Goal: Task Accomplishment & Management: Complete application form

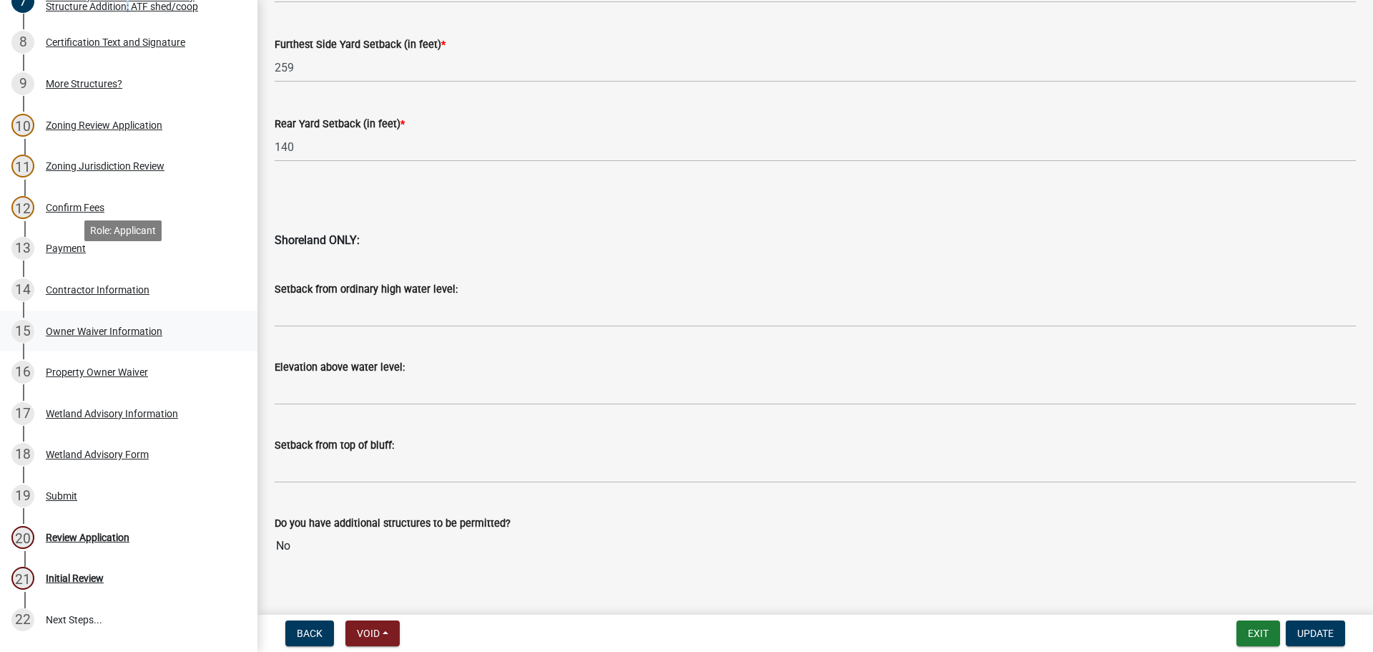
scroll to position [572, 0]
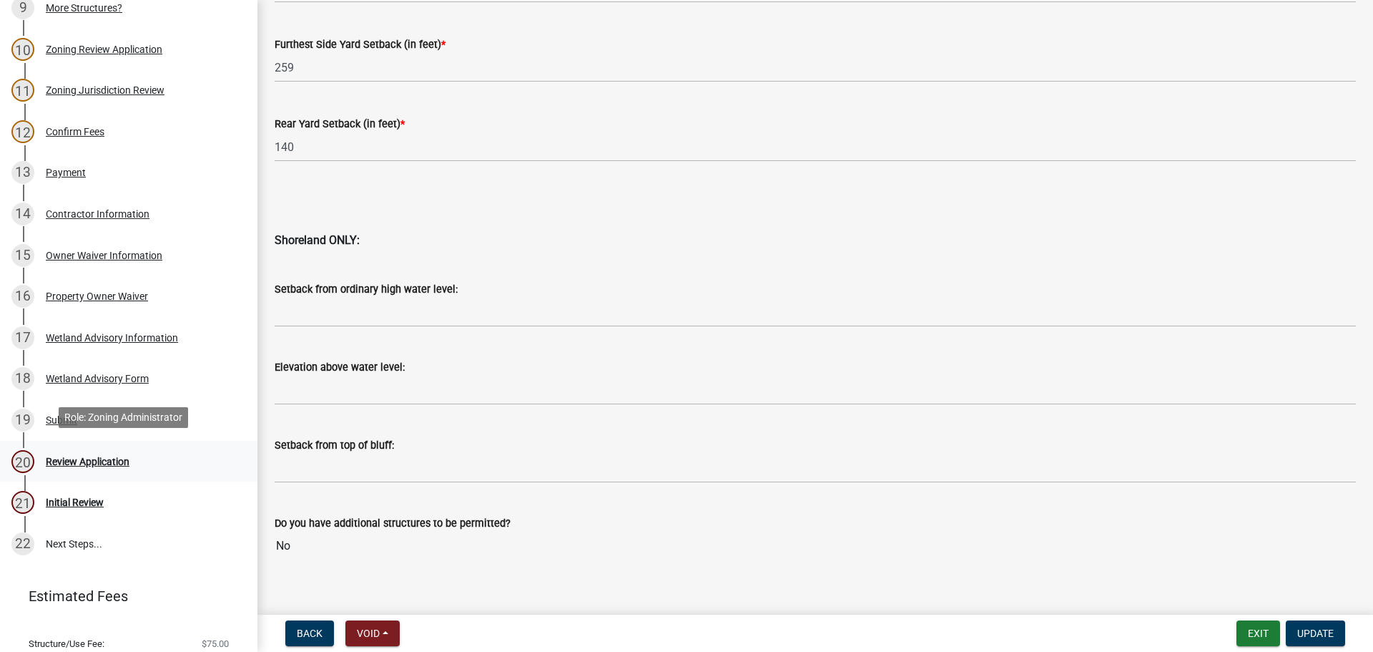
click at [73, 458] on div "Review Application" at bounding box center [88, 461] width 84 height 10
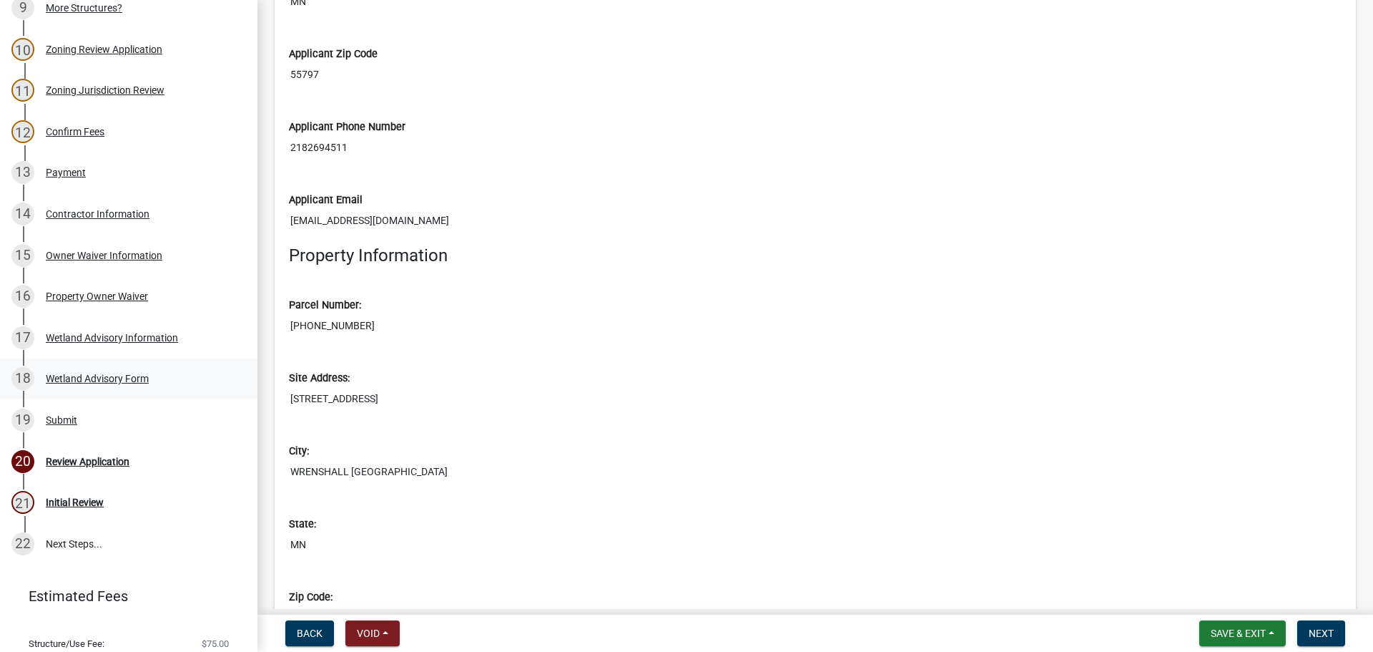
scroll to position [4220, 0]
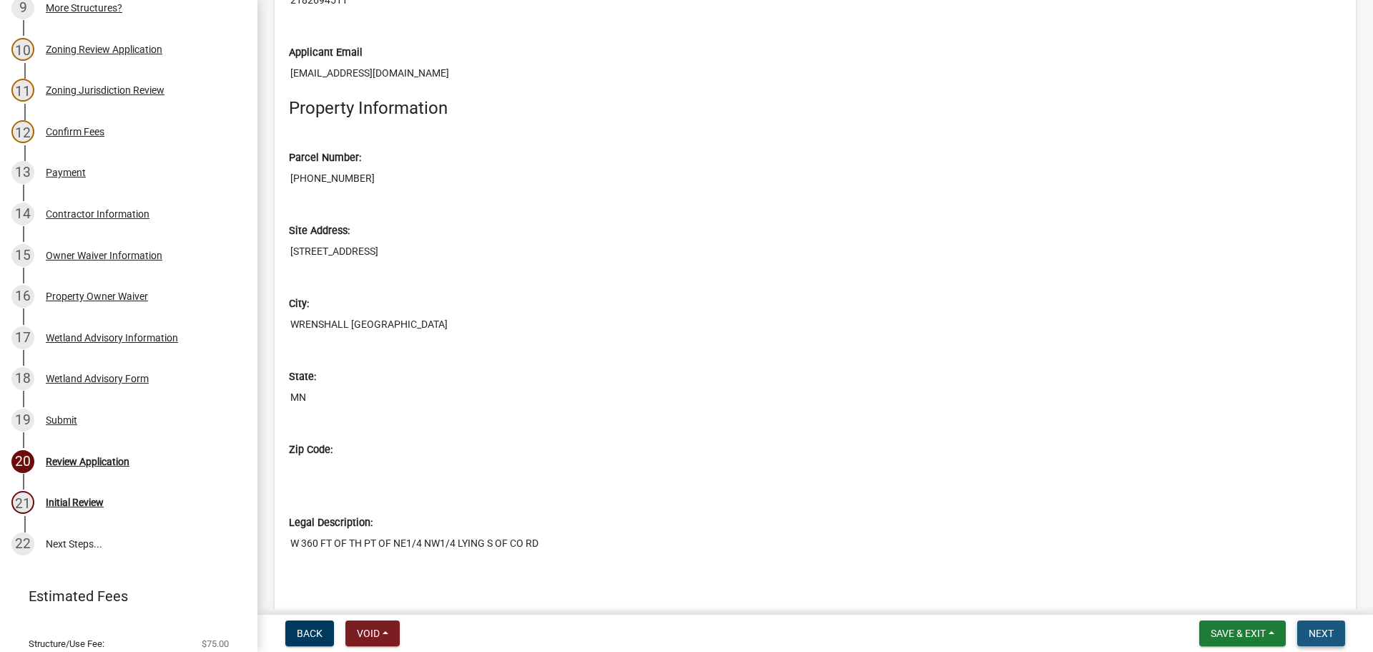
click at [1315, 628] on span "Next" at bounding box center [1321, 632] width 25 height 11
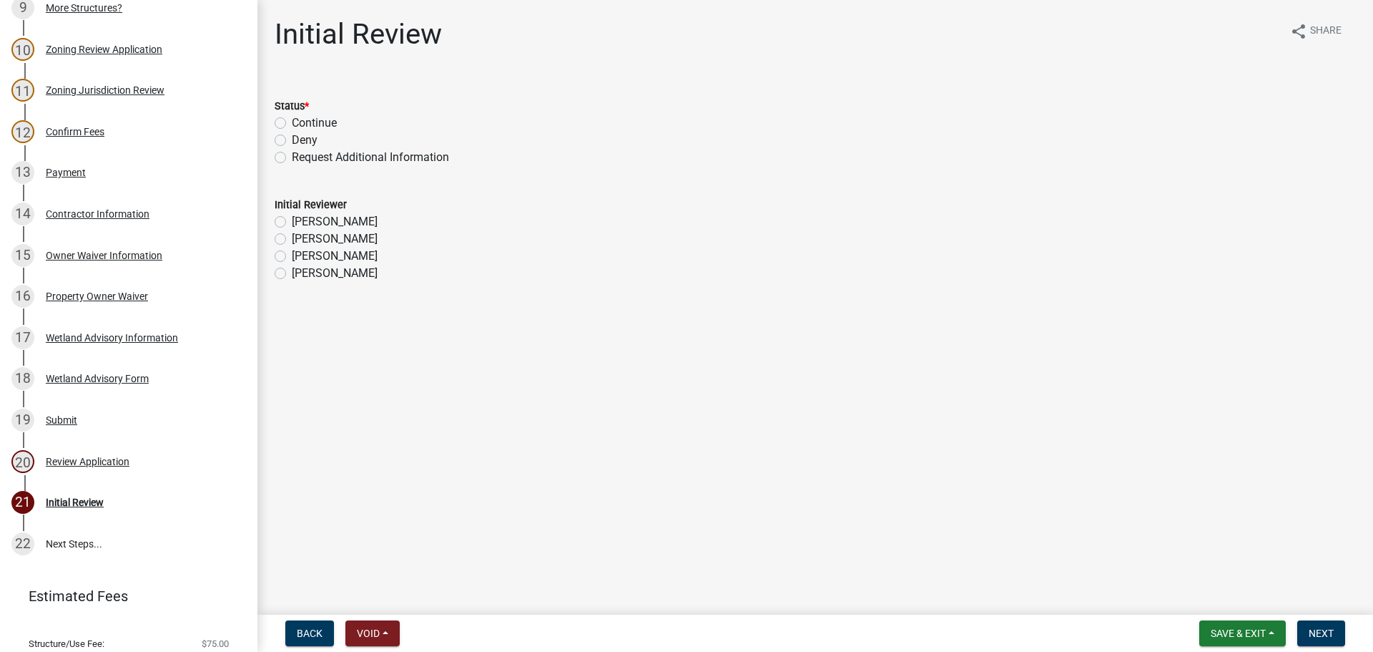
click at [320, 117] on label "Continue" at bounding box center [314, 122] width 45 height 17
click at [301, 117] on input "Continue" at bounding box center [296, 118] width 9 height 9
radio input "true"
click at [308, 257] on label "[PERSON_NAME]" at bounding box center [335, 255] width 86 height 17
click at [301, 257] on input "[PERSON_NAME]" at bounding box center [296, 251] width 9 height 9
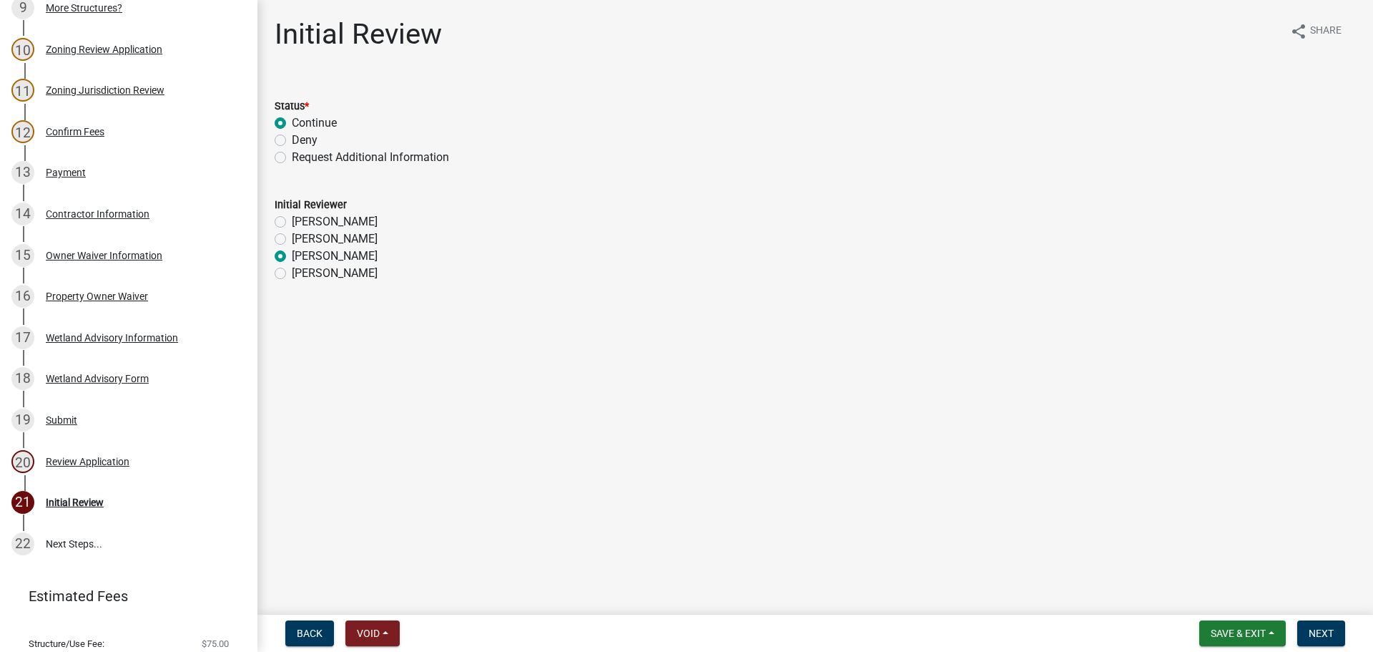
radio input "true"
click at [1322, 622] on button "Next" at bounding box center [1321, 633] width 48 height 26
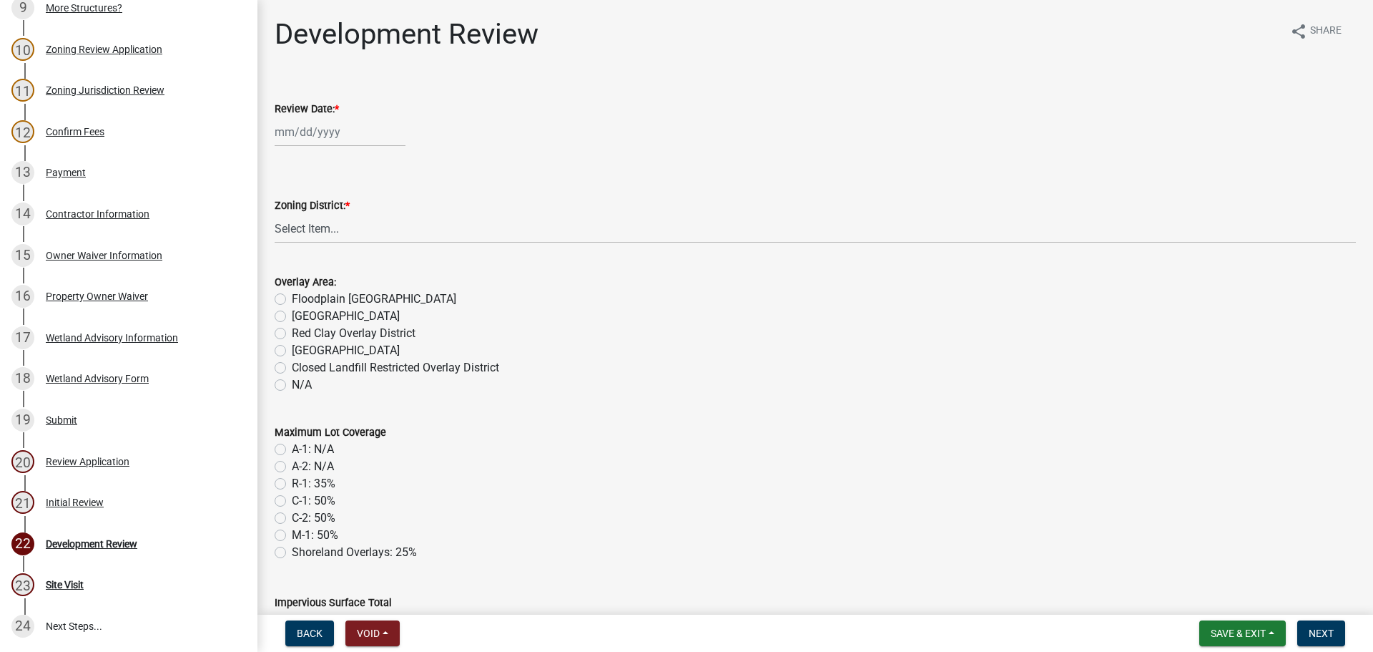
scroll to position [654, 0]
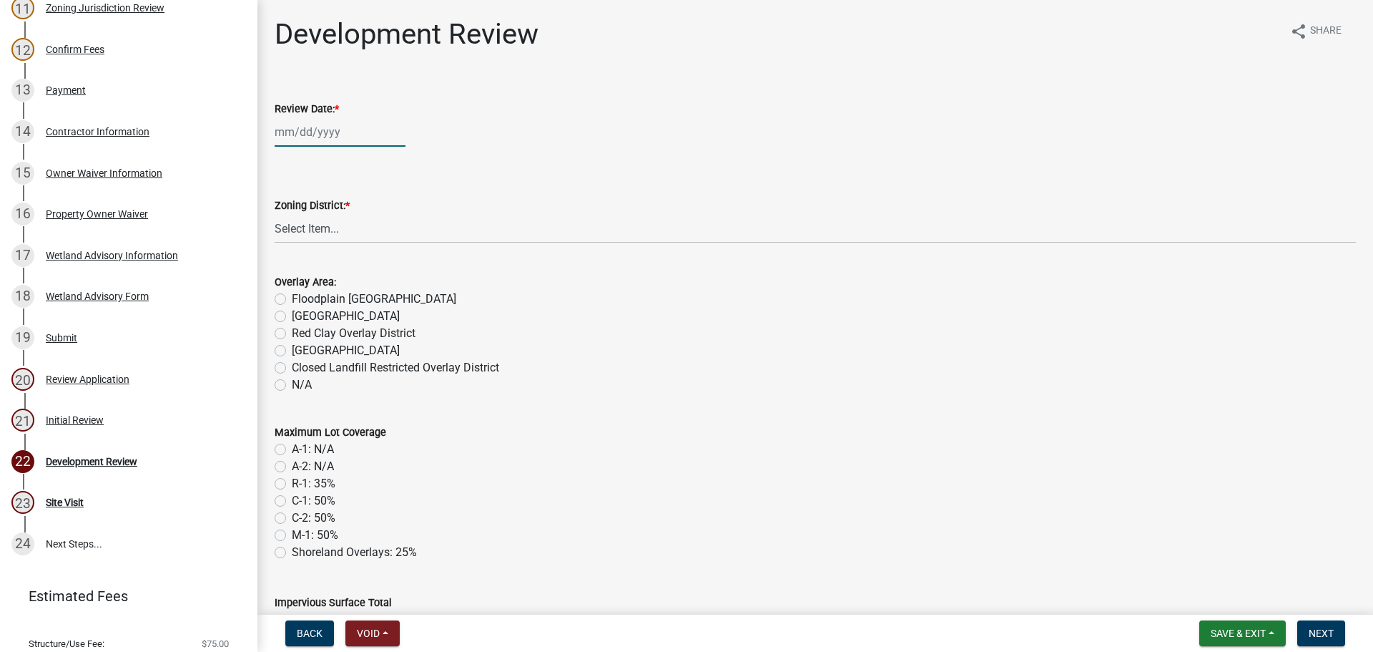
click at [300, 139] on div at bounding box center [340, 131] width 131 height 29
select select "10"
select select "2025"
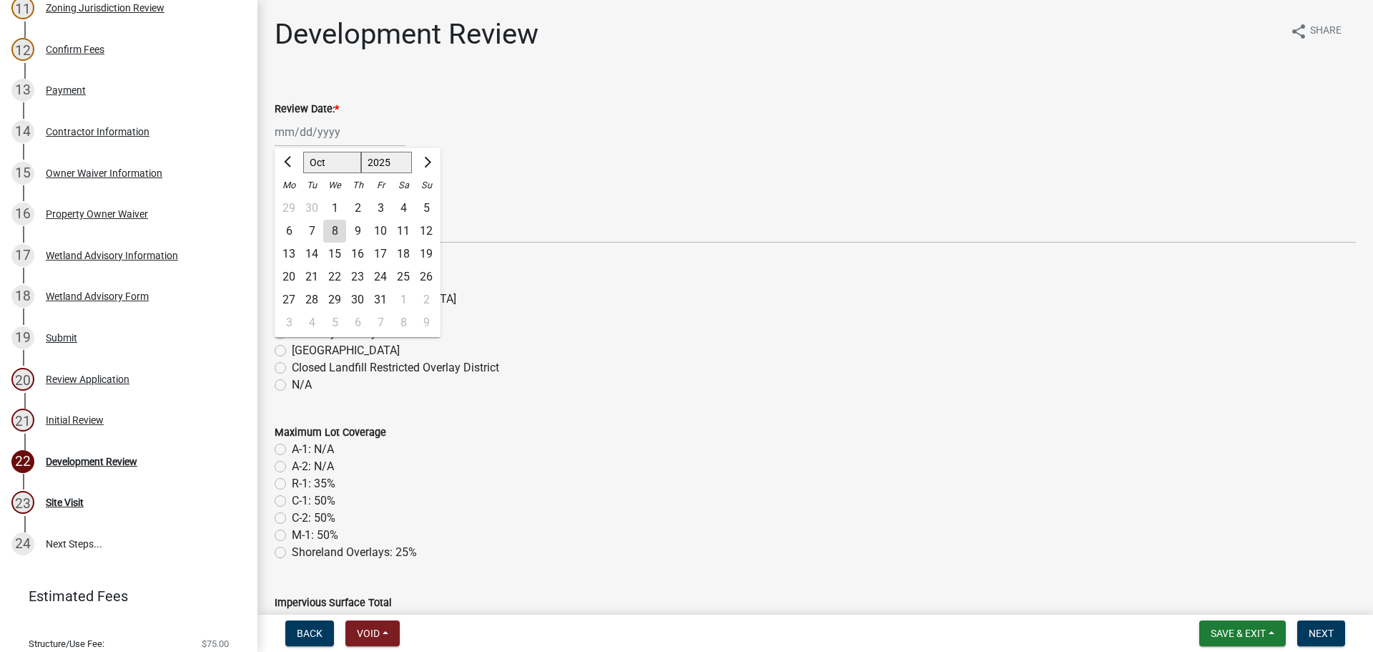
click at [337, 224] on div "8" at bounding box center [334, 231] width 23 height 23
type input "[DATE]"
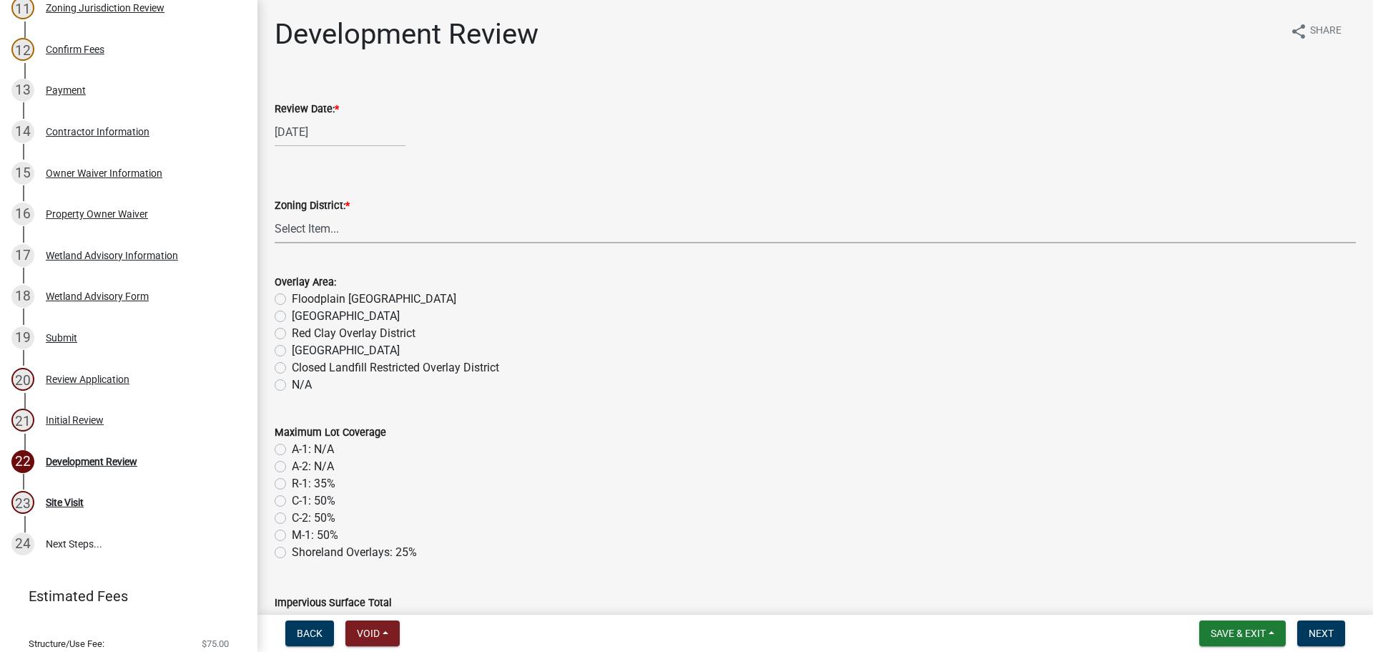
click at [338, 230] on select "Select Item... A-1 Agriculture/Forest Management District A-2 Agriculture/Rural…" at bounding box center [815, 228] width 1081 height 29
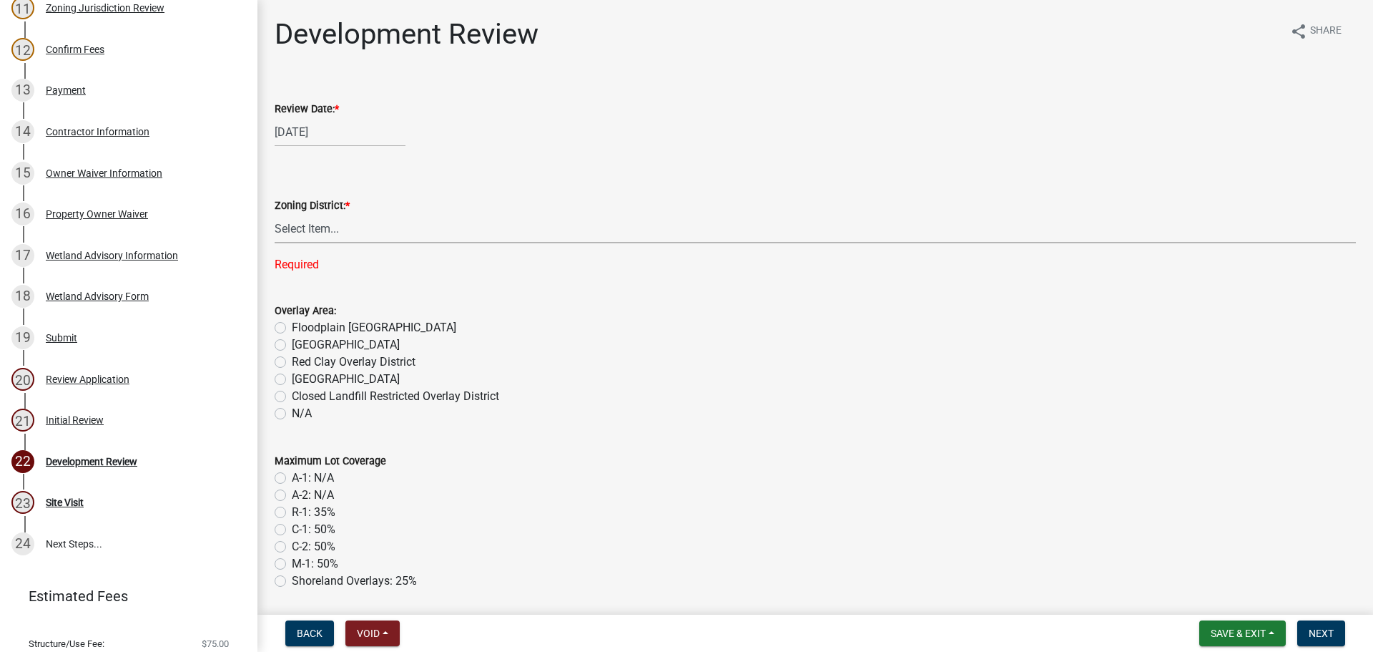
click at [303, 225] on select "Select Item... A-1 Agriculture/Forest Management District A-2 Agriculture/Rural…" at bounding box center [815, 228] width 1081 height 29
click at [275, 214] on select "Select Item... A-1 Agriculture/Forest Management District A-2 Agriculture/Rural…" at bounding box center [815, 228] width 1081 height 29
select select "342f297d-e66e-44c3-9aab-a7a7c58a864e"
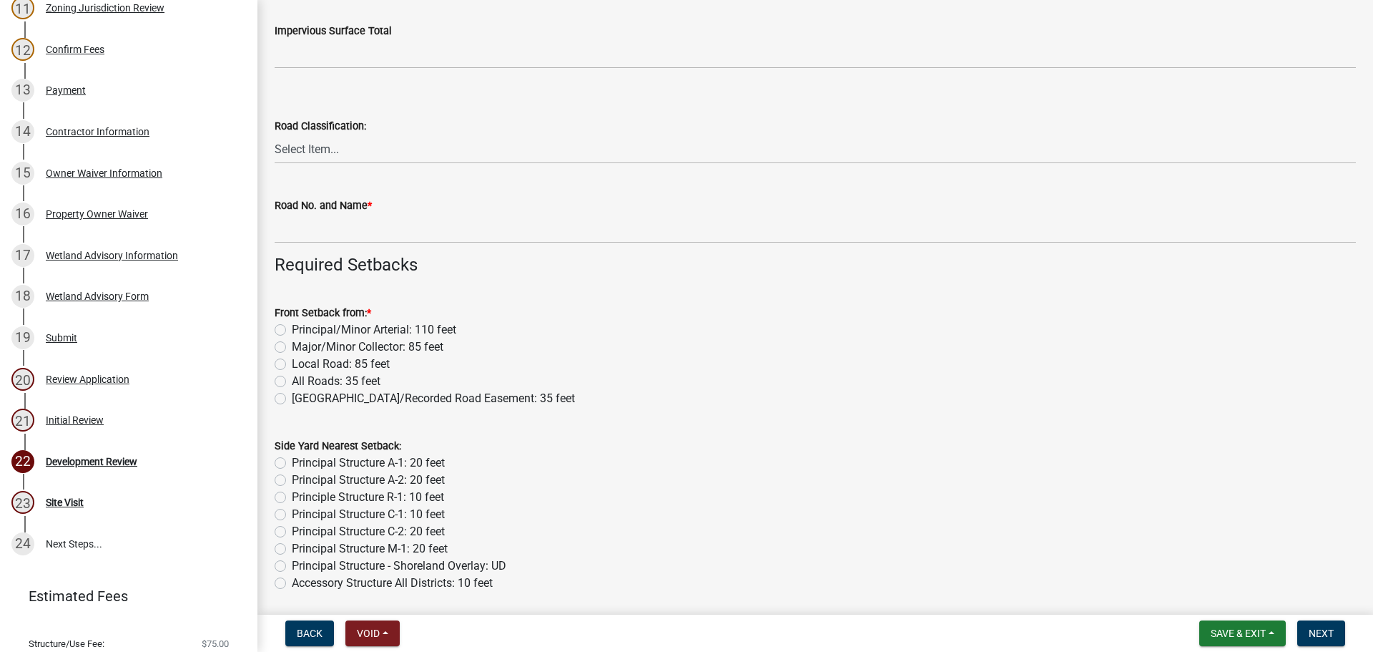
scroll to position [572, 0]
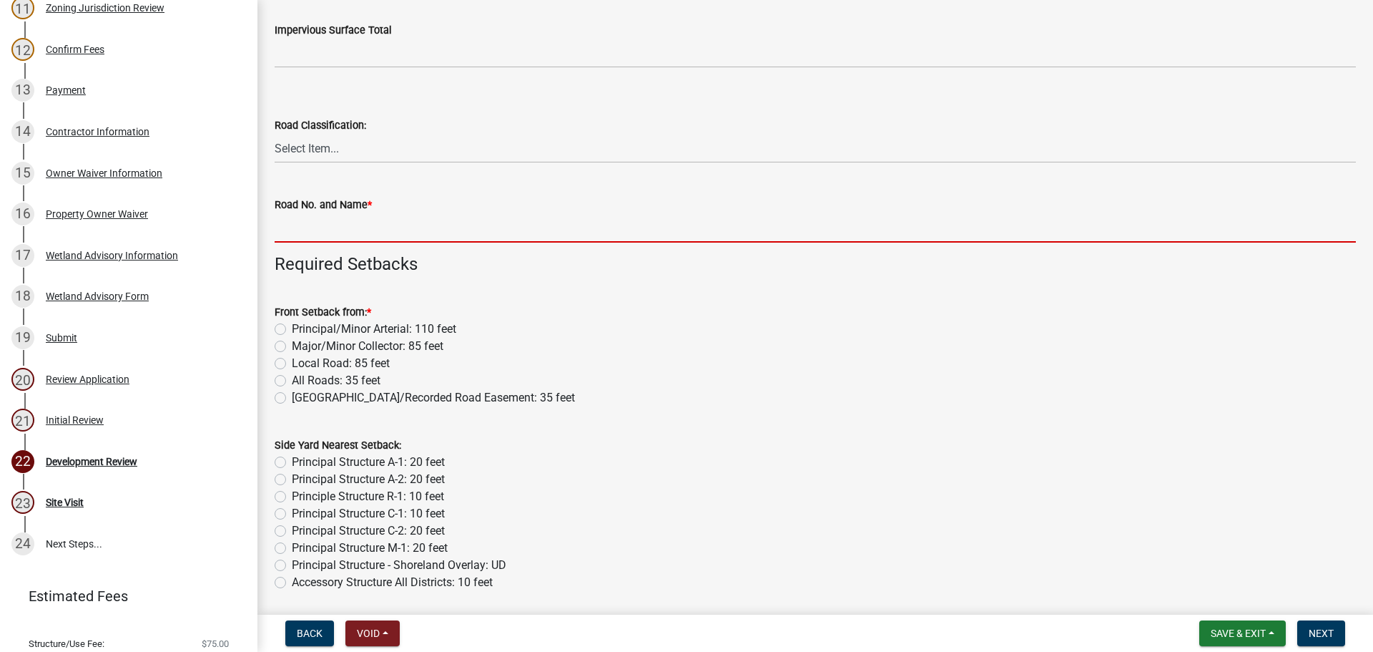
click at [305, 230] on input "Road No. and Name *" at bounding box center [815, 227] width 1081 height 29
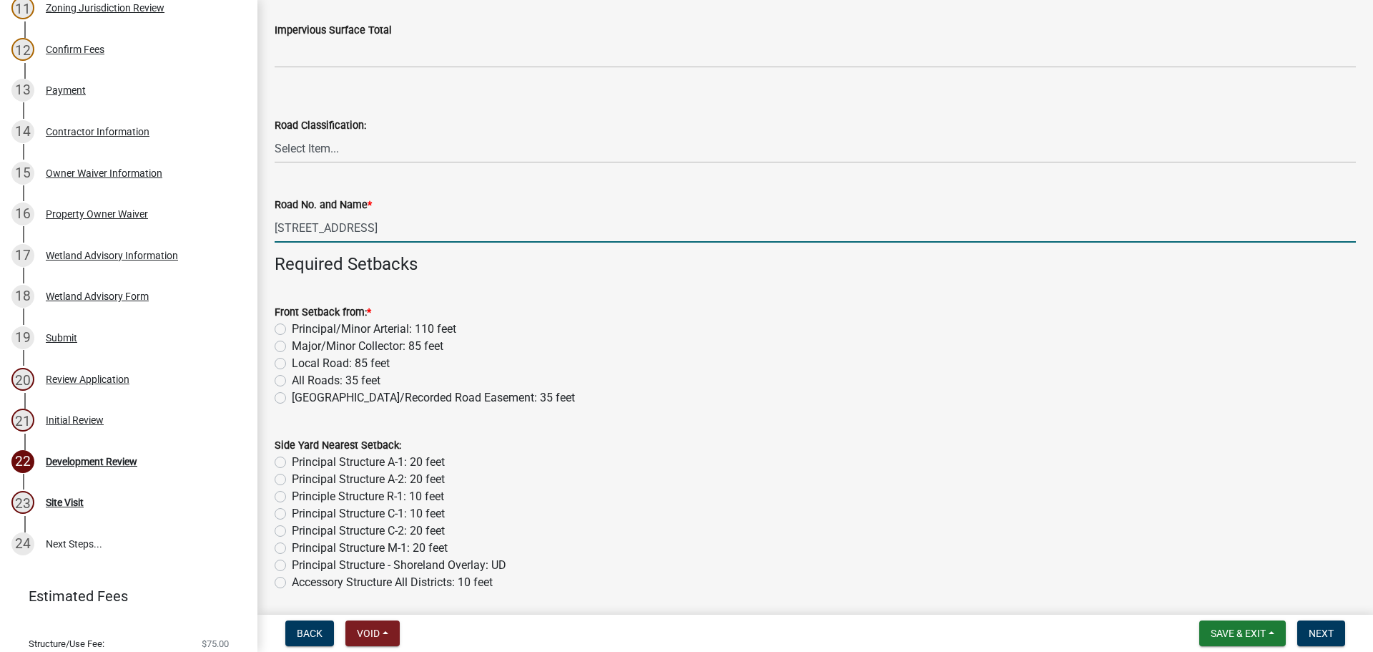
type input "[STREET_ADDRESS]"
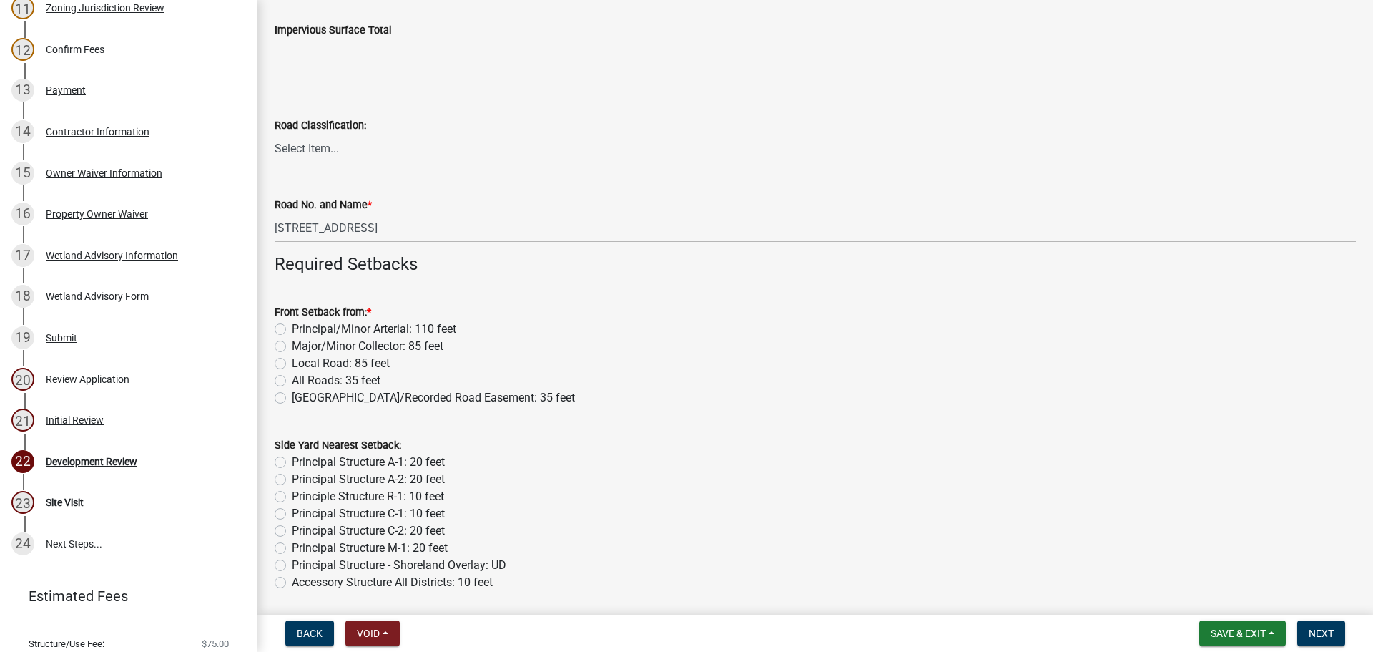
click at [292, 346] on label "Major/Minor Collector: 85 feet" at bounding box center [368, 346] width 152 height 17
click at [292, 346] on input "Major/Minor Collector: 85 feet" at bounding box center [296, 342] width 9 height 9
radio input "true"
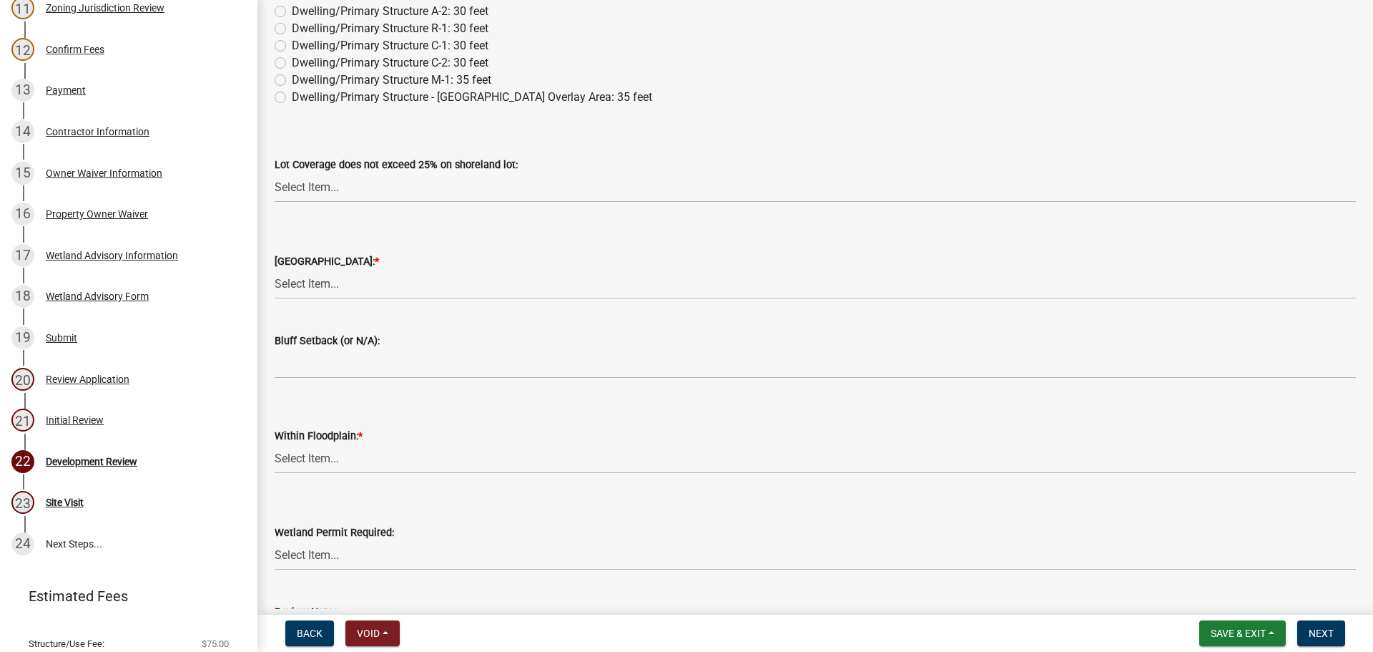
scroll to position [2432, 0]
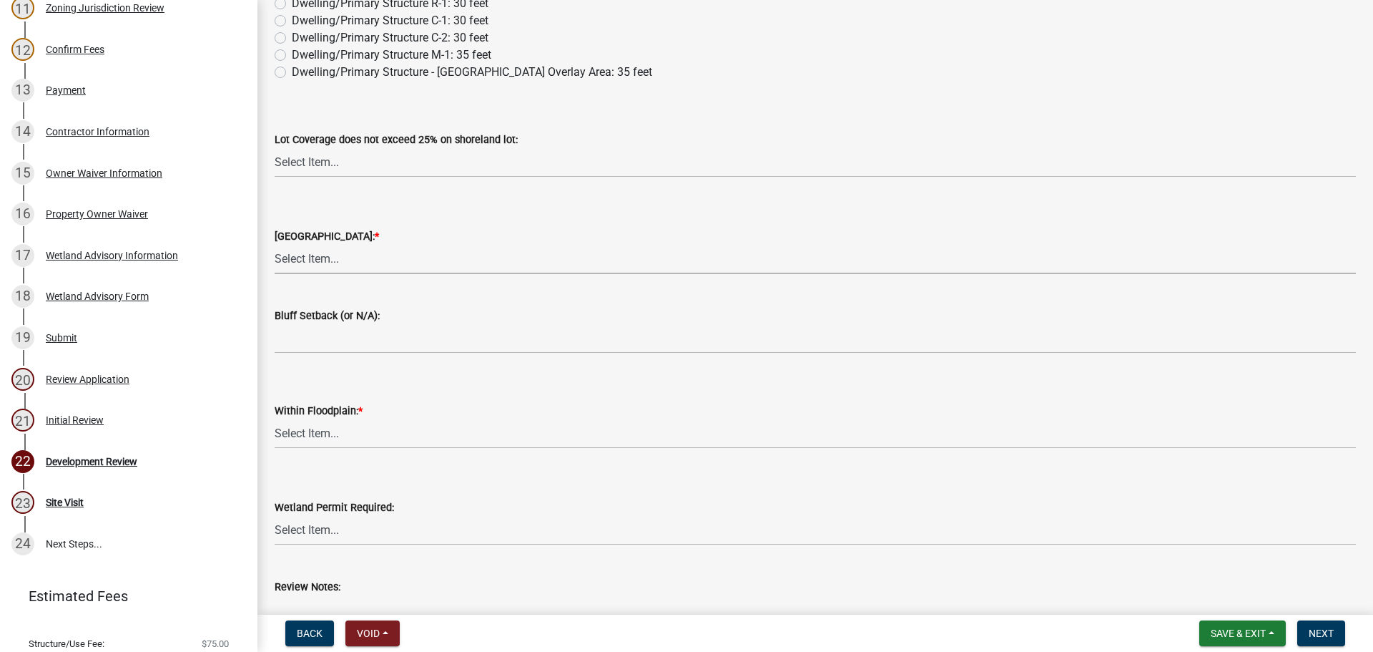
click at [323, 255] on select "Select Item... Yes No N/A" at bounding box center [815, 259] width 1081 height 29
click at [275, 245] on select "Select Item... Yes No N/A" at bounding box center [815, 259] width 1081 height 29
select select "2716f28e-44db-4946-984c-621db920b9df"
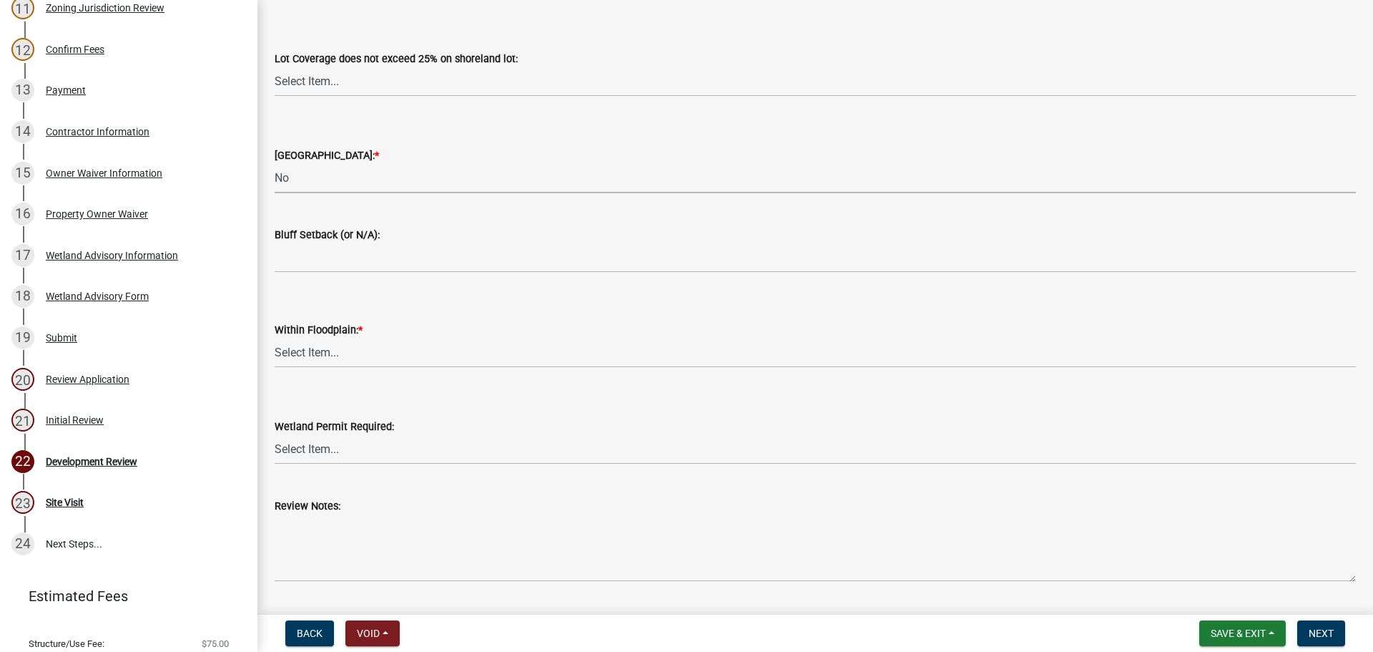
scroll to position [2646, 0]
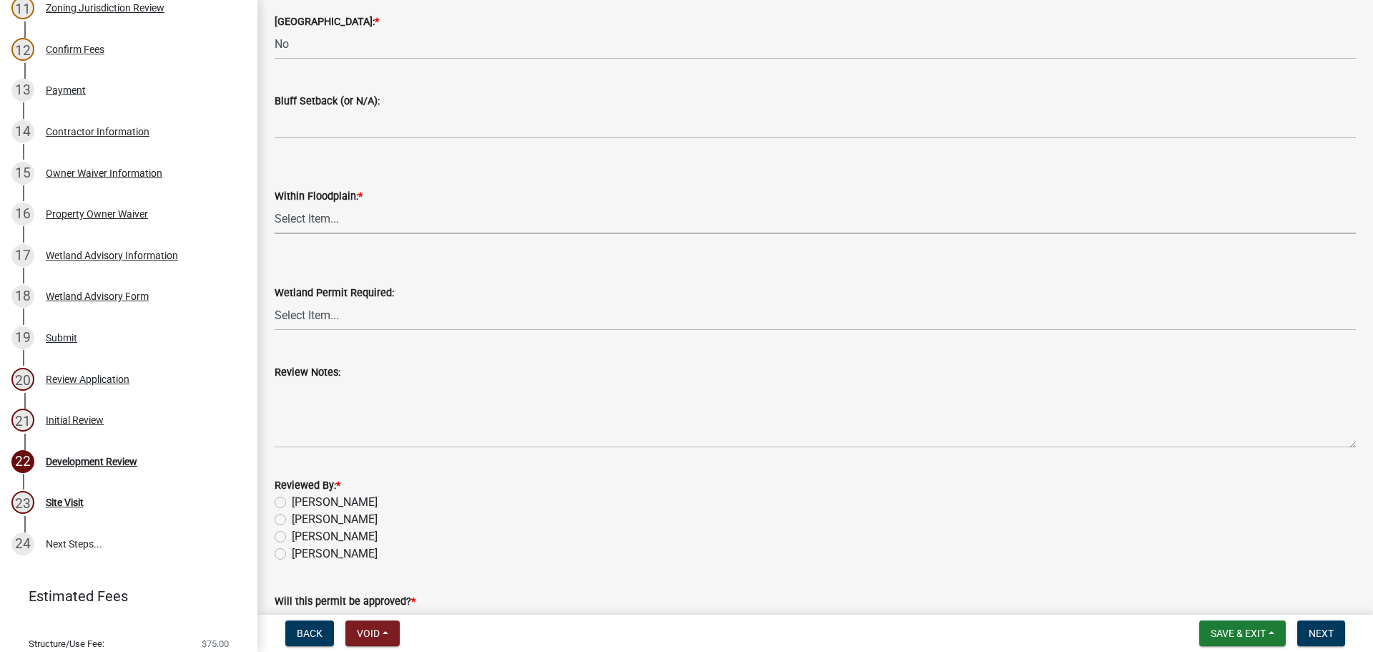
click at [307, 220] on select "Select Item... Yes No N/A" at bounding box center [815, 219] width 1081 height 29
click at [275, 205] on select "Select Item... Yes No N/A" at bounding box center [815, 219] width 1081 height 29
select select "e225a29b-f8f2-4f1c-b49c-67c75dfad0ea"
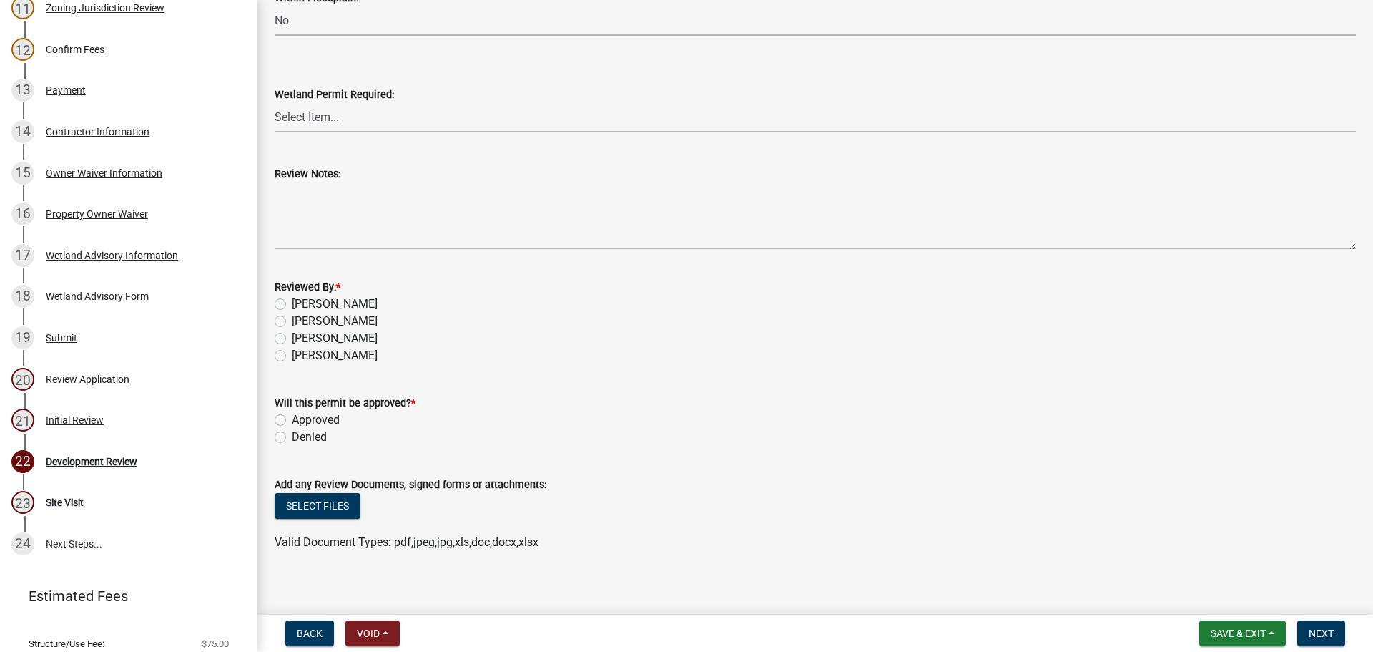
scroll to position [2855, 0]
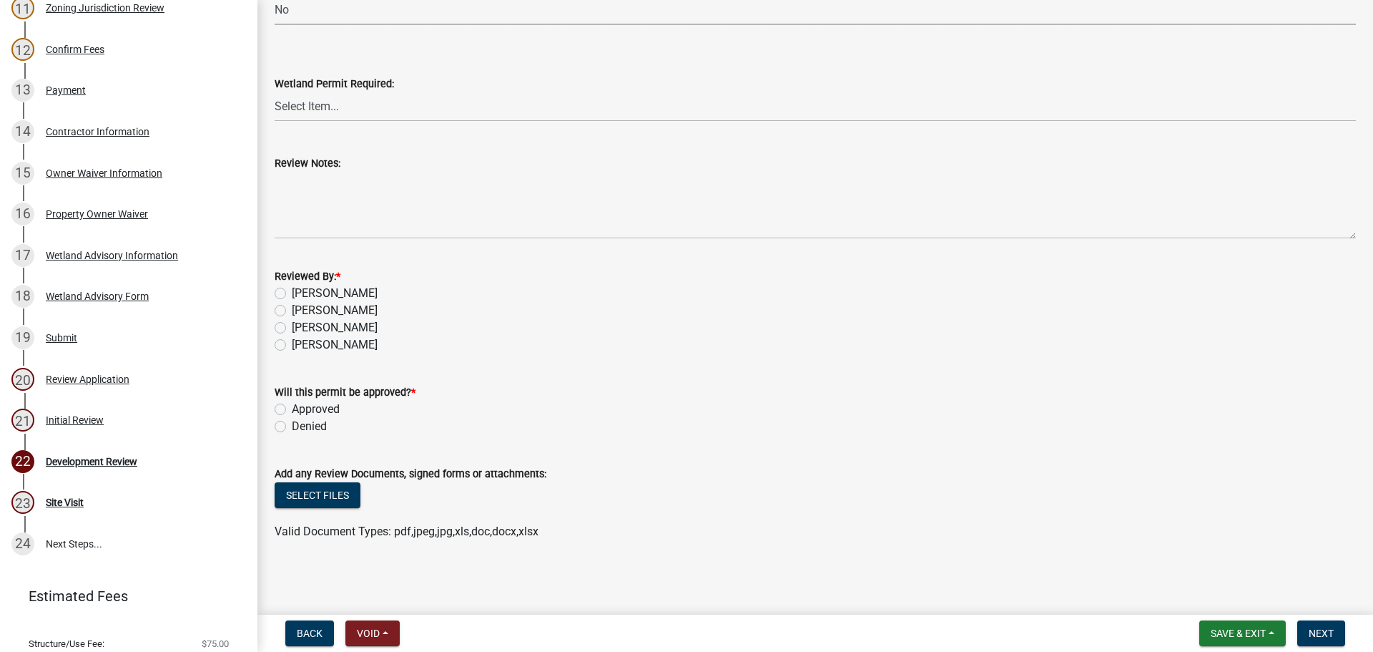
click at [326, 328] on label "[PERSON_NAME]" at bounding box center [335, 327] width 86 height 17
click at [301, 328] on input "[PERSON_NAME]" at bounding box center [296, 323] width 9 height 9
radio input "true"
click at [311, 408] on label "Approved" at bounding box center [316, 409] width 48 height 17
click at [301, 408] on input "Approved" at bounding box center [296, 405] width 9 height 9
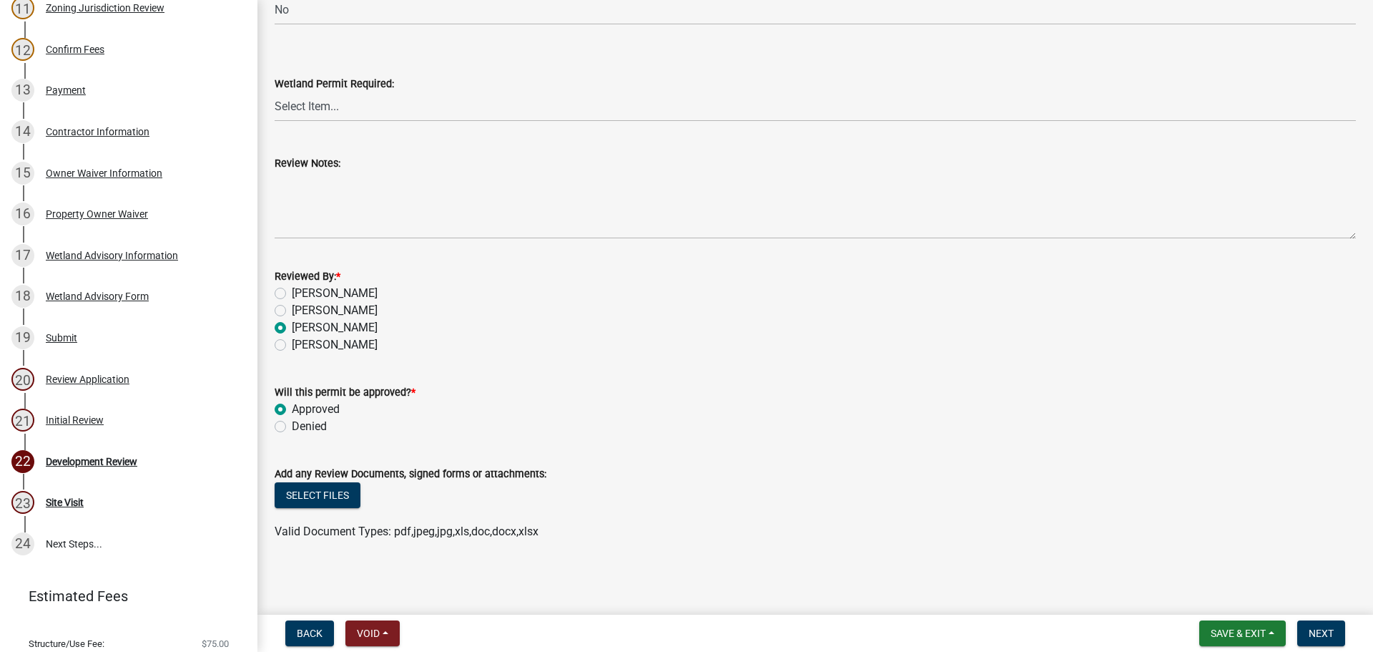
radio input "true"
click at [1318, 634] on span "Next" at bounding box center [1321, 632] width 25 height 11
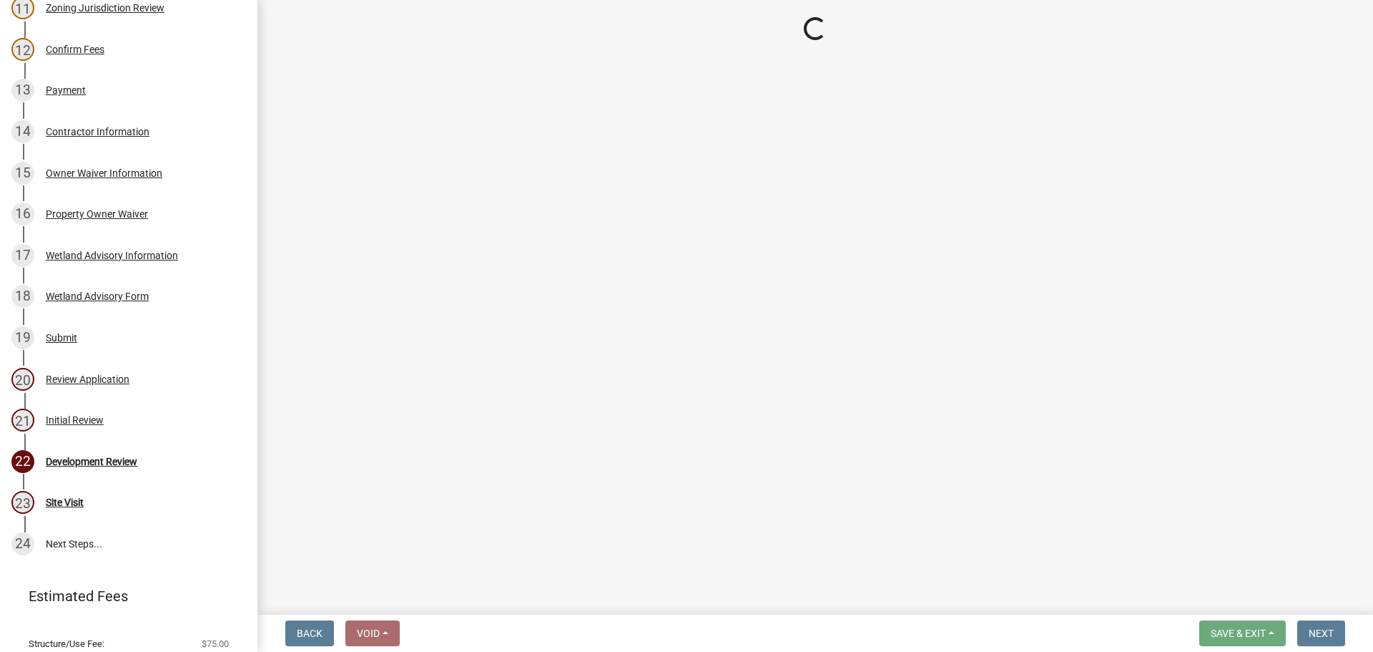
select select "6784686c-8f30-40f7-94ab-ad78b60b8fb2"
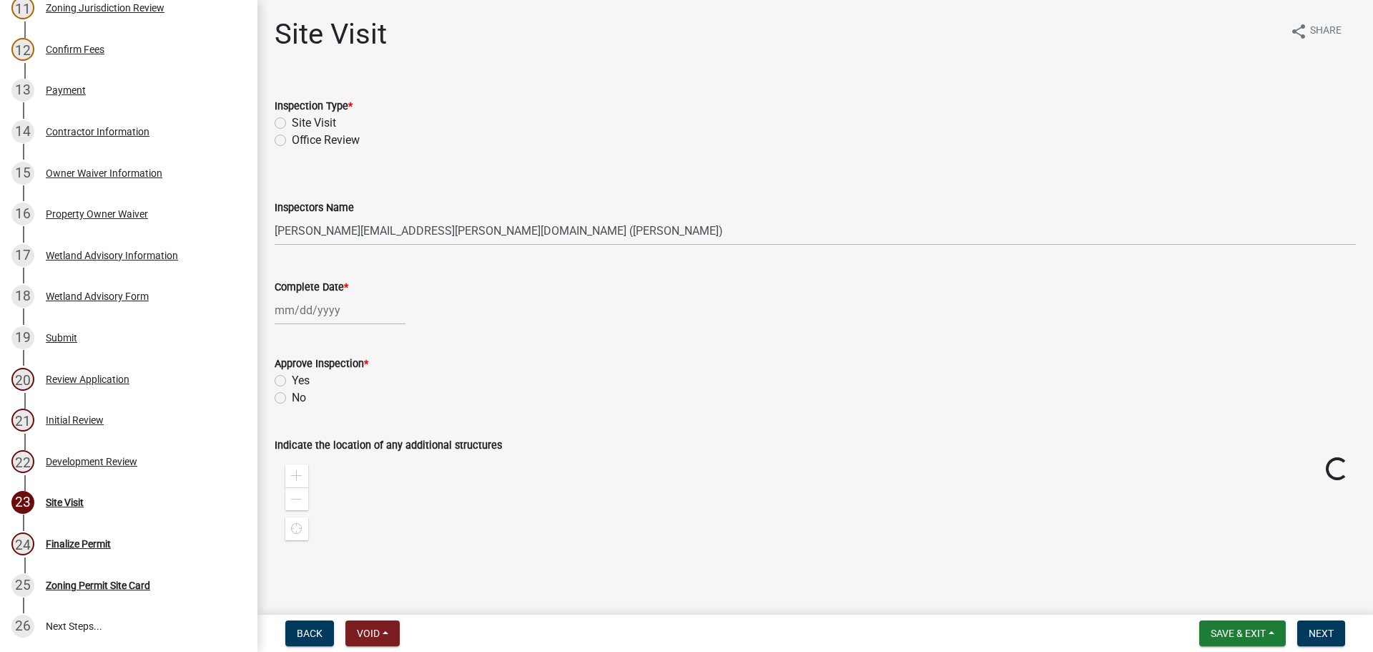
scroll to position [737, 0]
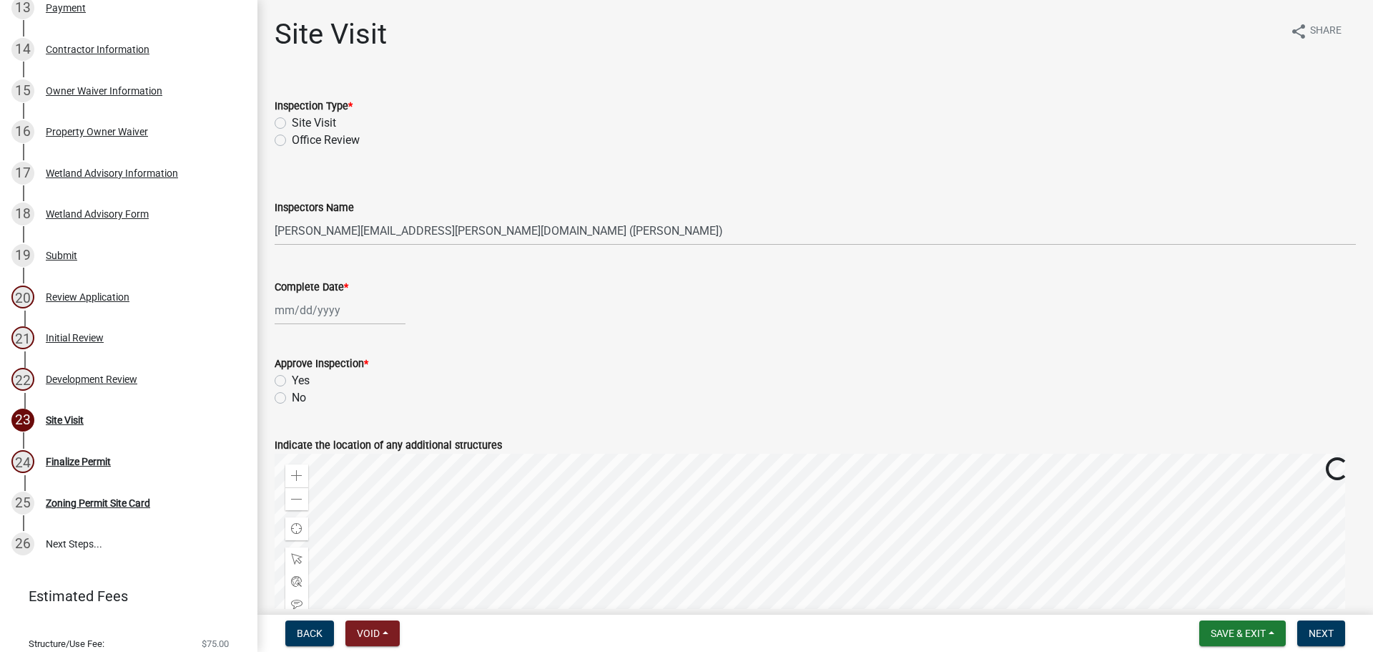
click at [330, 119] on label "Site Visit" at bounding box center [314, 122] width 44 height 17
click at [301, 119] on input "Site Visit" at bounding box center [296, 118] width 9 height 9
radio input "true"
click at [330, 236] on select "Select Item... [PERSON_NAME][EMAIL_ADDRESS][PERSON_NAME][DOMAIN_NAME] ([PERSON_…" at bounding box center [815, 230] width 1081 height 29
select select "e4dfae76-c80e-4bee-8324-9d38421ceb5c"
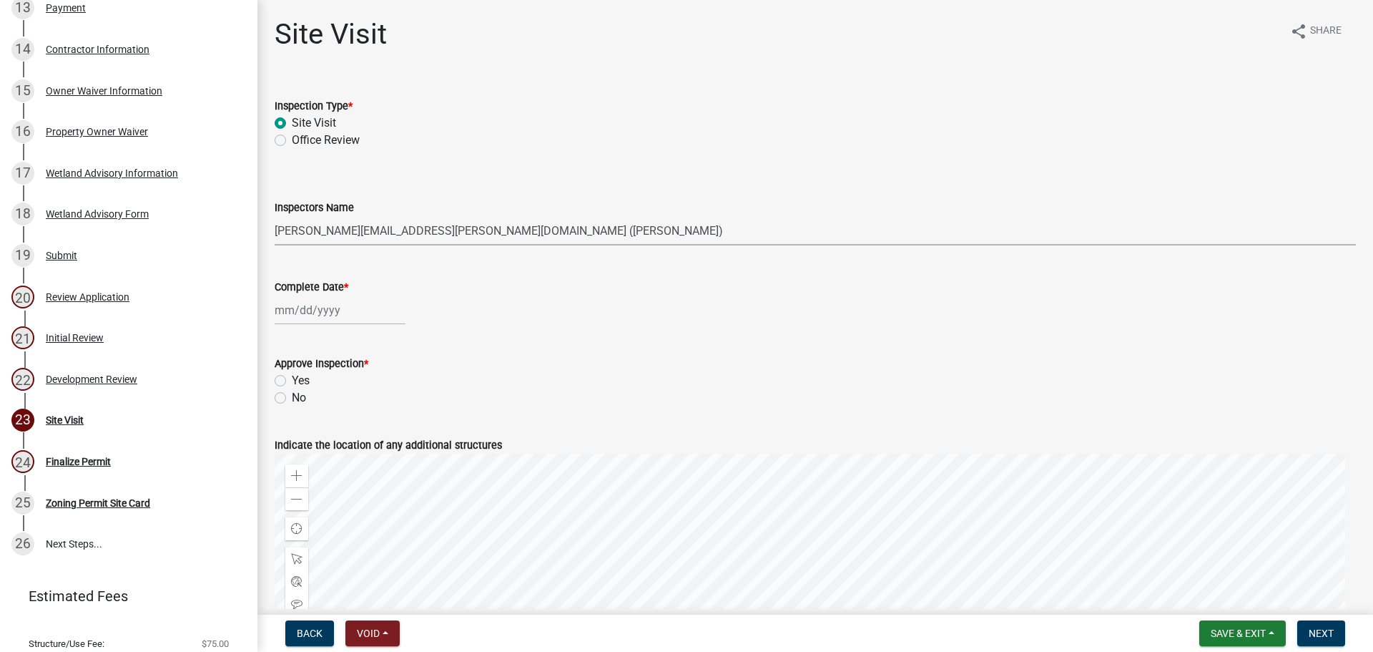
click at [275, 216] on select "Select Item... [PERSON_NAME][EMAIL_ADDRESS][PERSON_NAME][DOMAIN_NAME] ([PERSON_…" at bounding box center [815, 230] width 1081 height 29
click at [328, 310] on div at bounding box center [340, 309] width 131 height 29
select select "10"
select select "2025"
click at [335, 404] on div "8" at bounding box center [334, 409] width 23 height 23
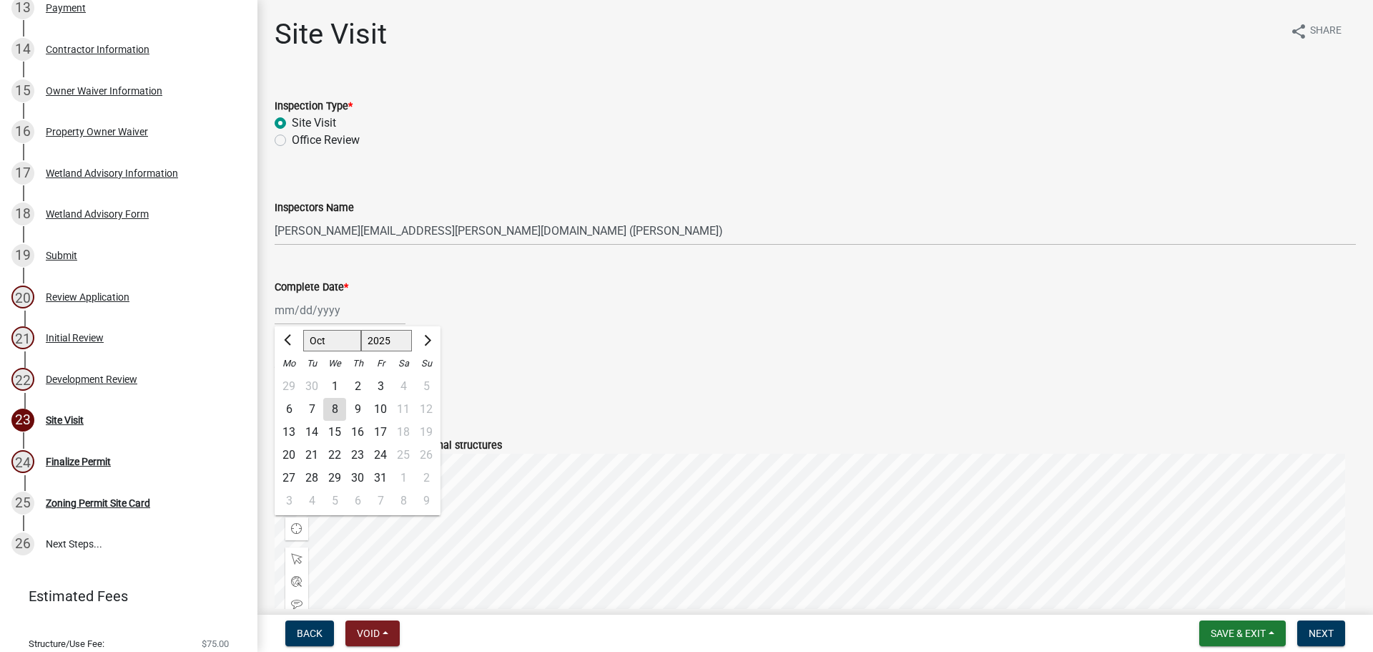
type input "[DATE]"
click at [297, 379] on label "Yes" at bounding box center [301, 380] width 18 height 17
click at [297, 379] on input "Yes" at bounding box center [296, 376] width 9 height 9
radio input "true"
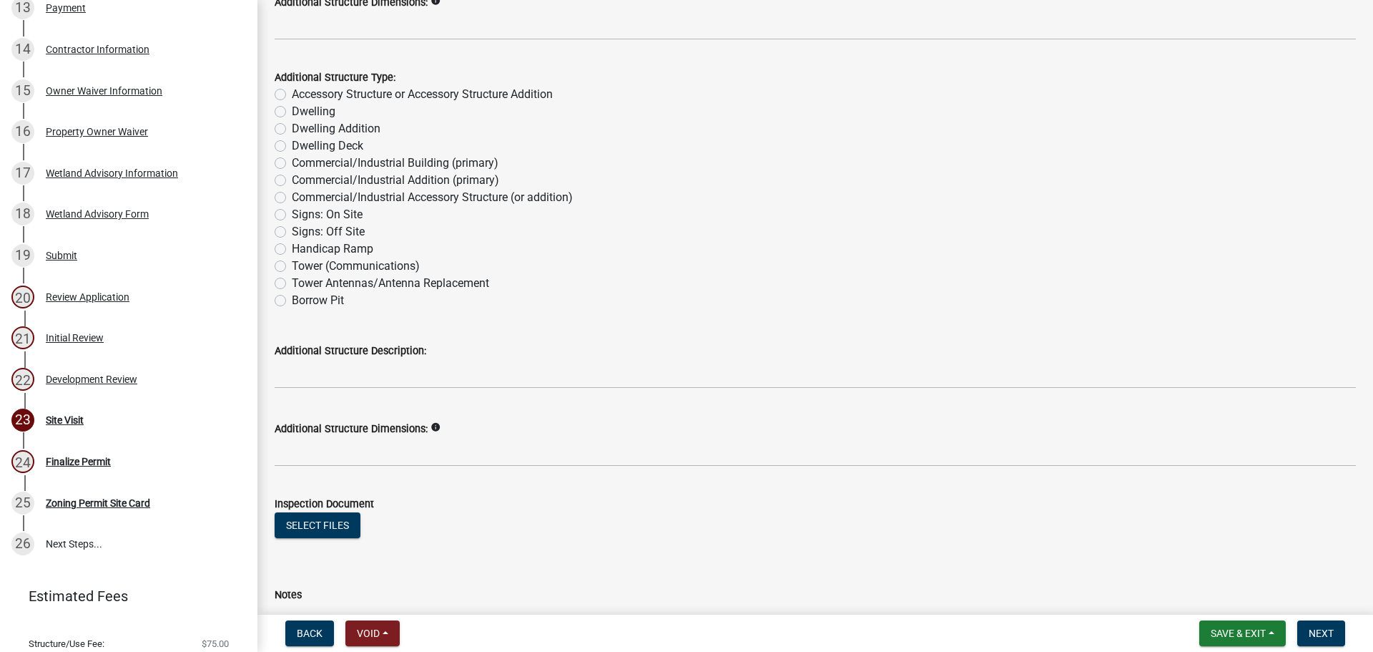
scroll to position [2682, 0]
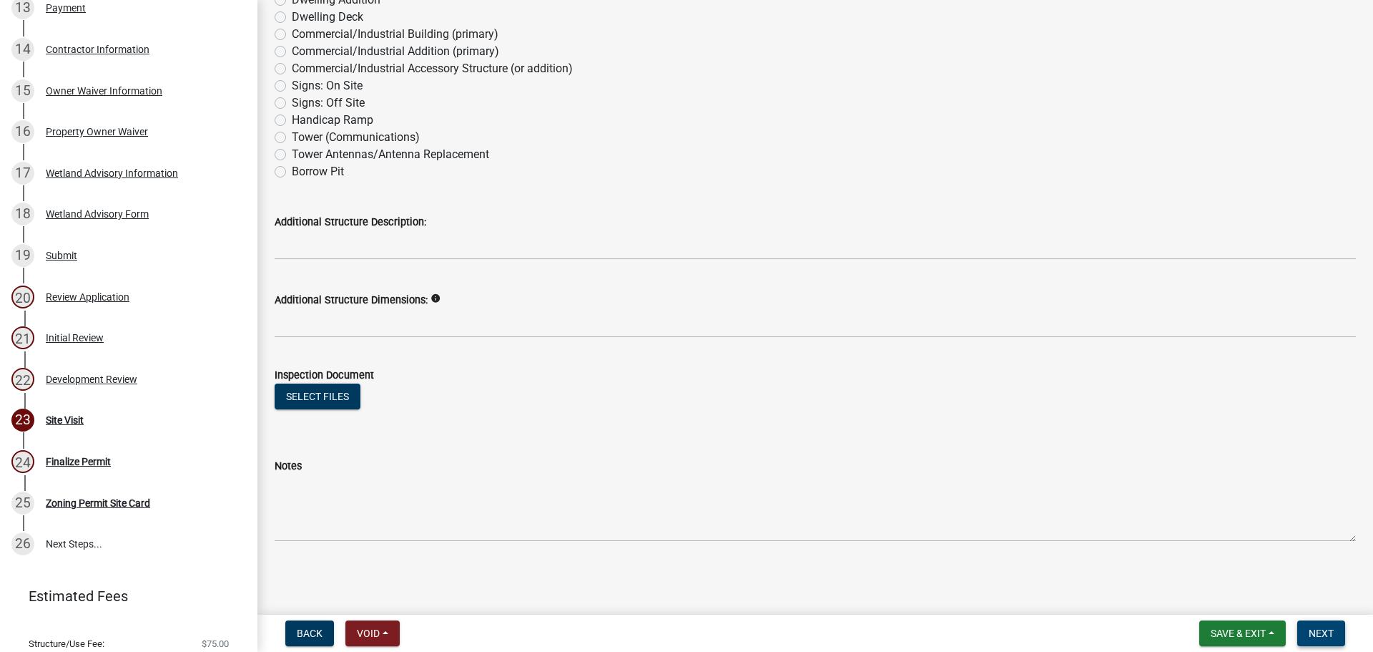
click at [1321, 634] on span "Next" at bounding box center [1321, 632] width 25 height 11
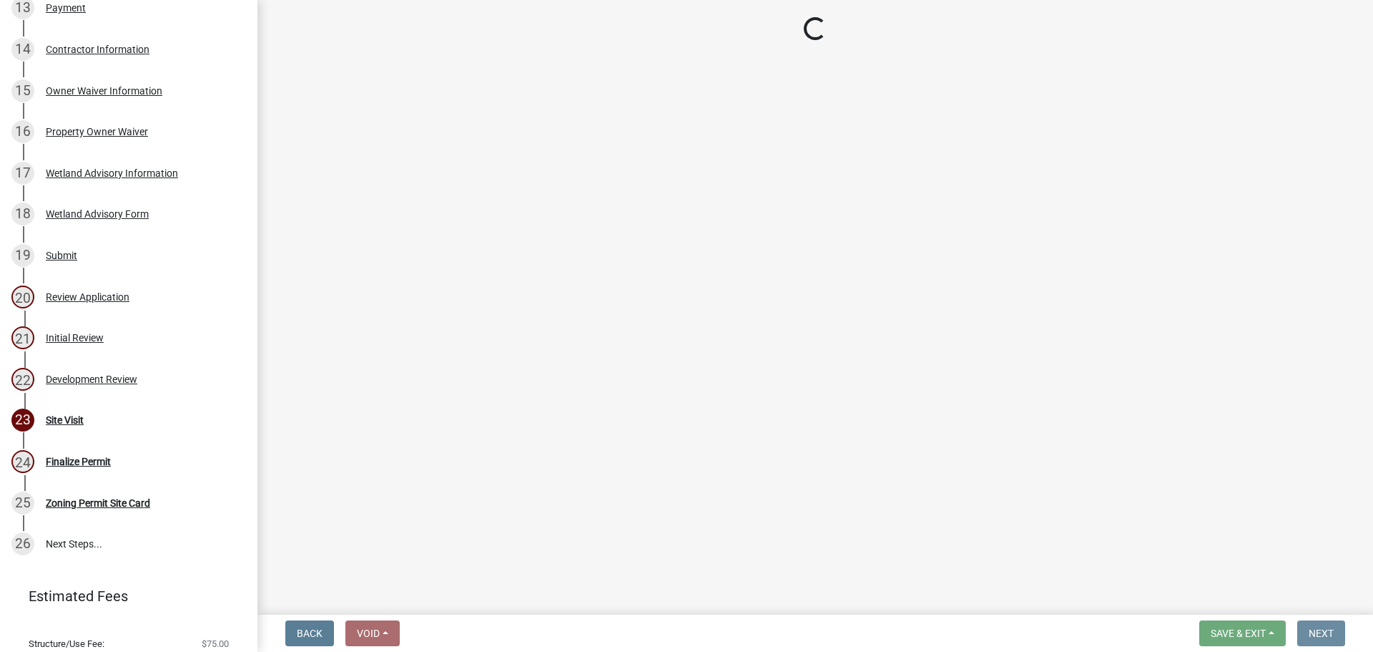
scroll to position [0, 0]
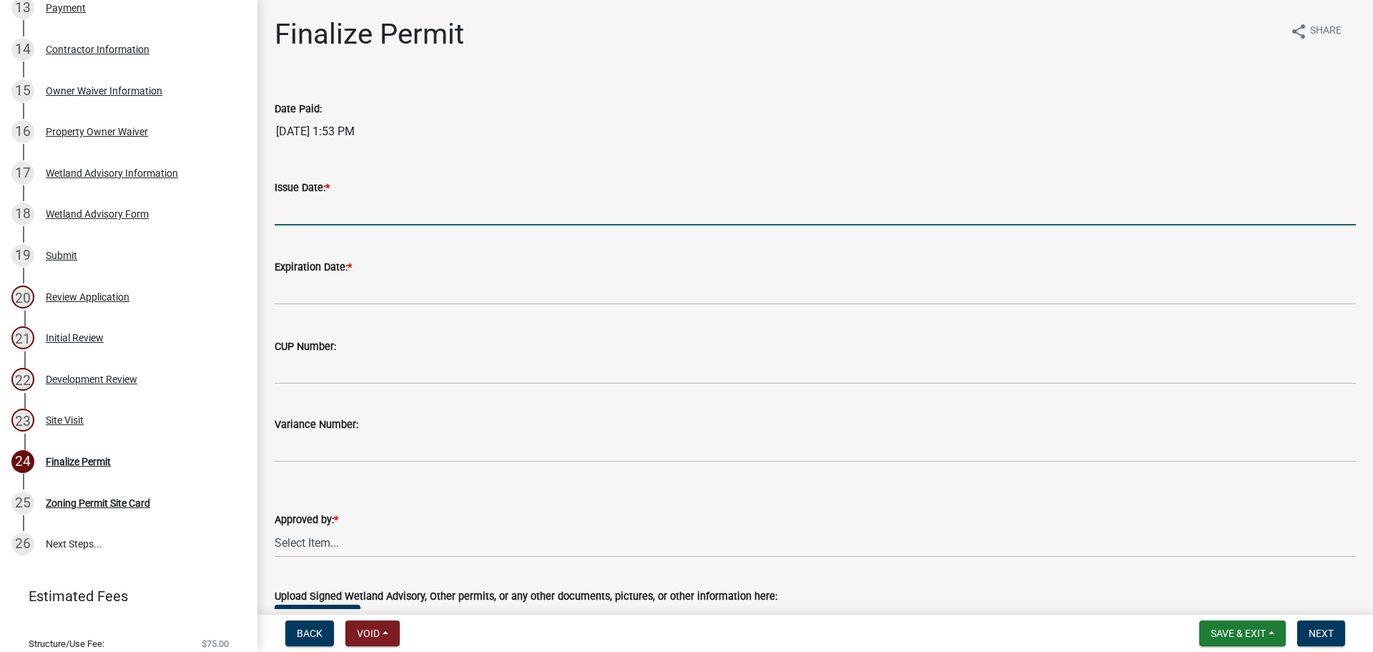
click at [309, 205] on input "Issue Date: *" at bounding box center [815, 210] width 1081 height 29
type input "[DATE]"
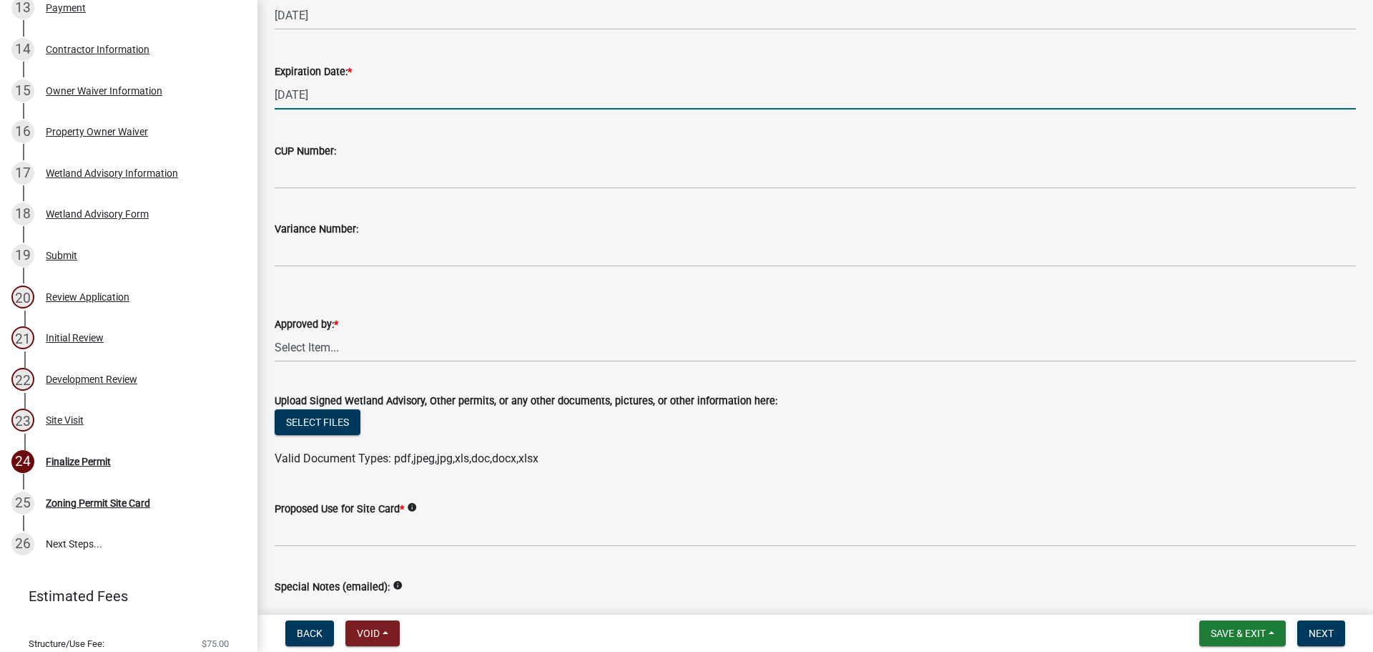
scroll to position [215, 0]
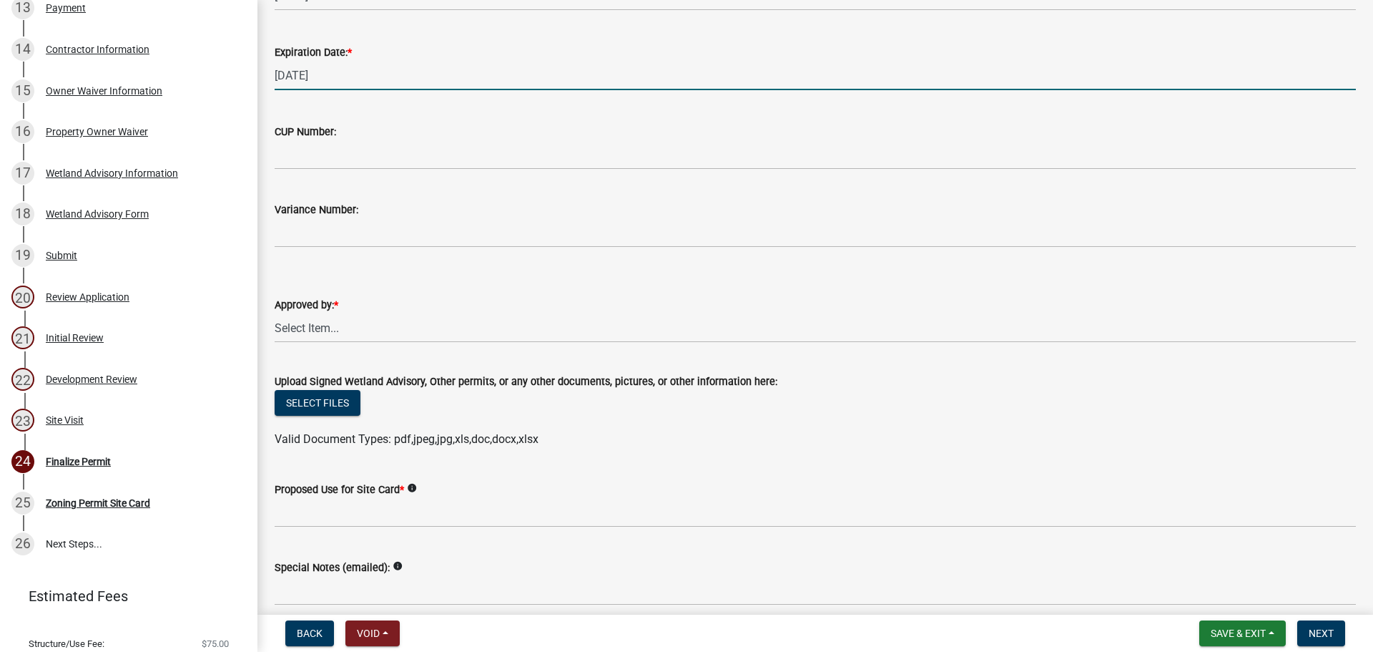
type input "[DATE]"
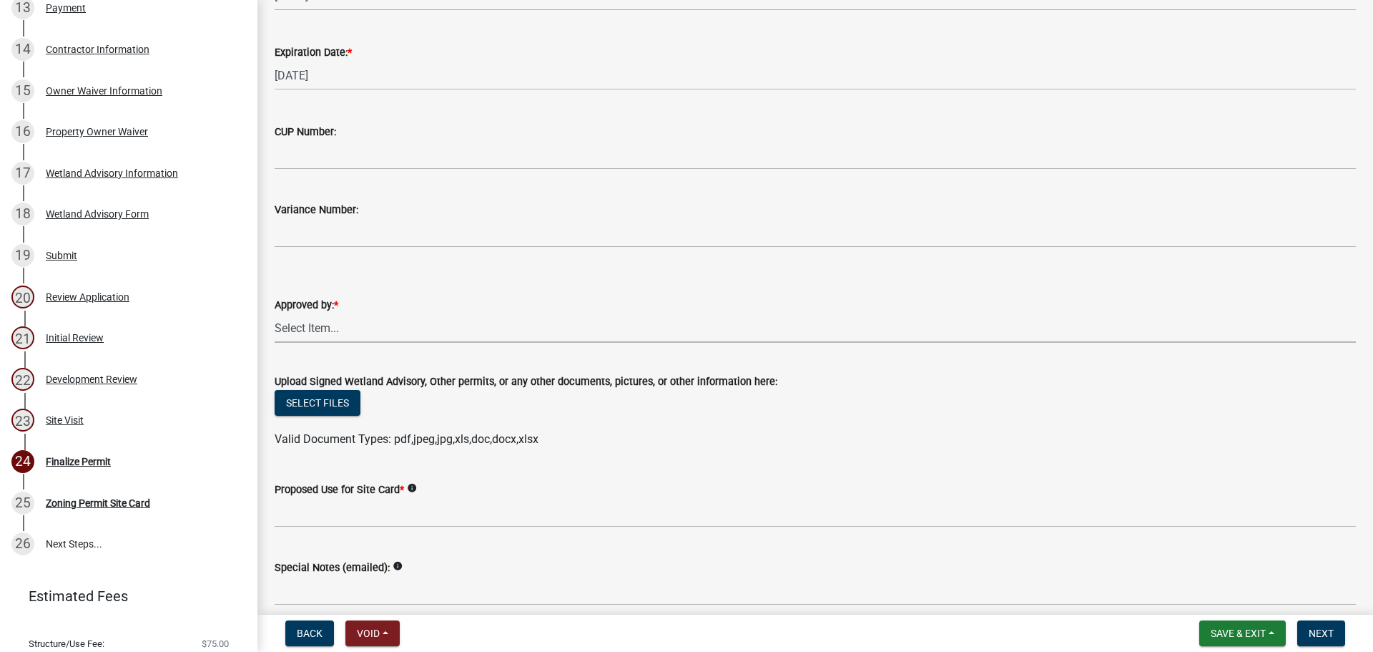
click at [320, 323] on select "Select Item... [PERSON_NAME] [PERSON_NAME] [PERSON_NAME] [PERSON_NAME]" at bounding box center [815, 327] width 1081 height 29
click at [275, 313] on select "Select Item... [PERSON_NAME] [PERSON_NAME] [PERSON_NAME] [PERSON_NAME]" at bounding box center [815, 327] width 1081 height 29
select select "2c4fa7fa-afa4-44d2-94c9-bb84501a50a4"
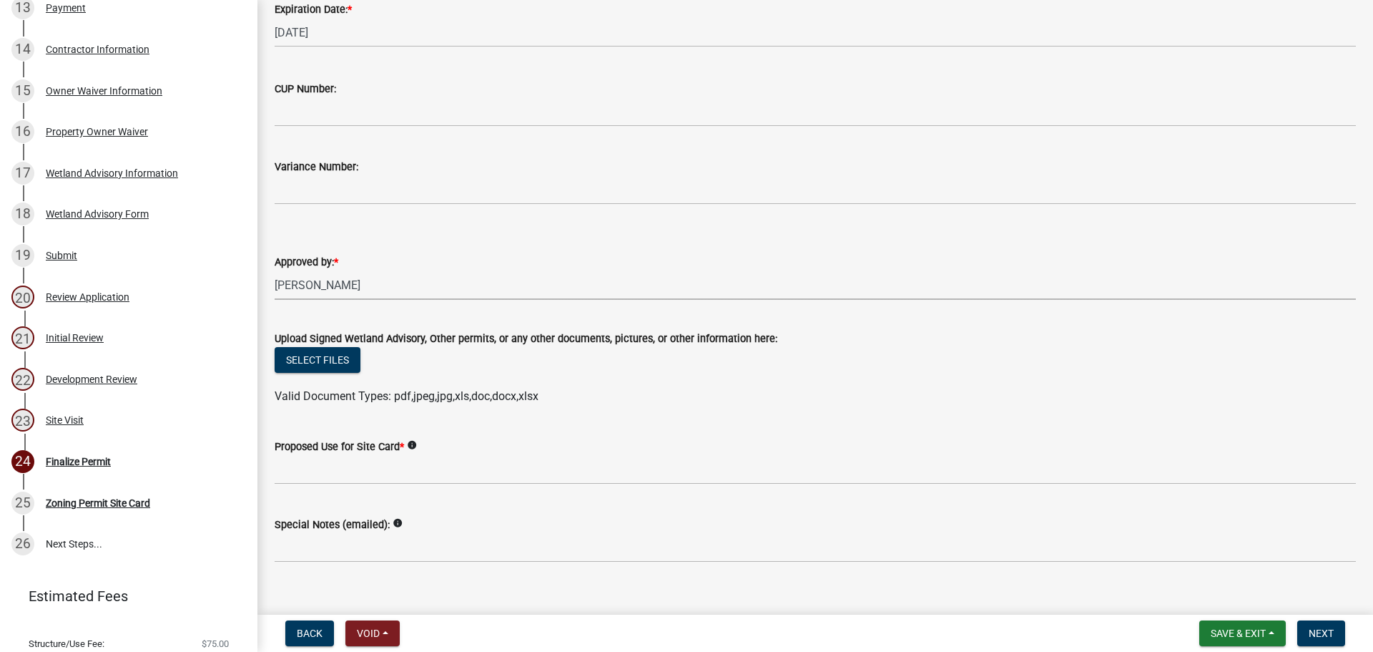
scroll to position [278, 0]
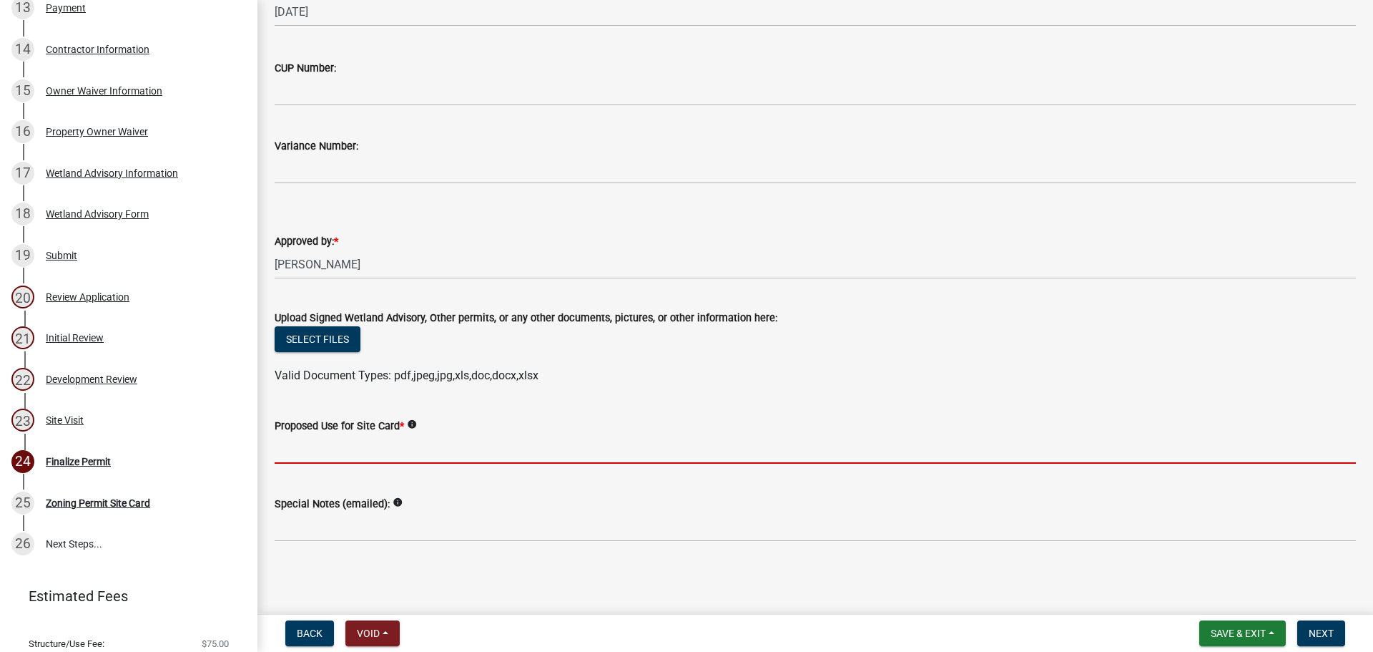
click at [327, 456] on input "Proposed Use for Site Card *" at bounding box center [815, 448] width 1081 height 29
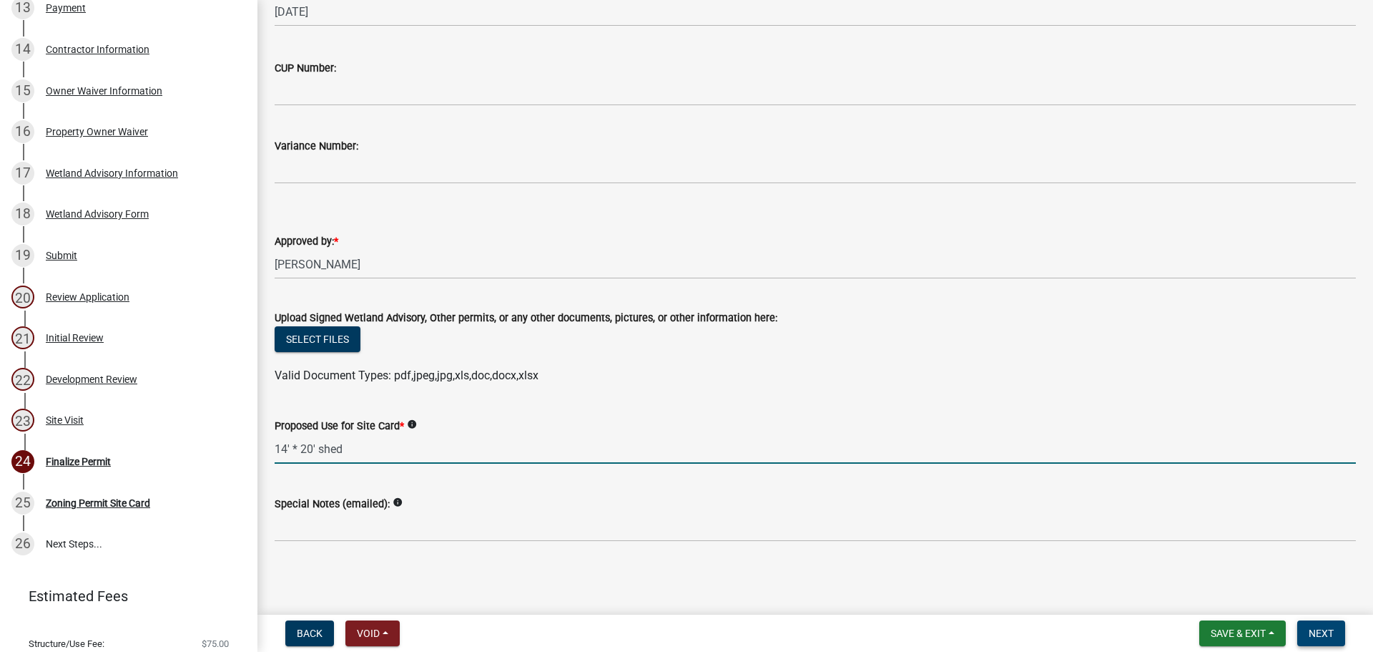
type input "14' * 20' shed"
click at [1329, 627] on span "Next" at bounding box center [1321, 632] width 25 height 11
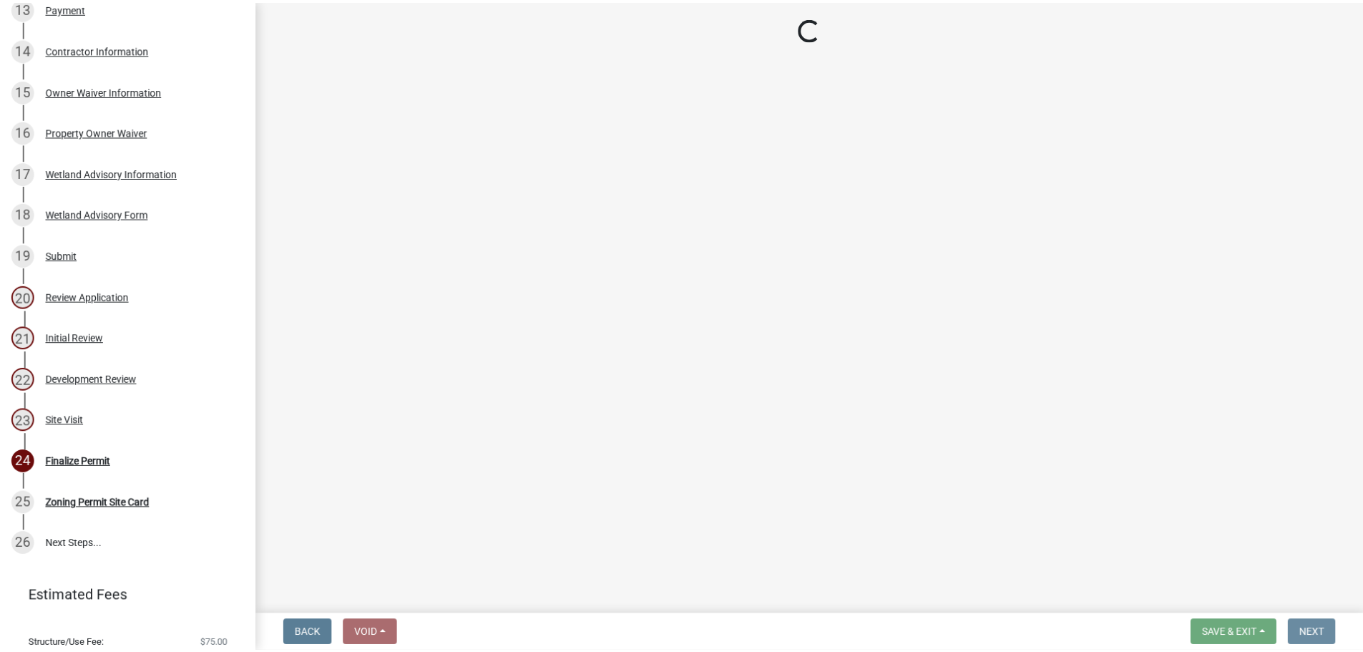
scroll to position [0, 0]
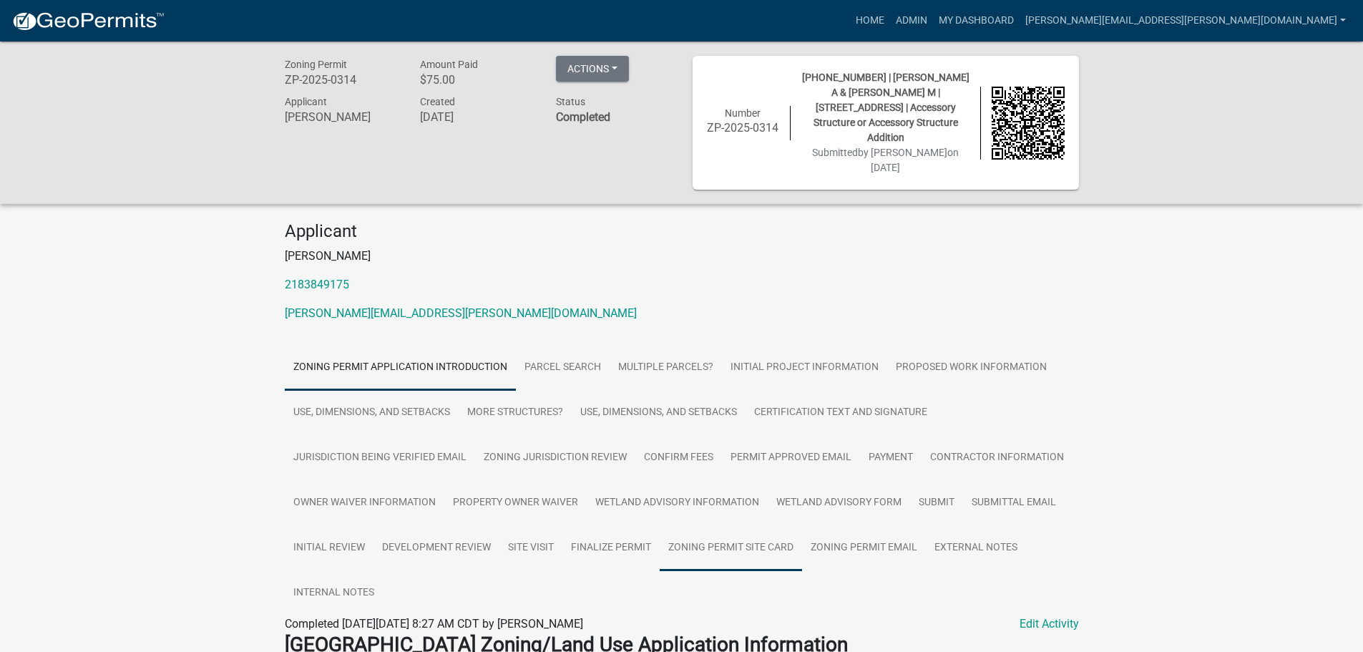
click at [699, 531] on link "Zoning Permit Site Card" at bounding box center [730, 548] width 142 height 46
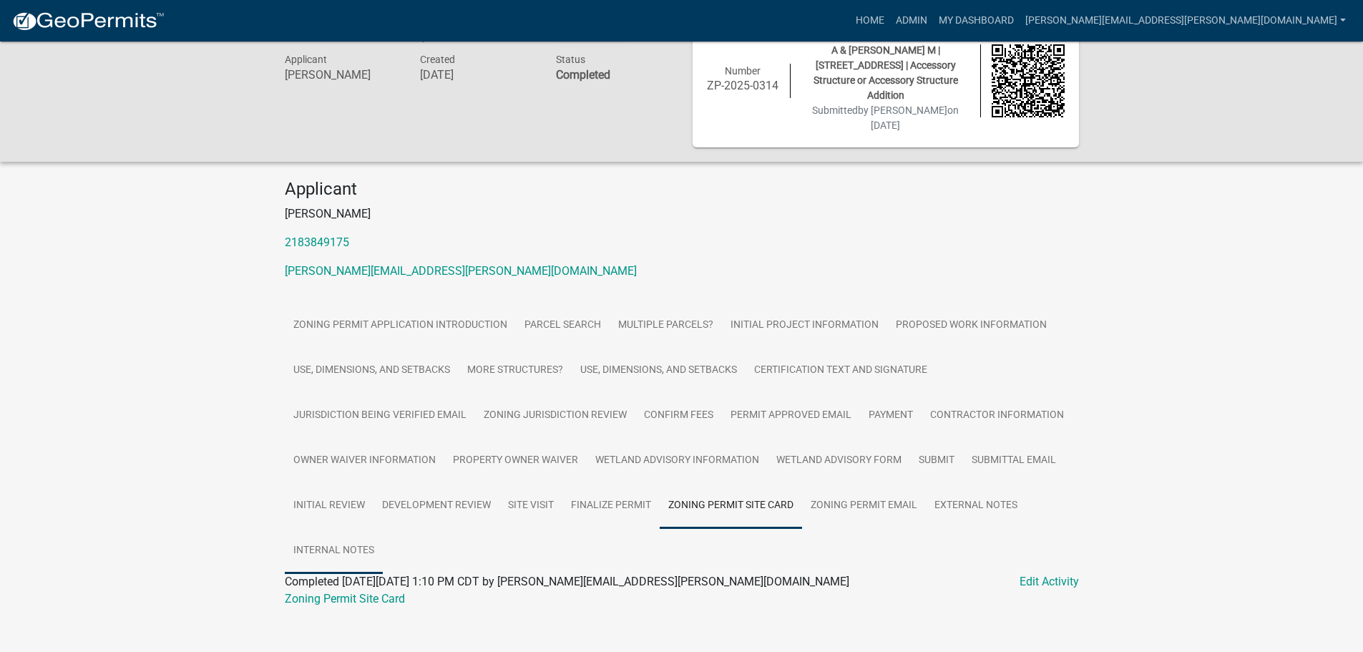
scroll to position [43, 0]
click at [355, 591] on link "Zoning Permit Site Card" at bounding box center [345, 598] width 120 height 14
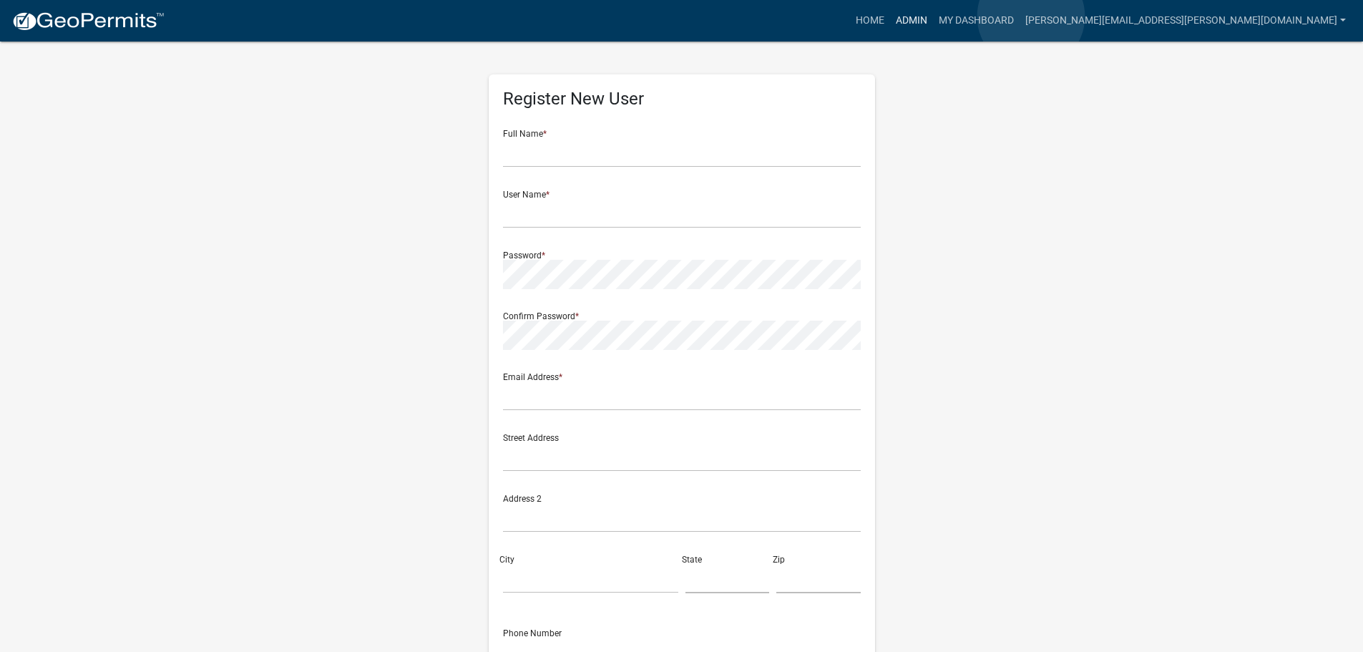
click at [933, 16] on link "Admin" at bounding box center [911, 20] width 43 height 27
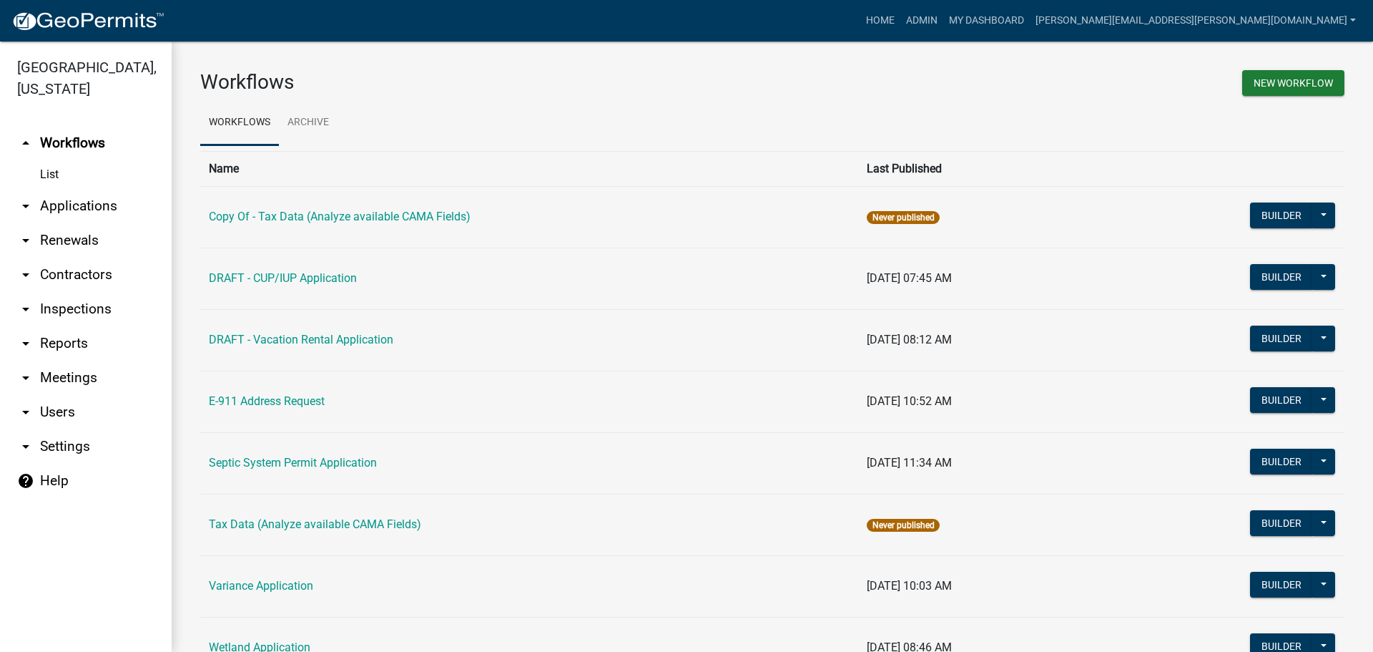
click at [62, 201] on link "arrow_drop_down Applications" at bounding box center [86, 206] width 172 height 34
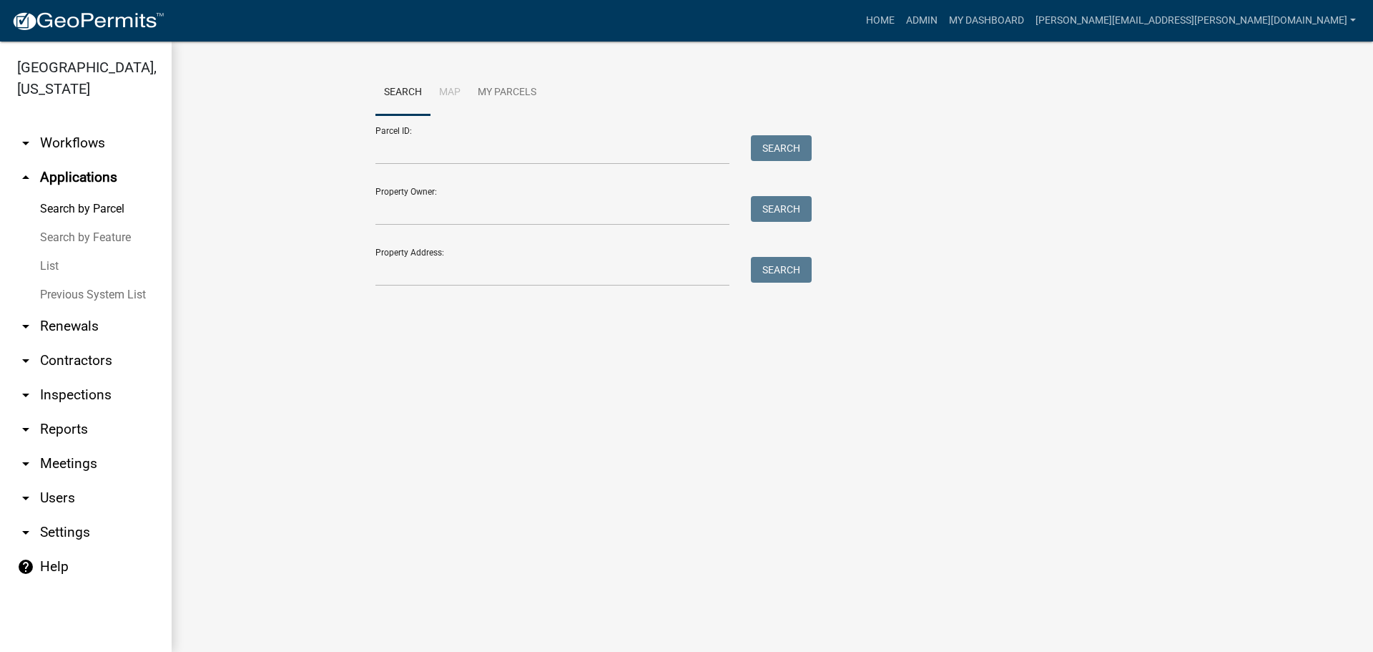
click at [52, 258] on link "List" at bounding box center [86, 266] width 172 height 29
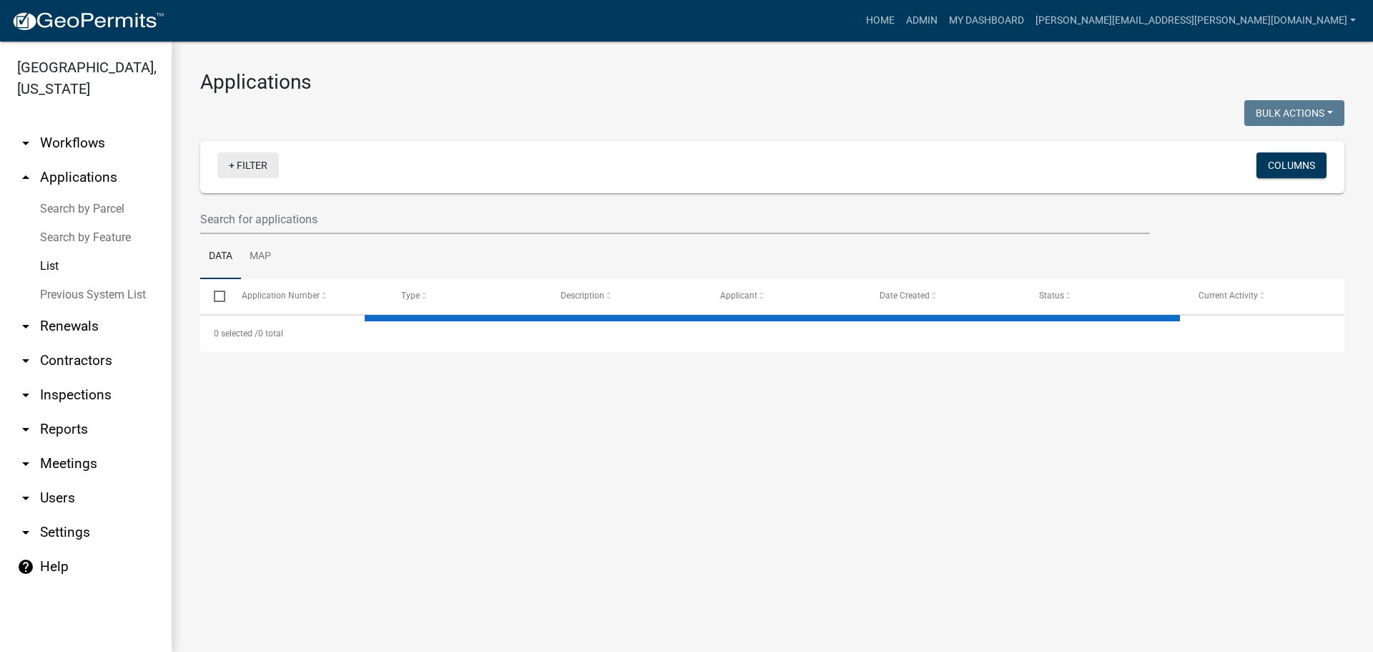
click at [256, 166] on link "+ Filter" at bounding box center [248, 165] width 62 height 26
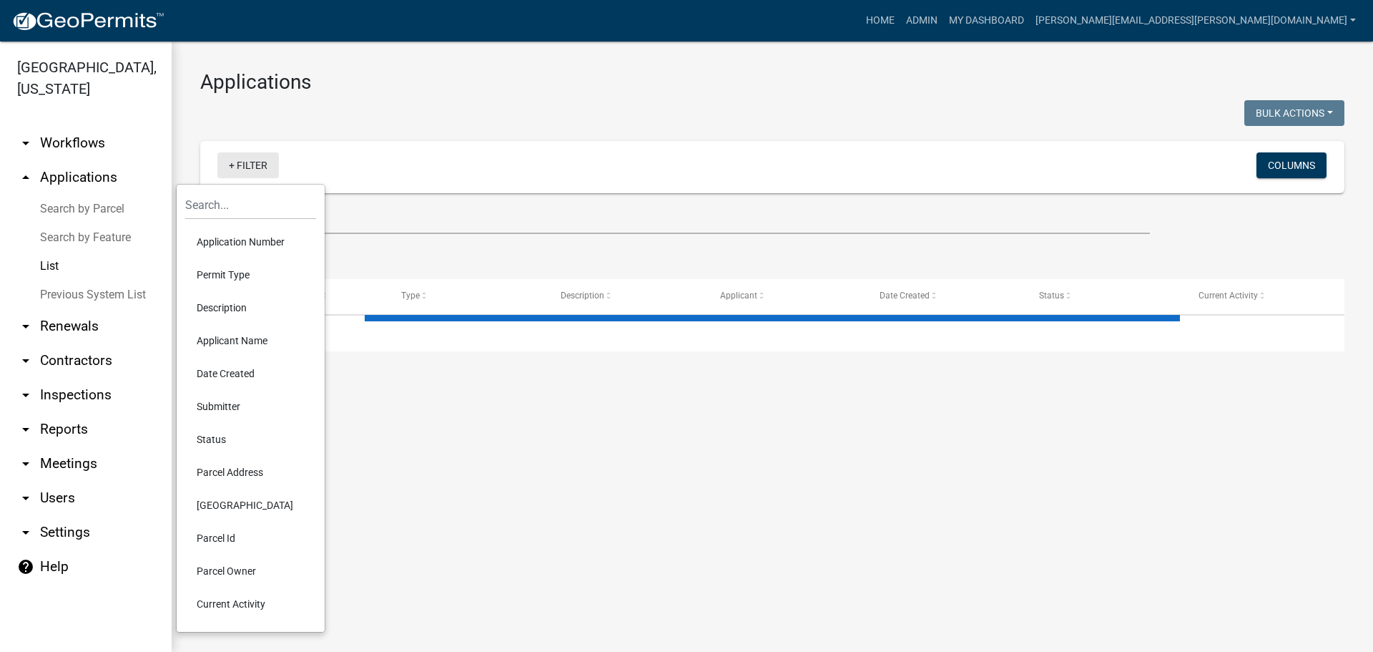
select select "3: 100"
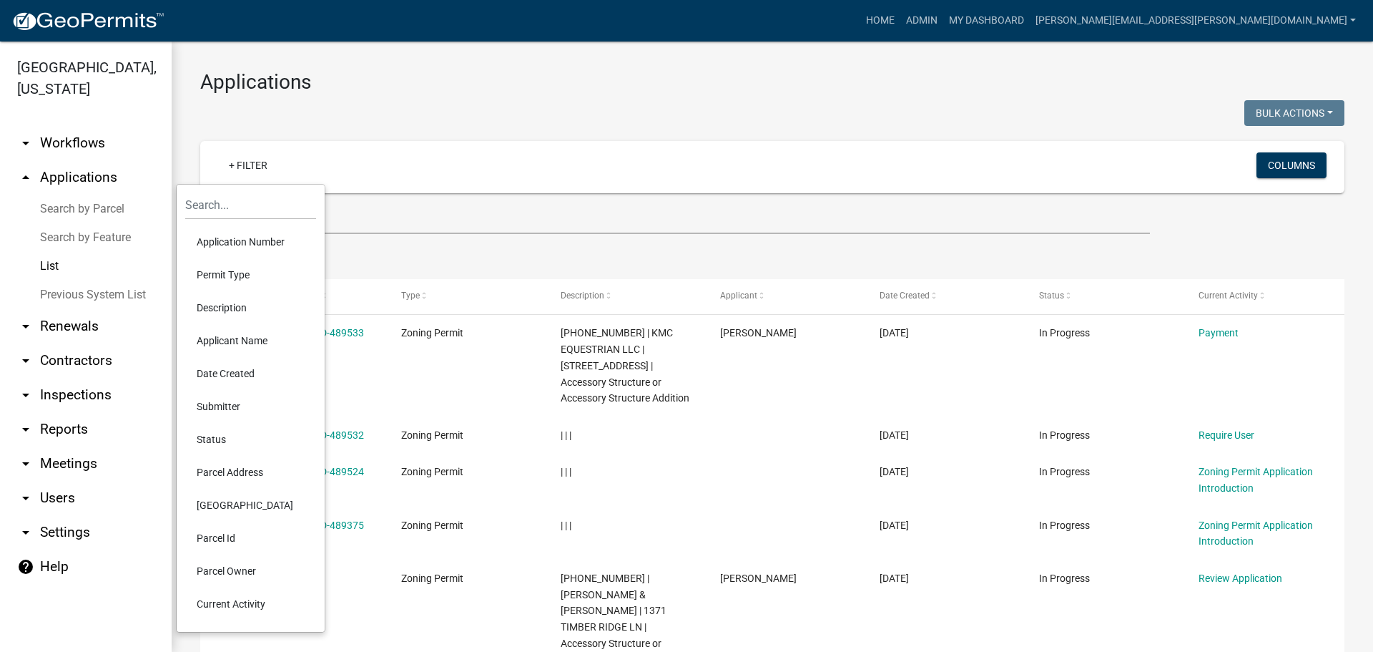
click at [247, 242] on li "Application Number" at bounding box center [250, 241] width 131 height 33
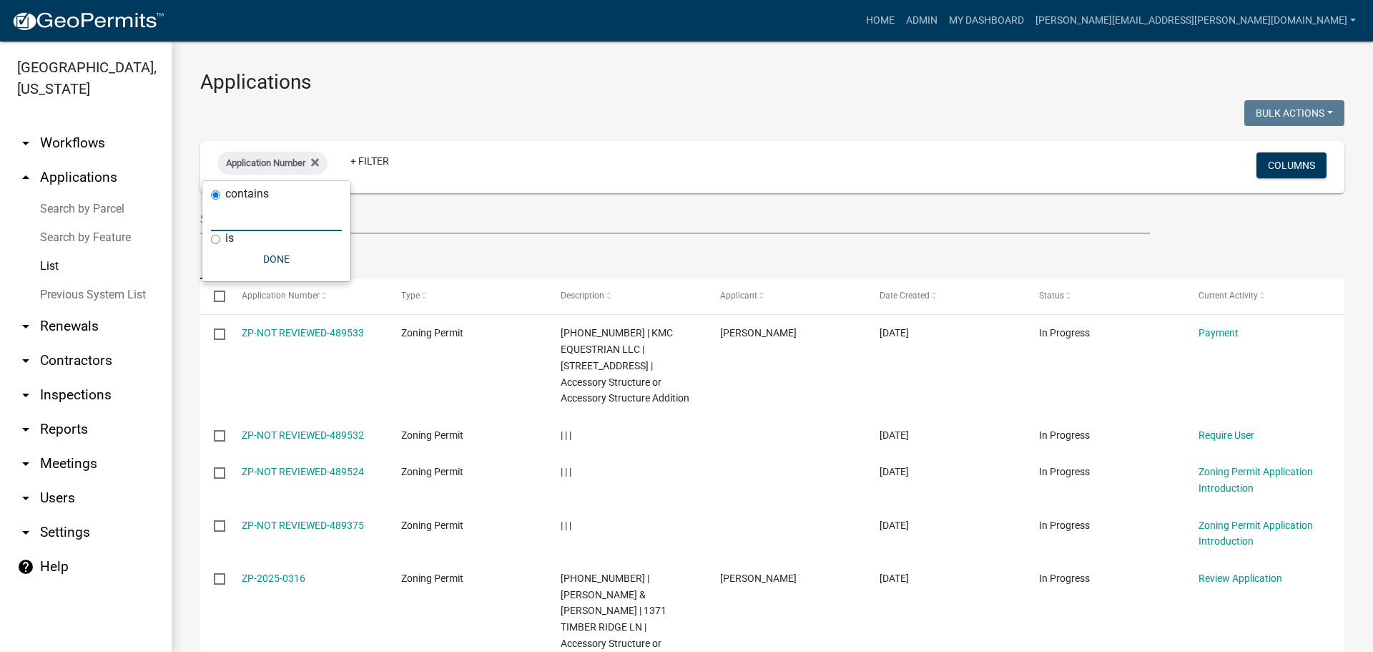
click at [248, 223] on input "text" at bounding box center [276, 216] width 131 height 29
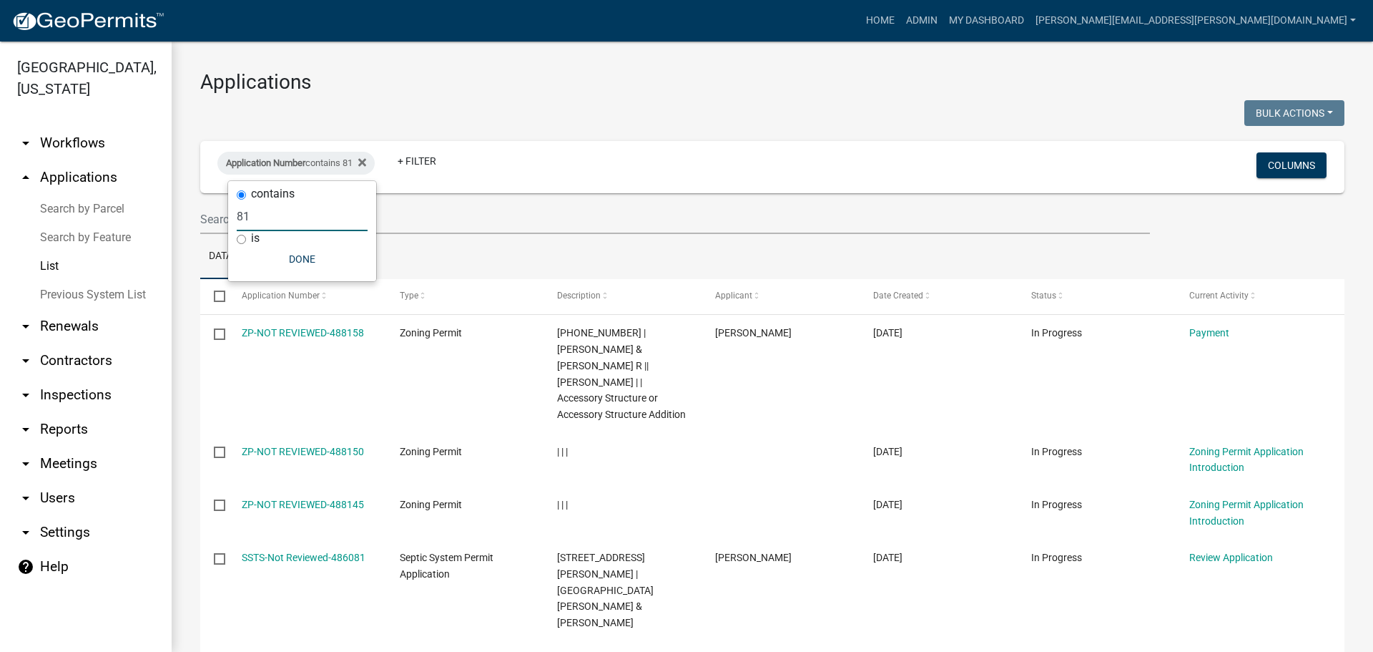
drag, startPoint x: 276, startPoint y: 218, endPoint x: 184, endPoint y: 226, distance: 92.6
click at [184, 226] on body "Internet Explorer does NOT work with GeoPermits. Get a new browser for more sec…" at bounding box center [686, 326] width 1373 height 652
type input "8"
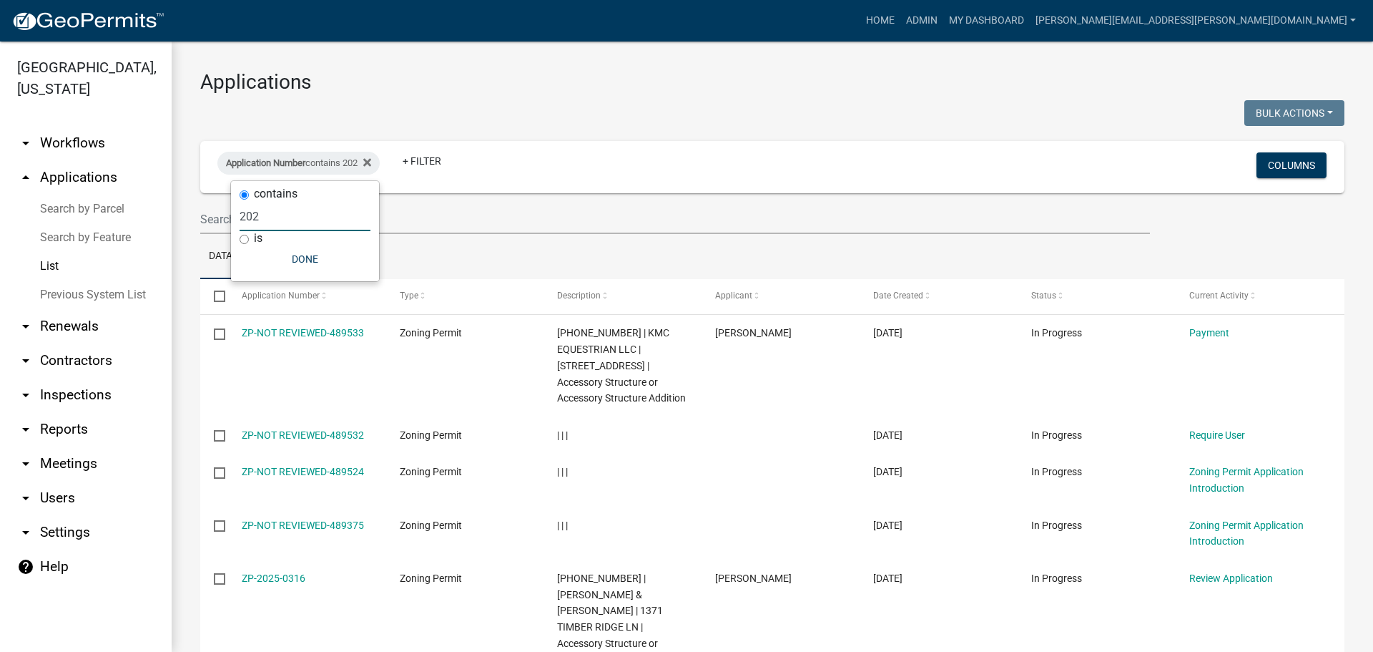
type input "2025"
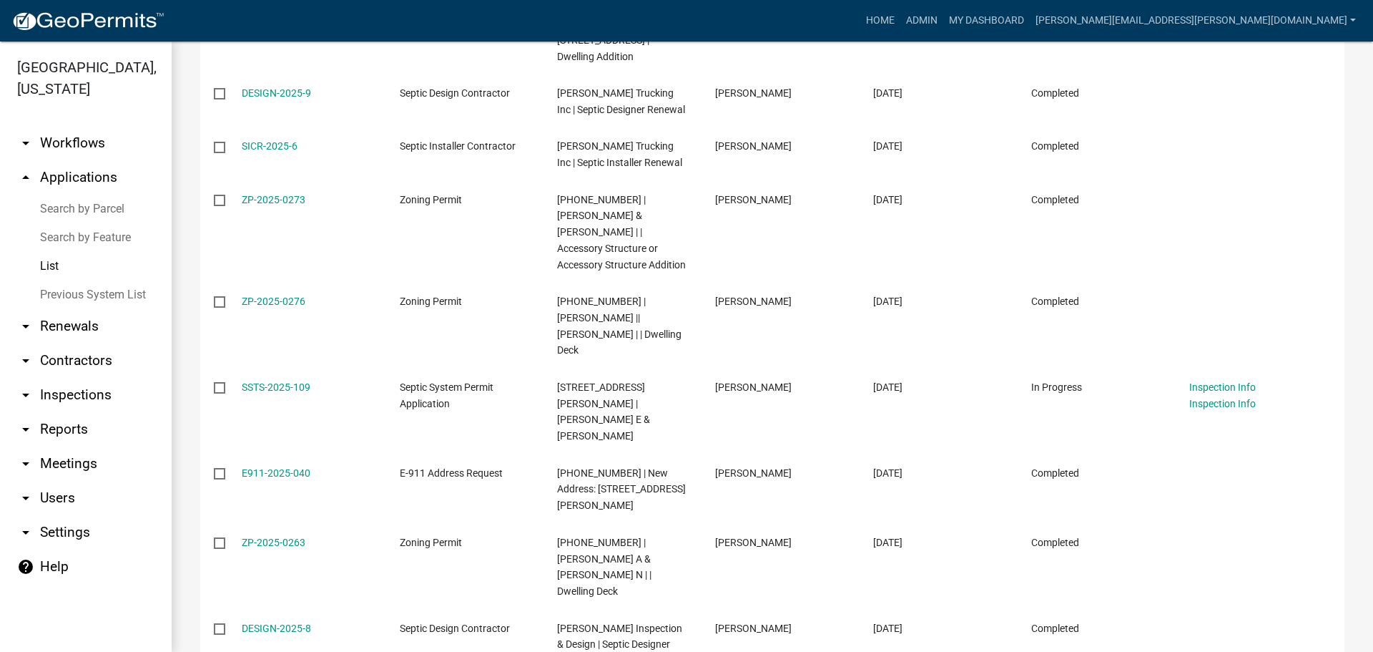
scroll to position [7009, 0]
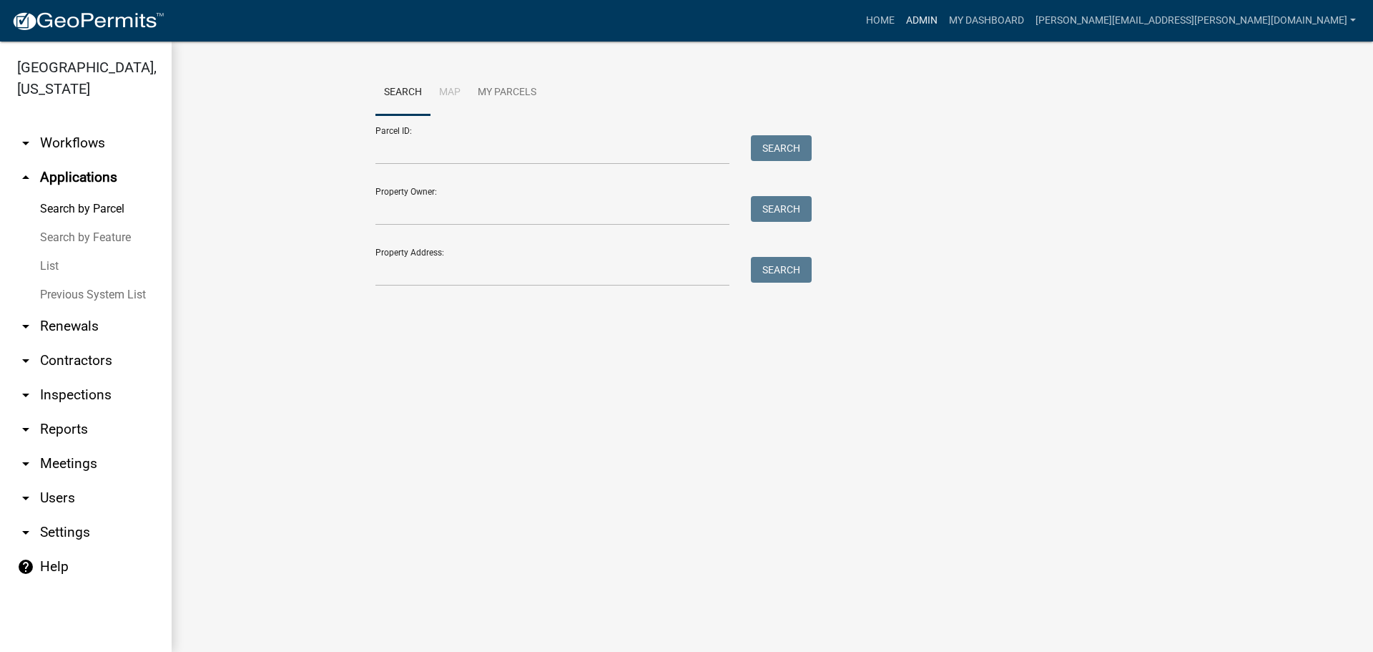
click at [943, 14] on link "Admin" at bounding box center [921, 20] width 43 height 27
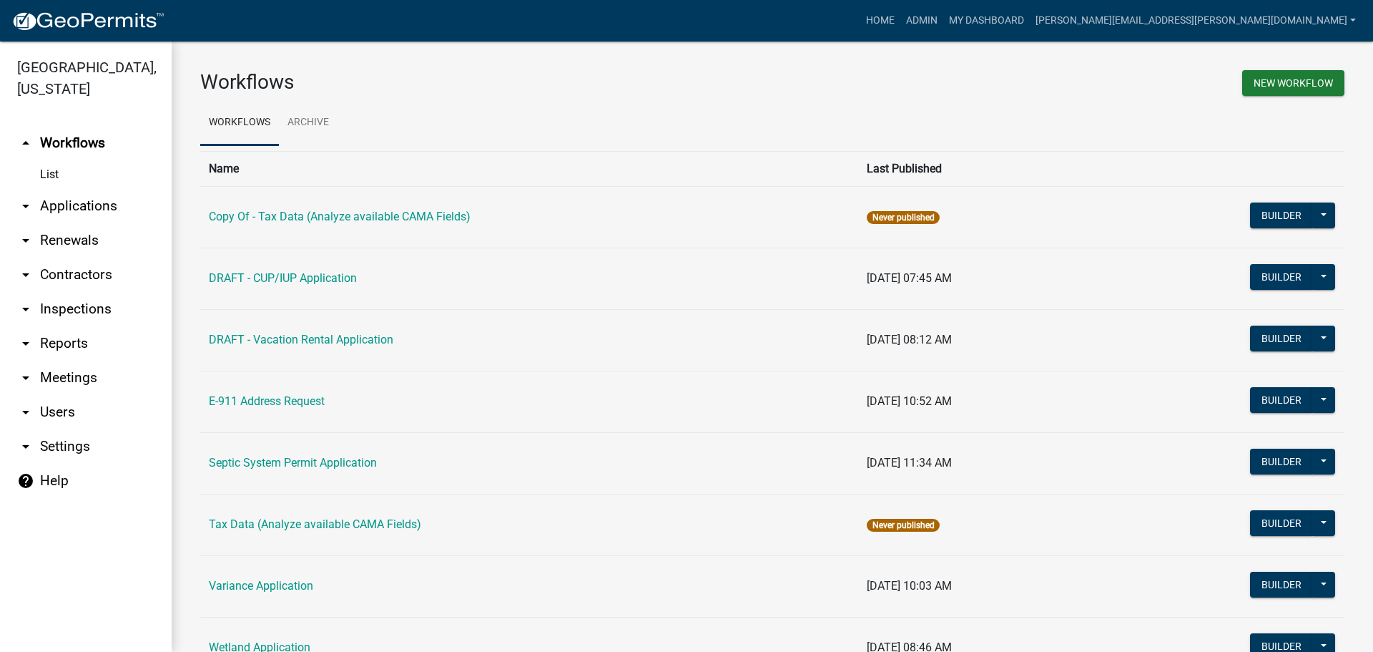
click at [72, 200] on link "arrow_drop_down Applications" at bounding box center [86, 206] width 172 height 34
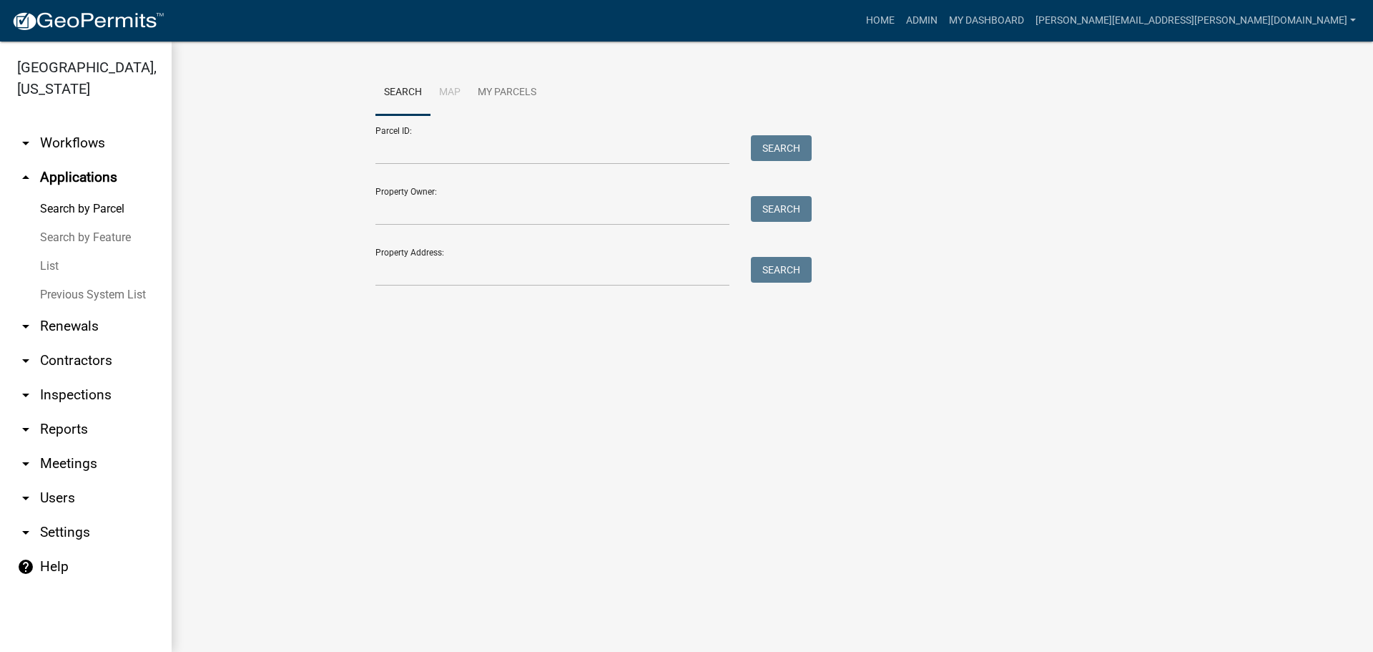
click at [61, 266] on link "List" at bounding box center [86, 266] width 172 height 29
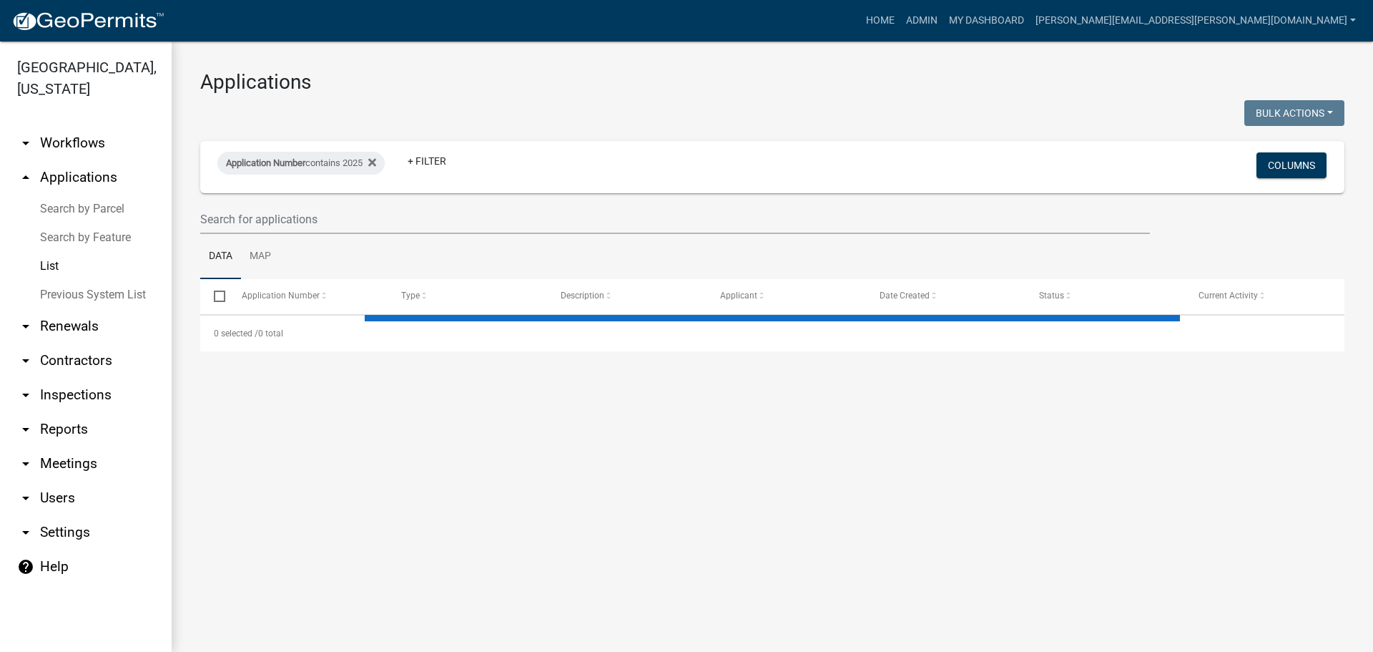
select select "3: 100"
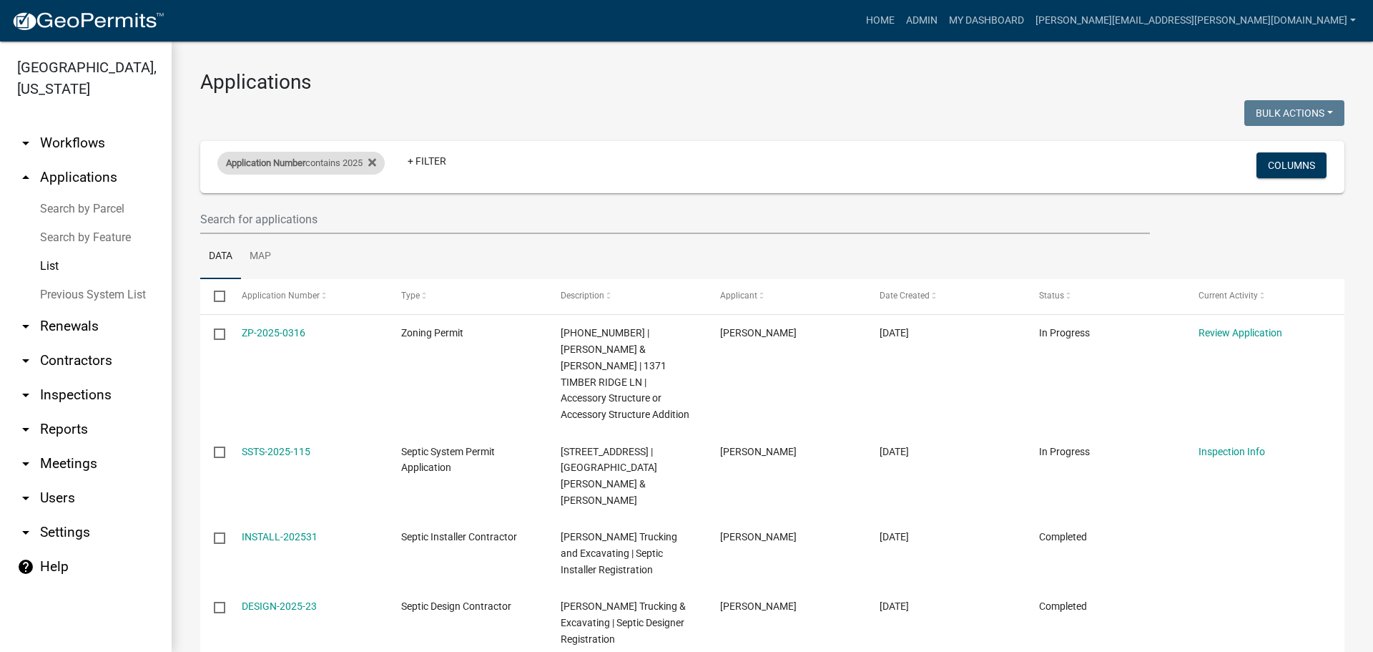
click at [385, 163] on div "Application Number contains 2025" at bounding box center [300, 163] width 167 height 23
click at [375, 159] on icon at bounding box center [372, 162] width 8 height 11
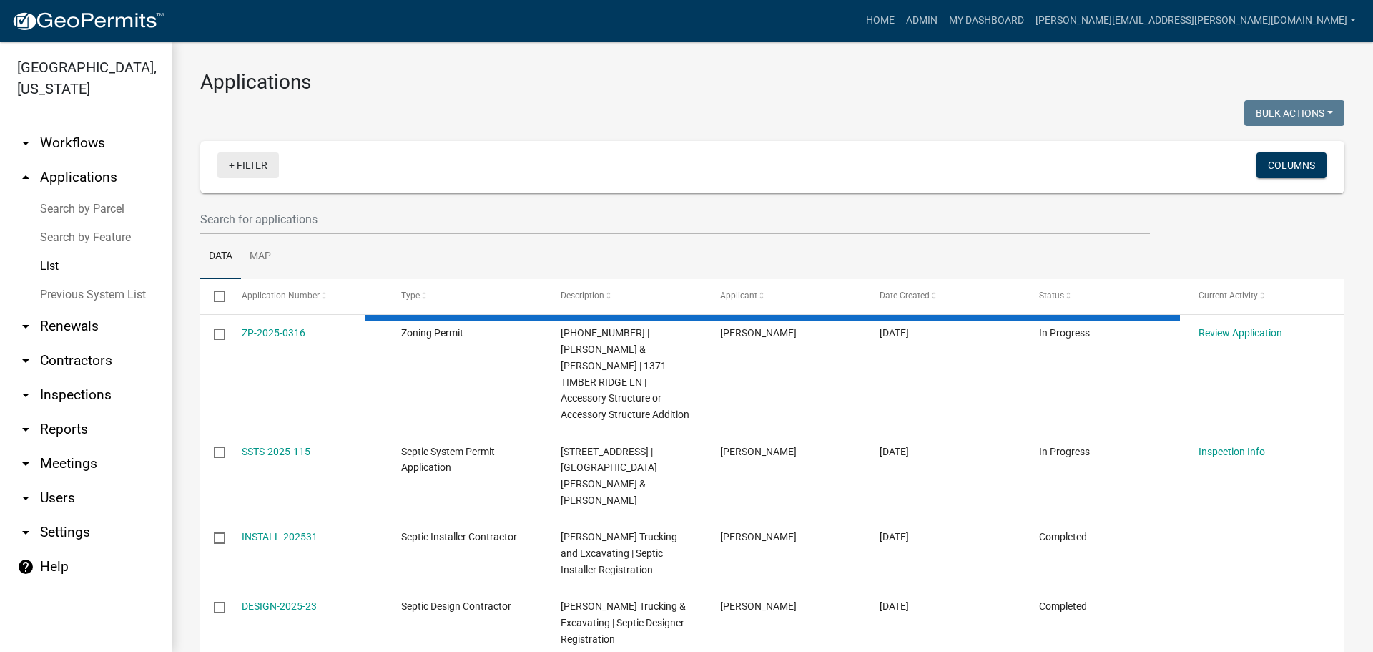
click at [247, 168] on link "+ Filter" at bounding box center [248, 165] width 62 height 26
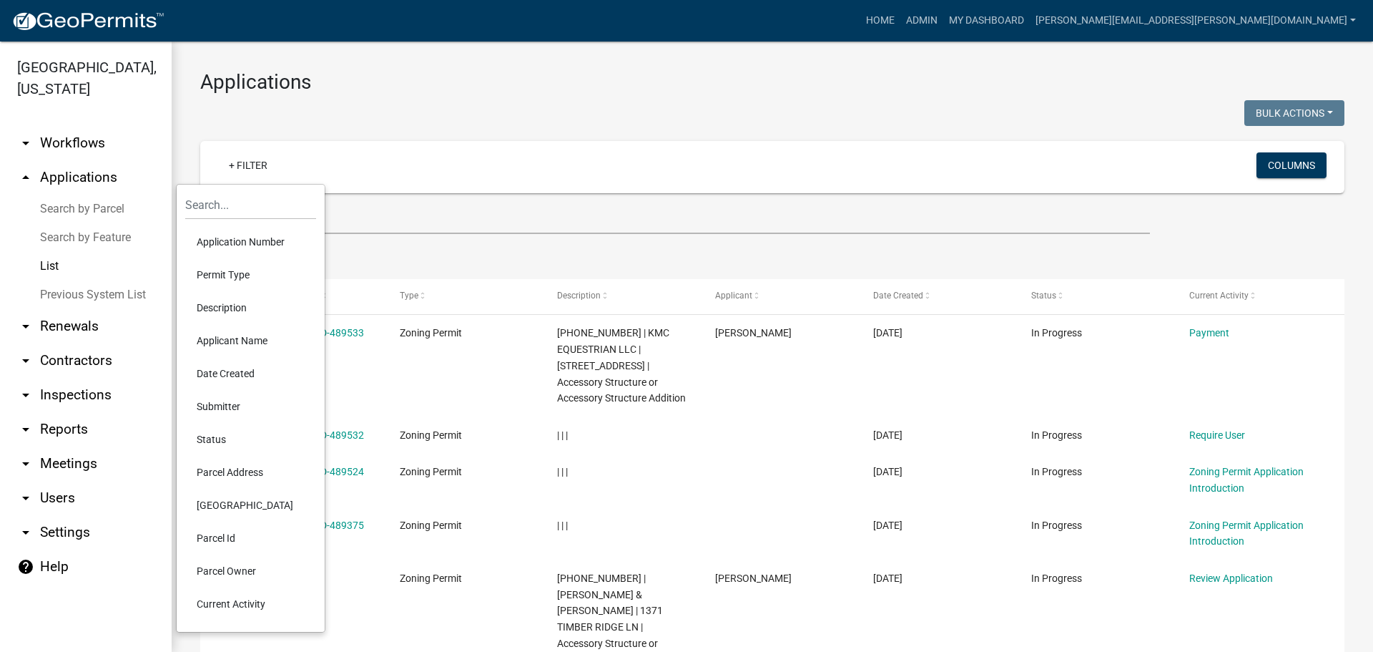
click at [235, 236] on li "Application Number" at bounding box center [250, 241] width 131 height 33
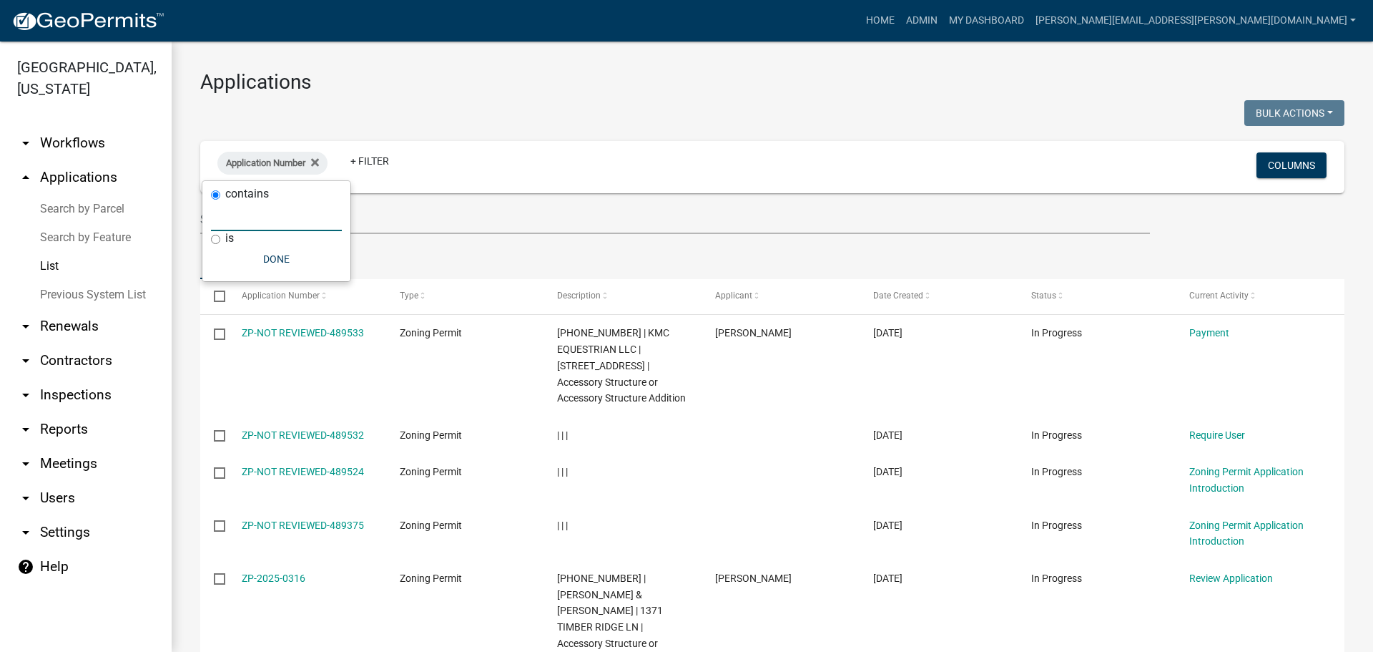
click at [270, 217] on input "text" at bounding box center [276, 216] width 131 height 29
click at [215, 242] on input "is" at bounding box center [215, 239] width 9 height 9
radio input "true"
click at [232, 231] on input "text" at bounding box center [276, 231] width 131 height 29
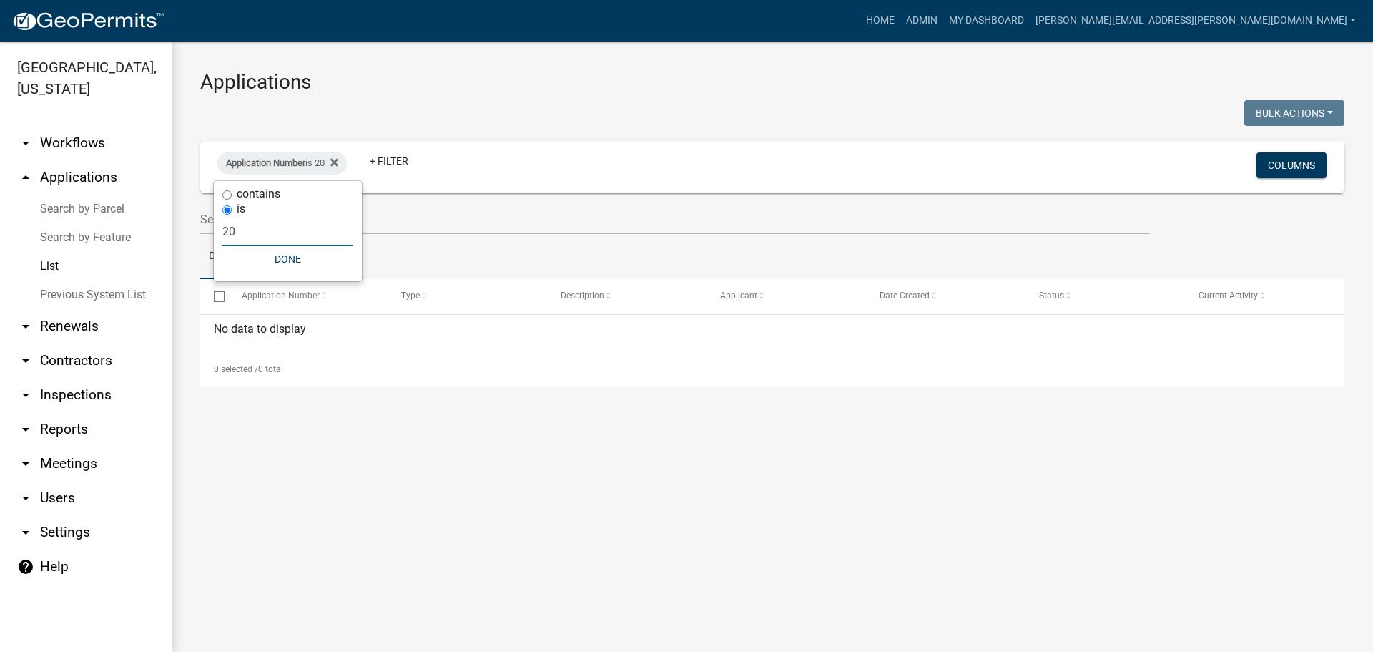
type input "2"
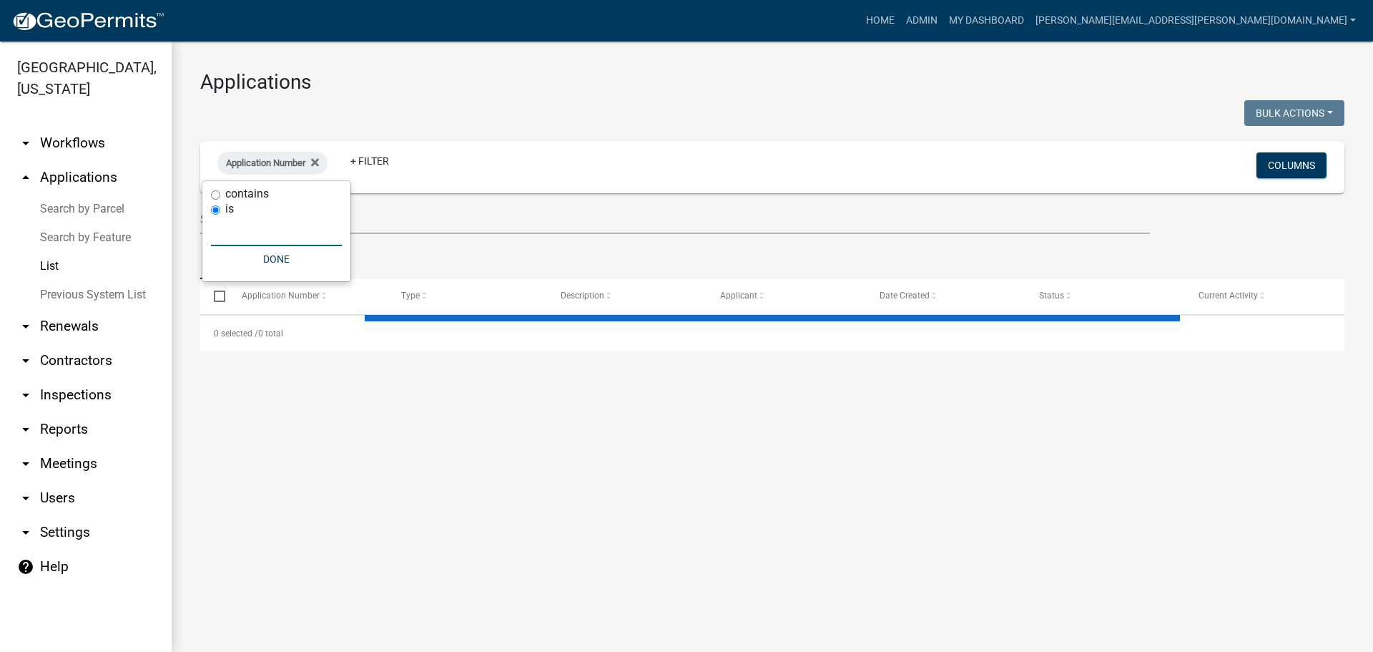
select select "3: 100"
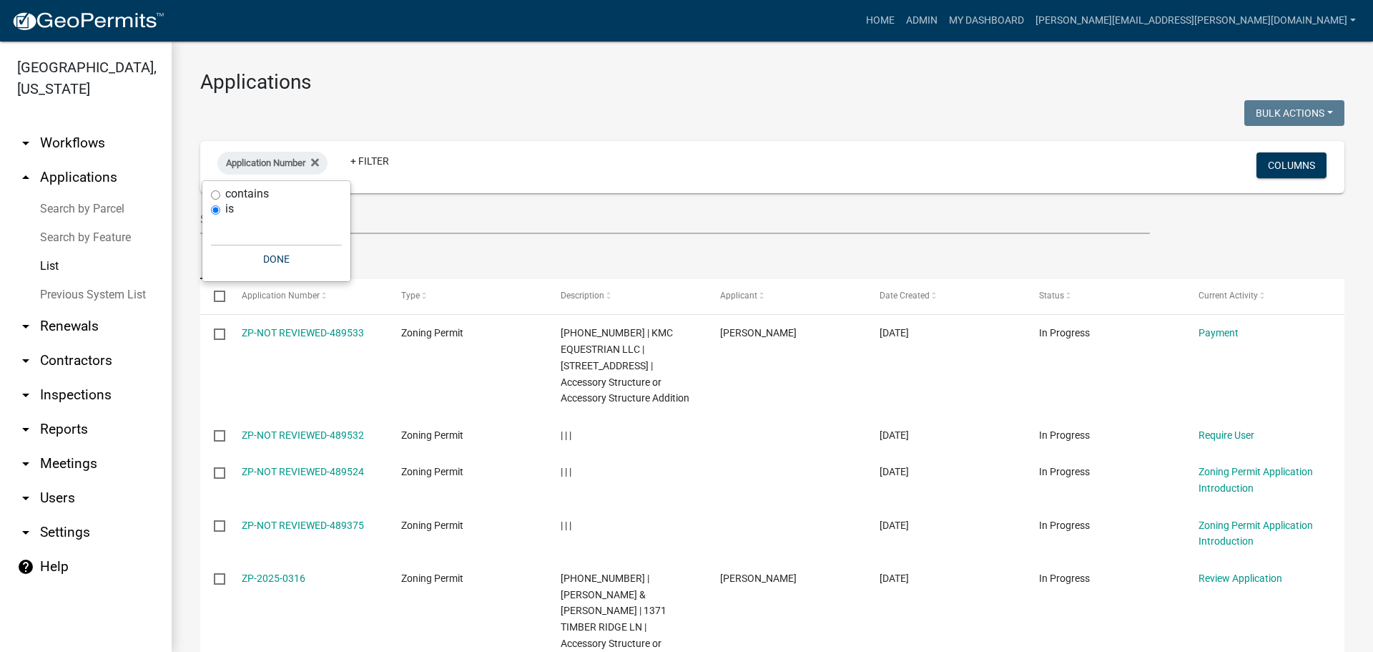
drag, startPoint x: 216, startPoint y: 192, endPoint x: 225, endPoint y: 200, distance: 11.6
click at [215, 192] on input "contains" at bounding box center [215, 194] width 9 height 9
radio input "true"
click at [230, 225] on input "text" at bounding box center [276, 216] width 131 height 29
click at [319, 162] on icon at bounding box center [315, 162] width 8 height 11
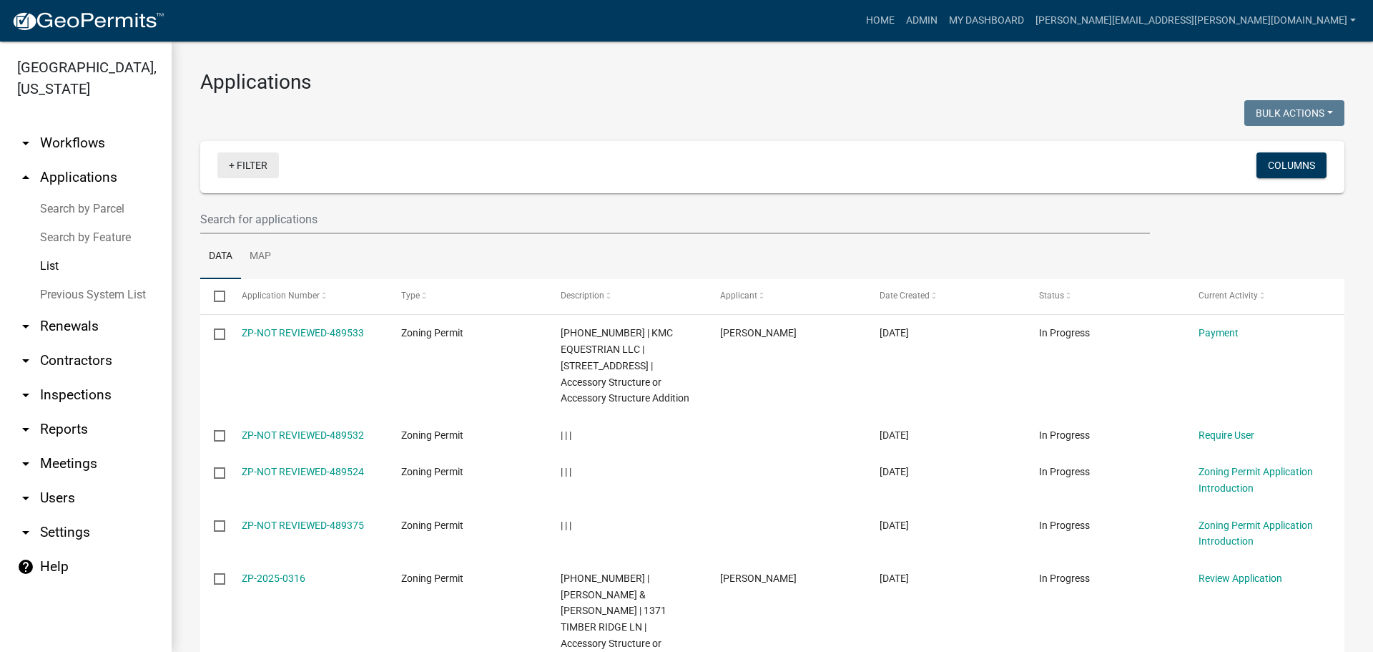
click at [233, 167] on link "+ Filter" at bounding box center [248, 165] width 62 height 26
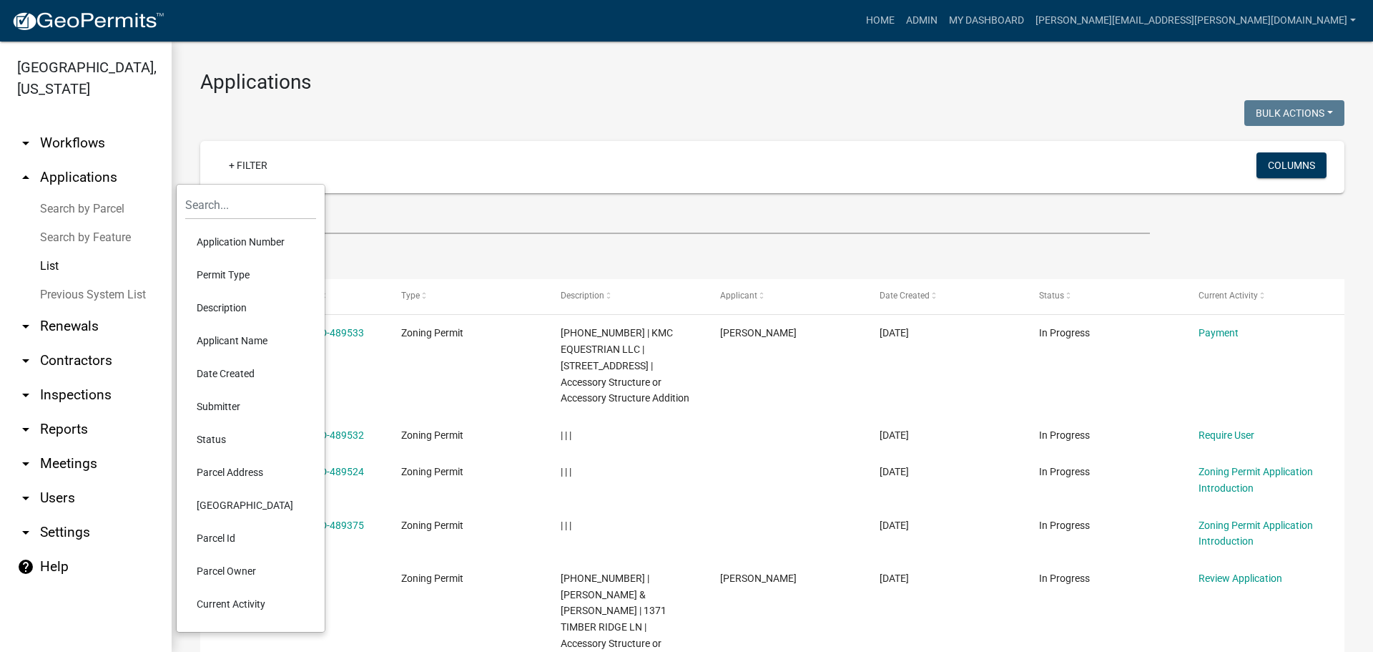
click at [230, 278] on li "Permit Type" at bounding box center [250, 274] width 131 height 33
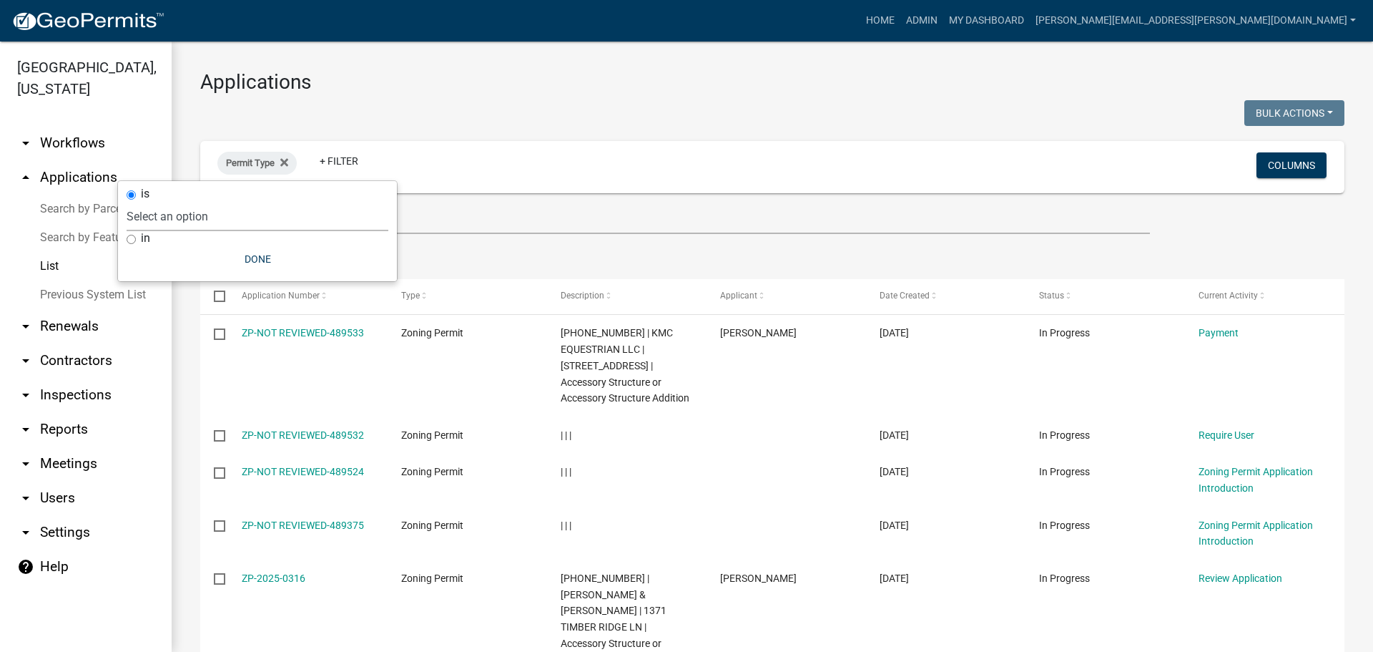
click at [187, 207] on select "Select an option Copy Of - Tax Data (Analyze available CAMA Fields) DRAFT - CUP…" at bounding box center [258, 216] width 262 height 29
select select "4ea715b7-1725-4cb7-82be-3d693945ff20"
click at [202, 202] on select "Select an option Copy Of - Tax Data (Analyze available CAMA Fields) DRAFT - CUP…" at bounding box center [258, 216] width 262 height 29
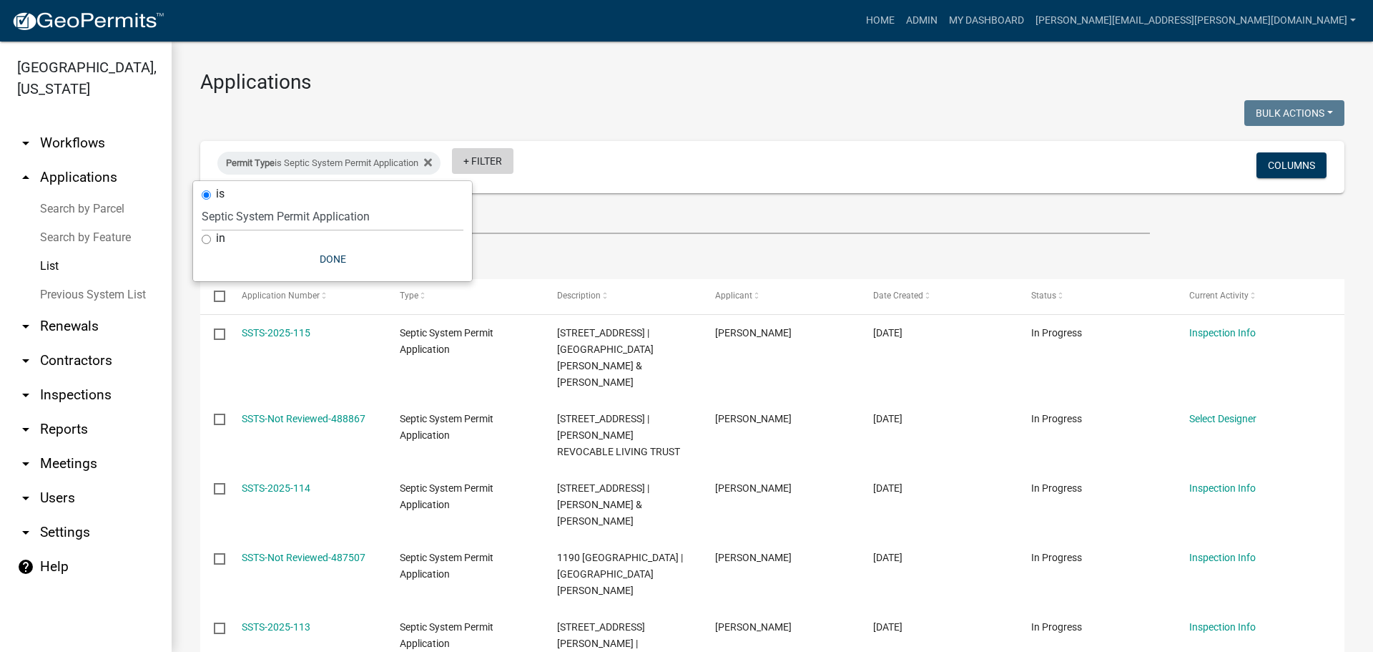
click at [497, 160] on link "+ Filter" at bounding box center [483, 161] width 62 height 26
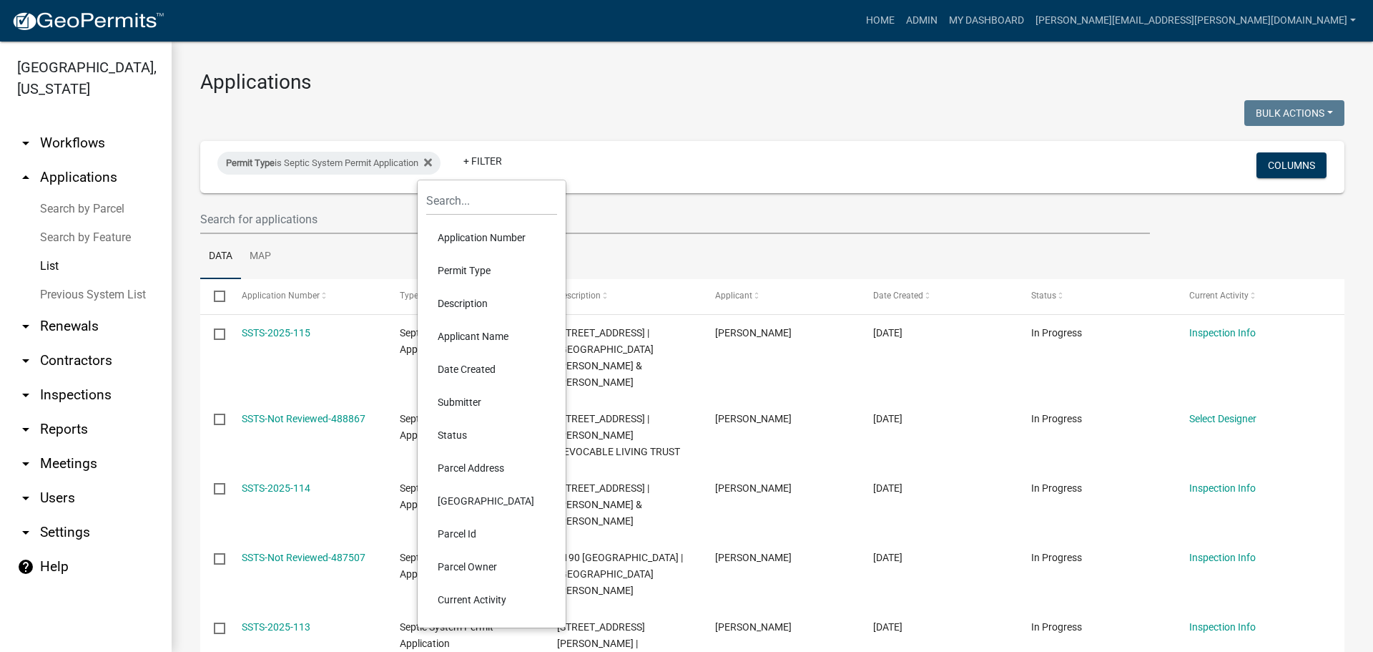
click at [468, 235] on li "Application Number" at bounding box center [491, 237] width 131 height 33
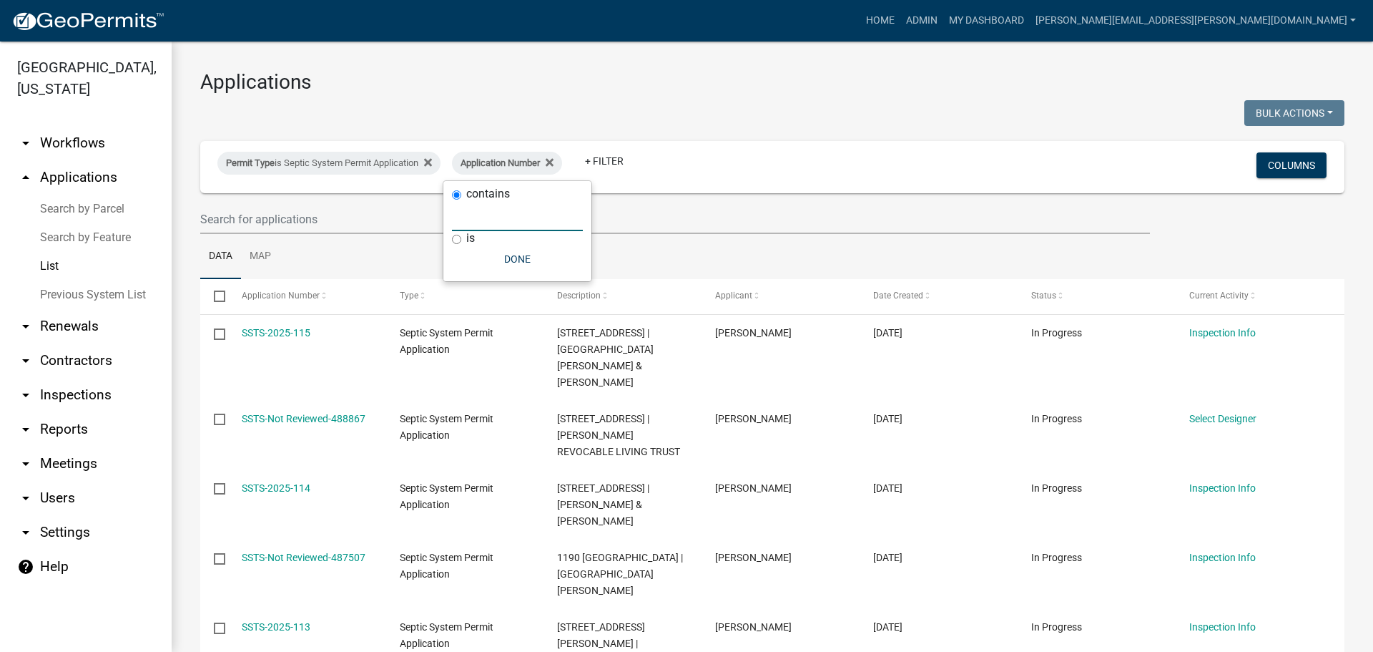
click at [479, 220] on input "text" at bounding box center [517, 216] width 131 height 29
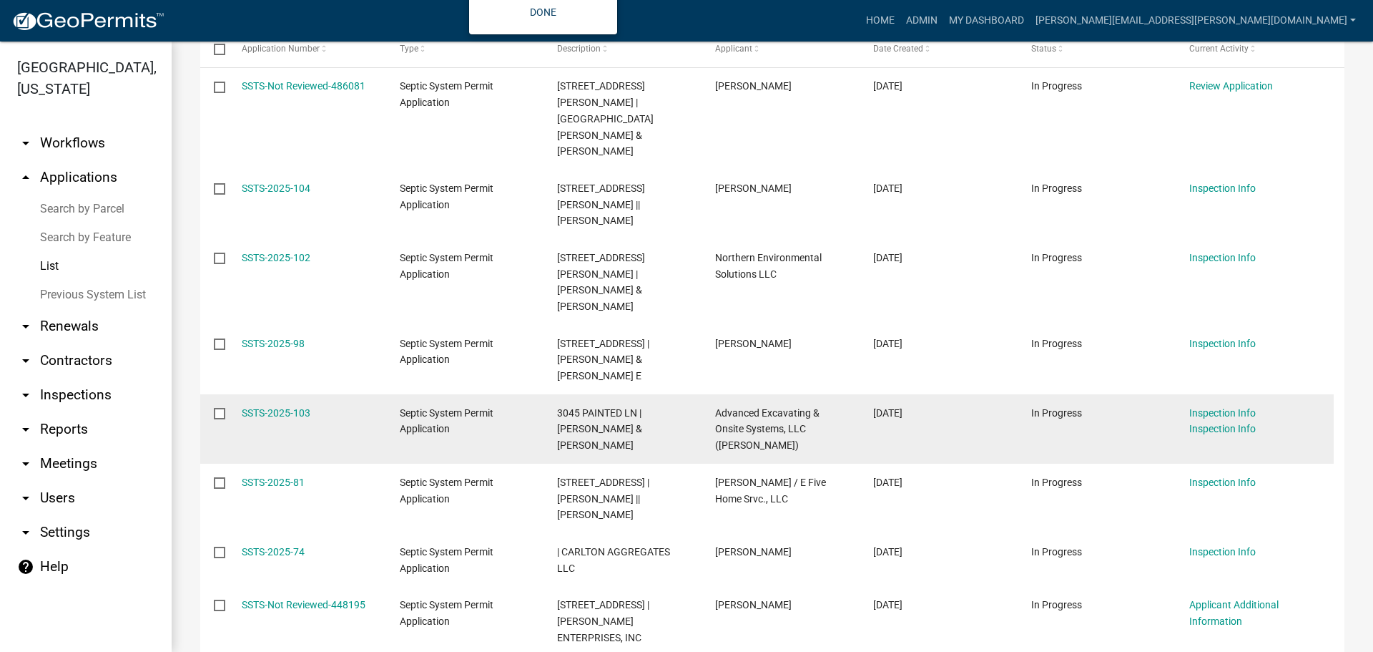
scroll to position [286, 0]
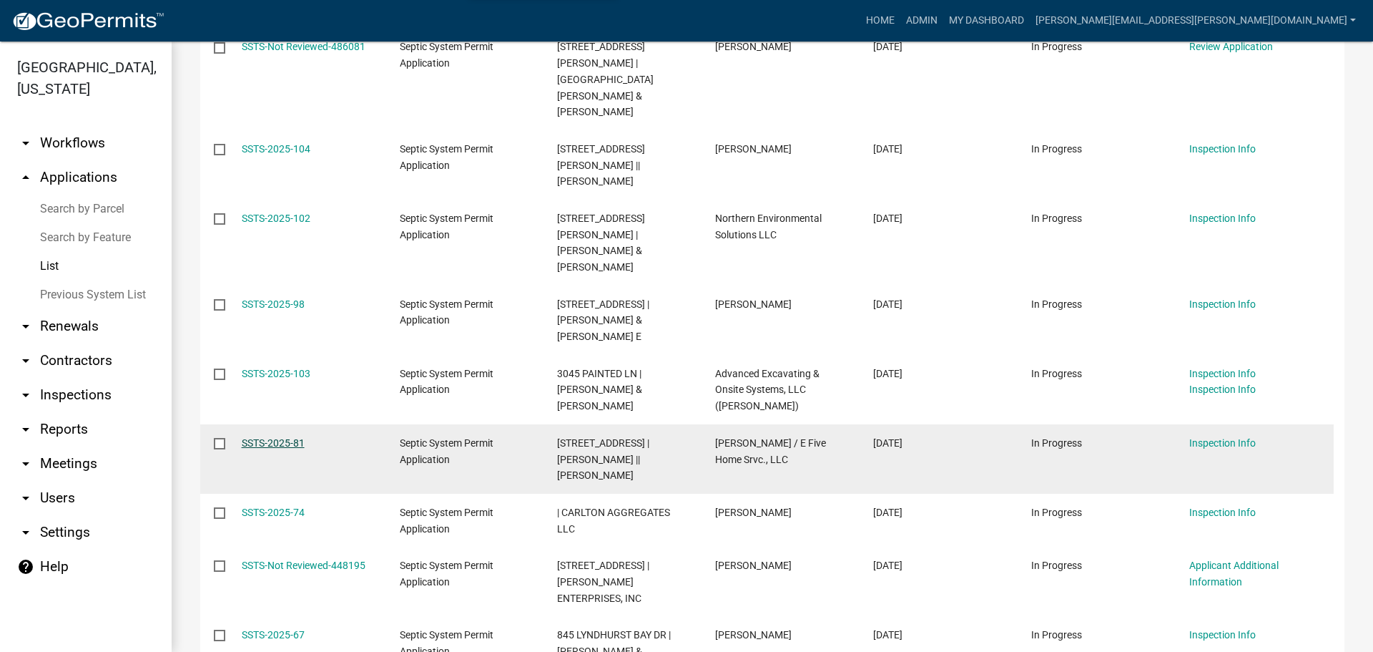
type input "81"
click at [281, 437] on link "SSTS-2025-81" at bounding box center [273, 442] width 63 height 11
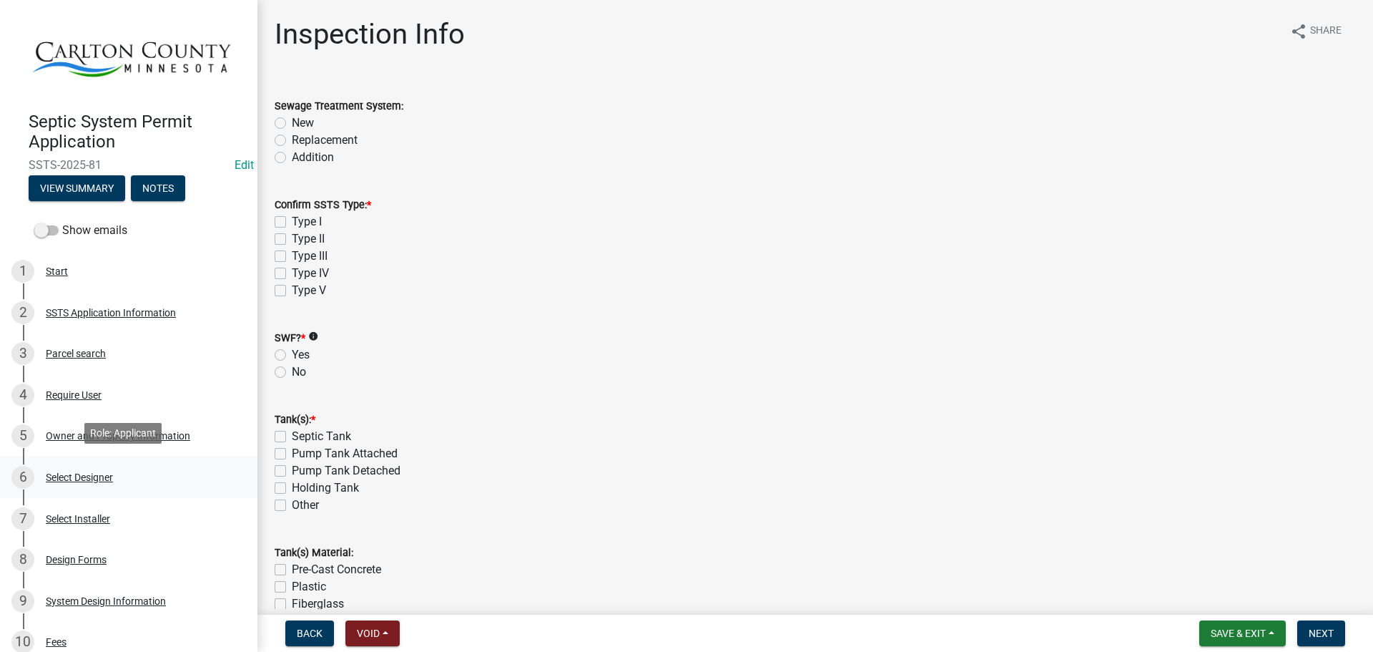
click at [90, 472] on div "Select Designer" at bounding box center [79, 477] width 67 height 10
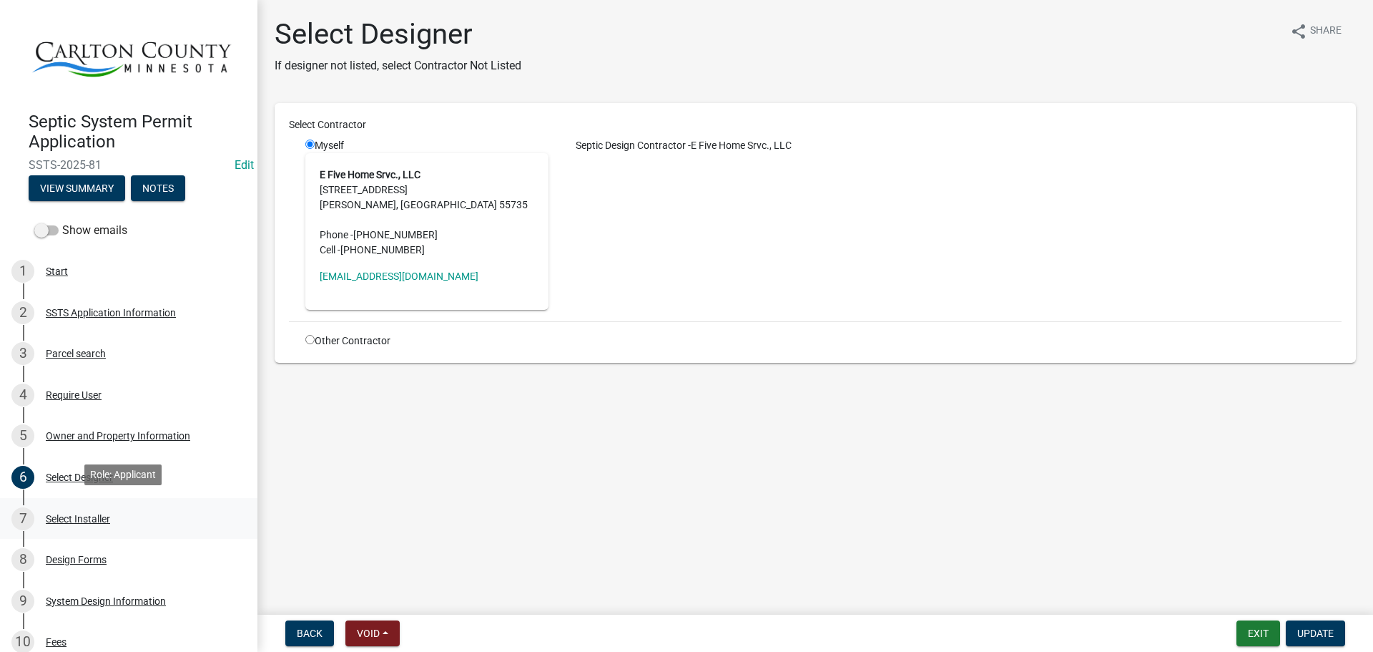
click at [89, 514] on div "Select Installer" at bounding box center [78, 519] width 64 height 10
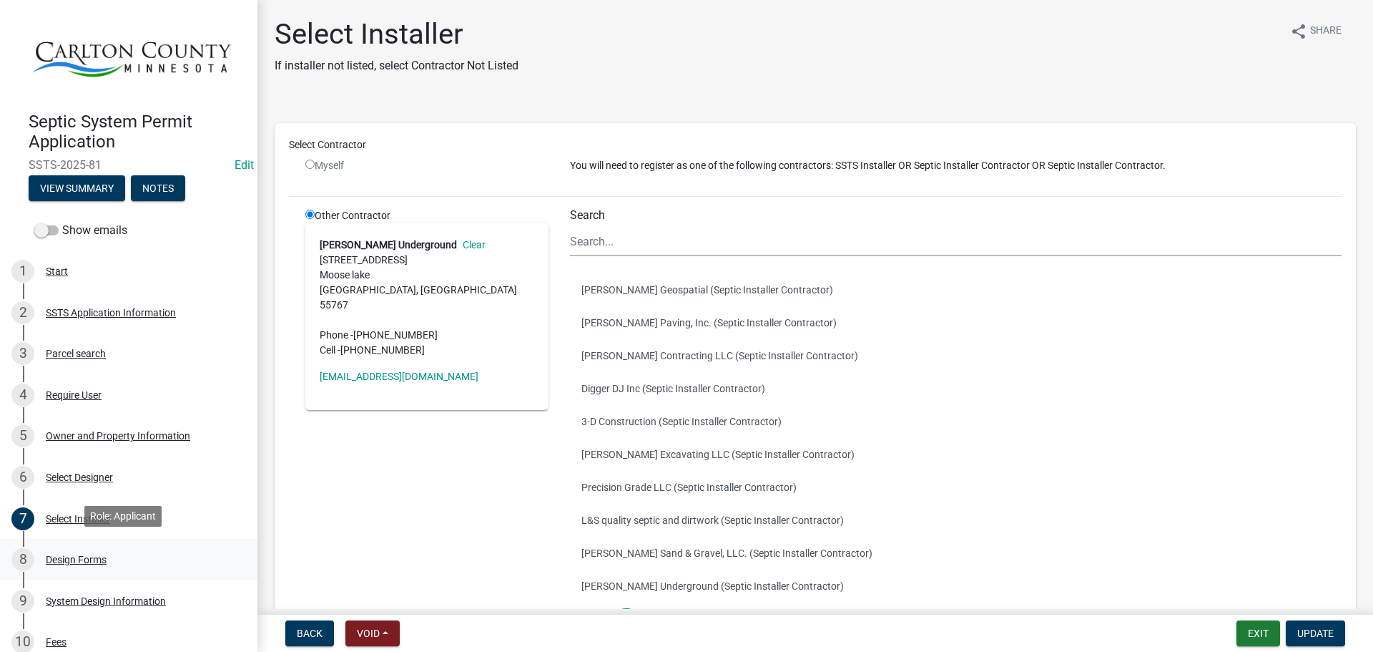
click at [79, 554] on div "Design Forms" at bounding box center [76, 559] width 61 height 10
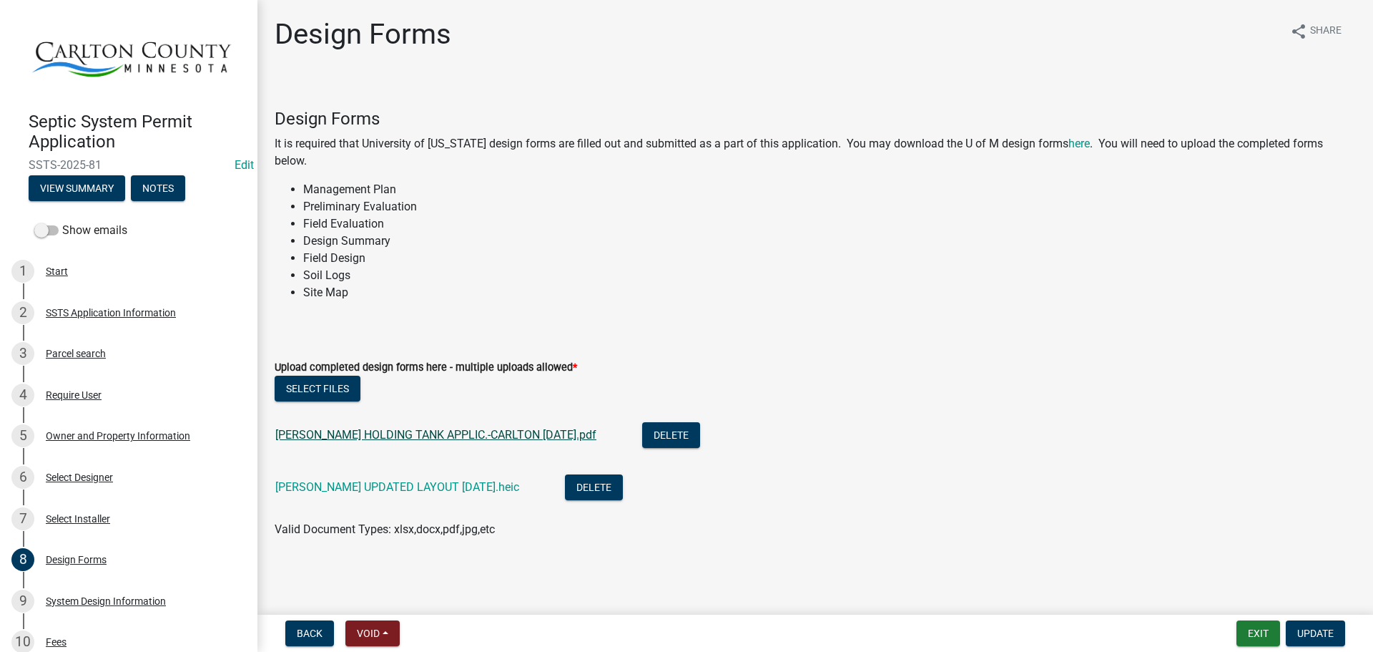
click at [400, 433] on link "LEN SIMICH HOLDING TANK APPLIC.-CARLTON 8-4-25.pdf" at bounding box center [435, 435] width 321 height 14
click at [77, 312] on div "SSTS Application Information" at bounding box center [111, 313] width 130 height 10
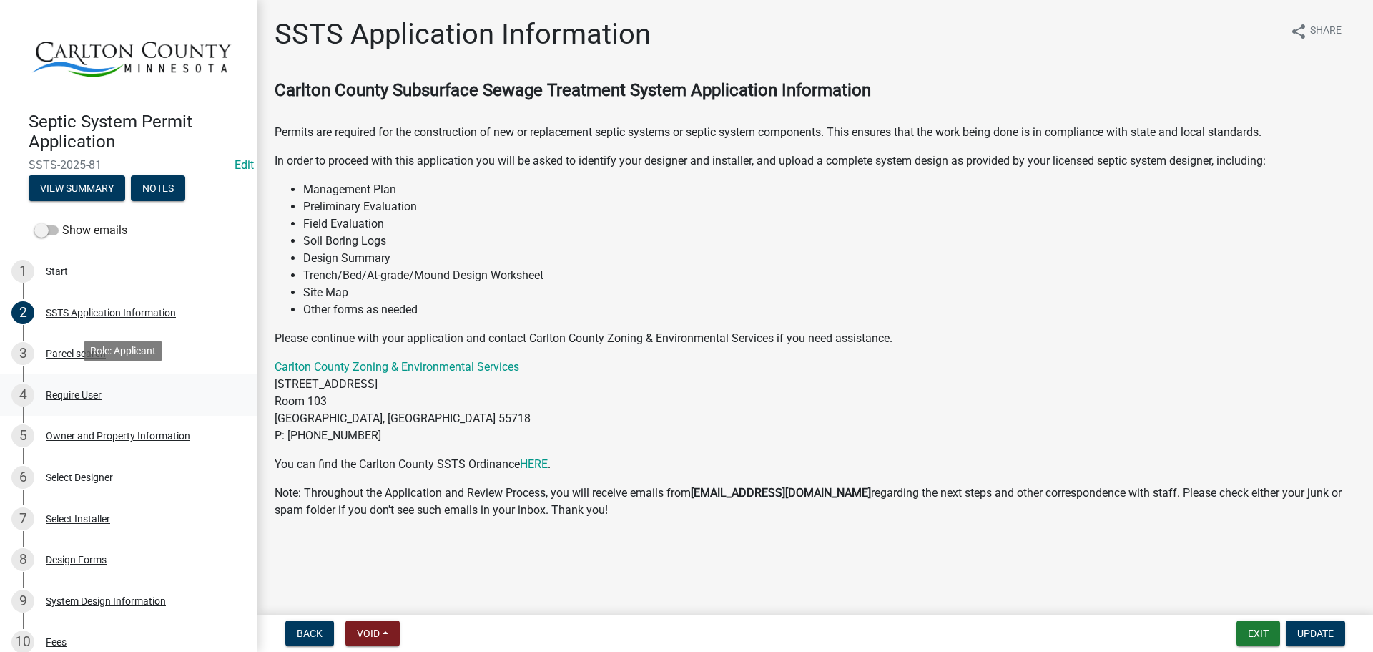
click at [76, 395] on div "Require User" at bounding box center [74, 395] width 56 height 10
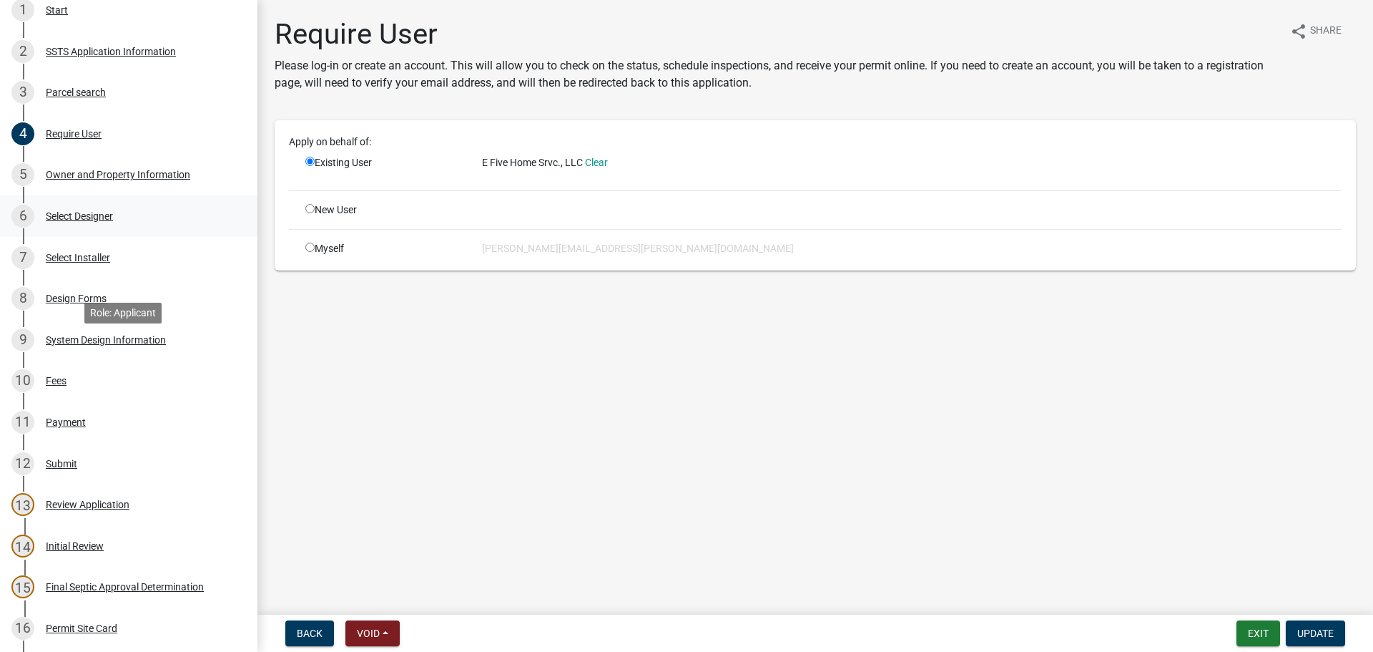
scroll to position [286, 0]
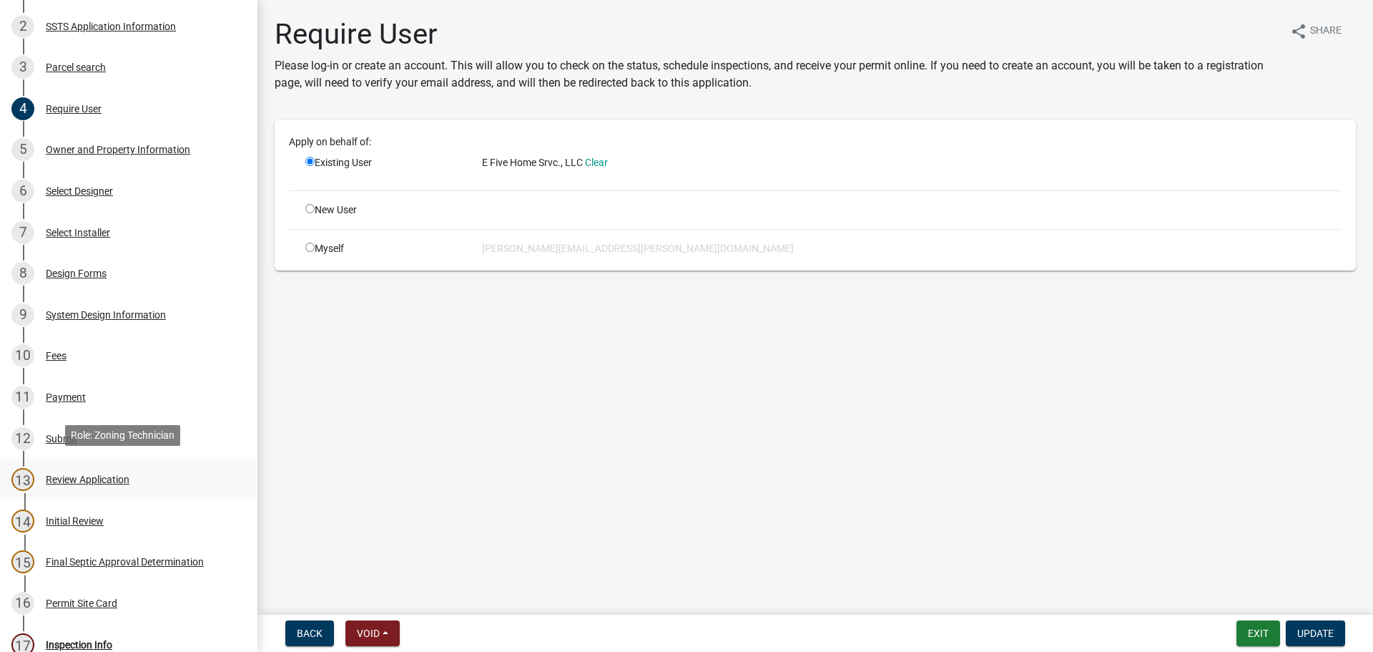
click at [79, 474] on div "Review Application" at bounding box center [88, 479] width 84 height 10
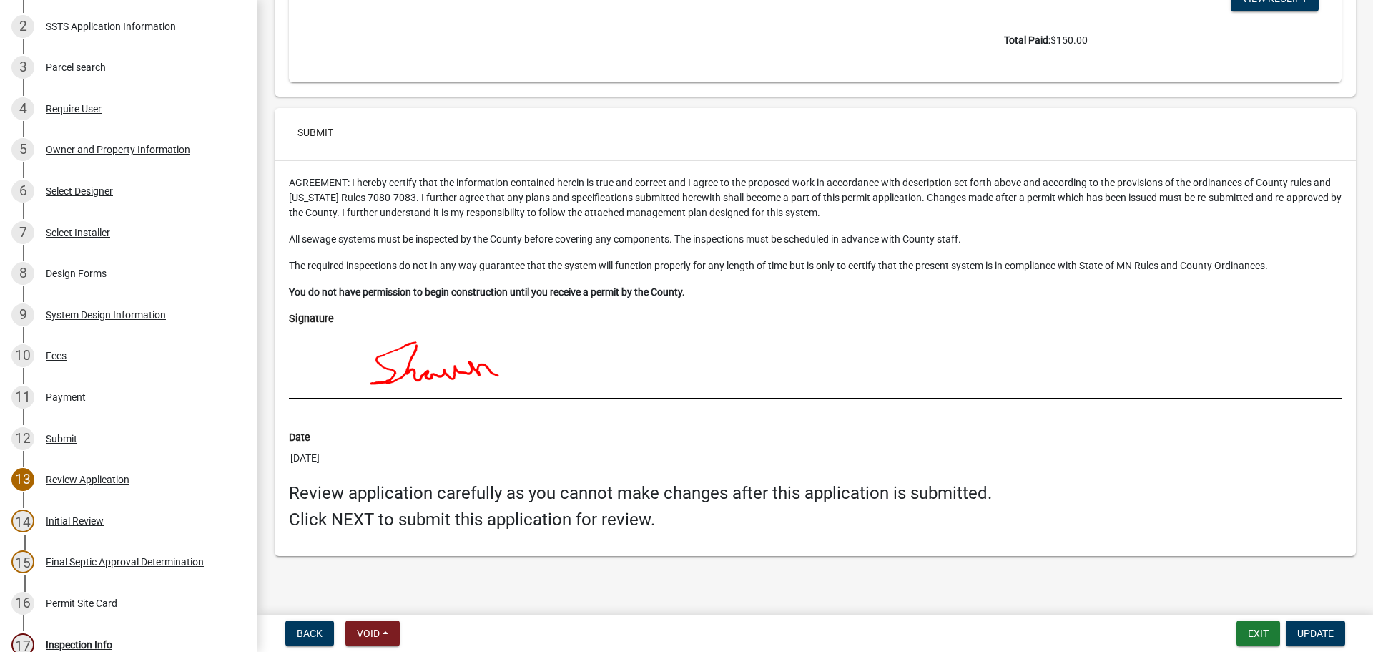
scroll to position [4733, 0]
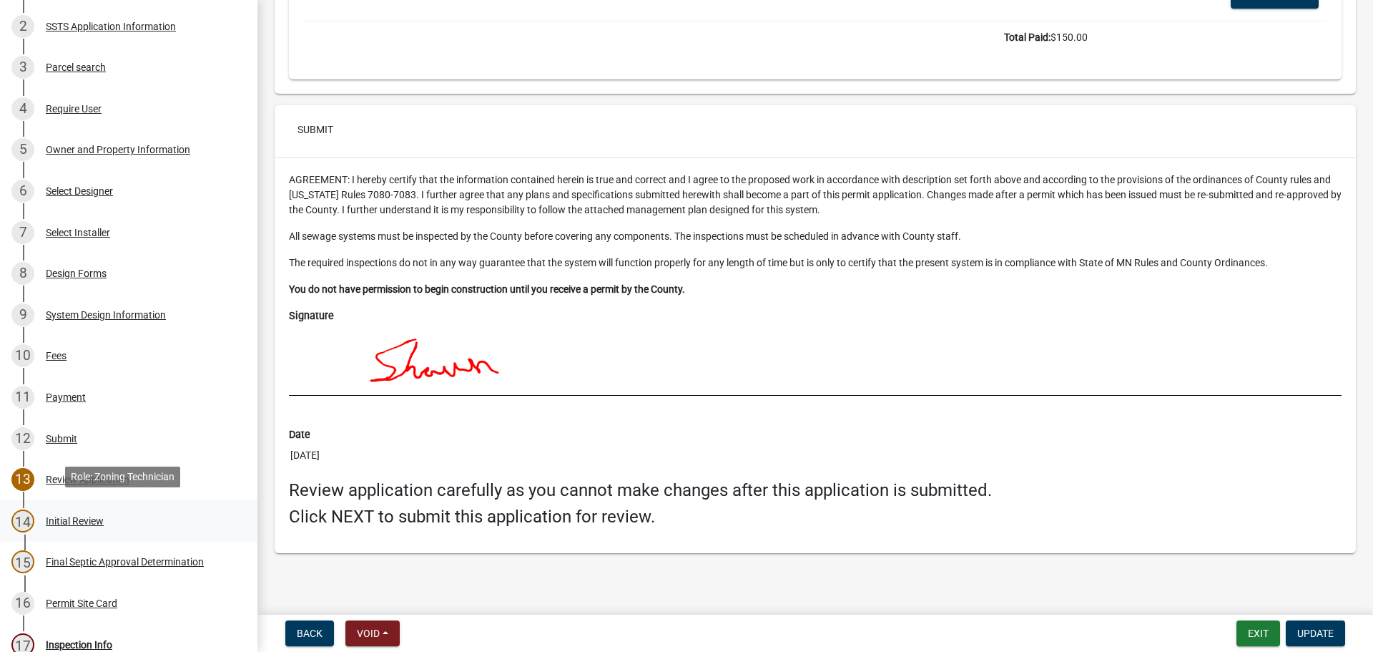
click at [48, 516] on div "Initial Review" at bounding box center [75, 521] width 58 height 10
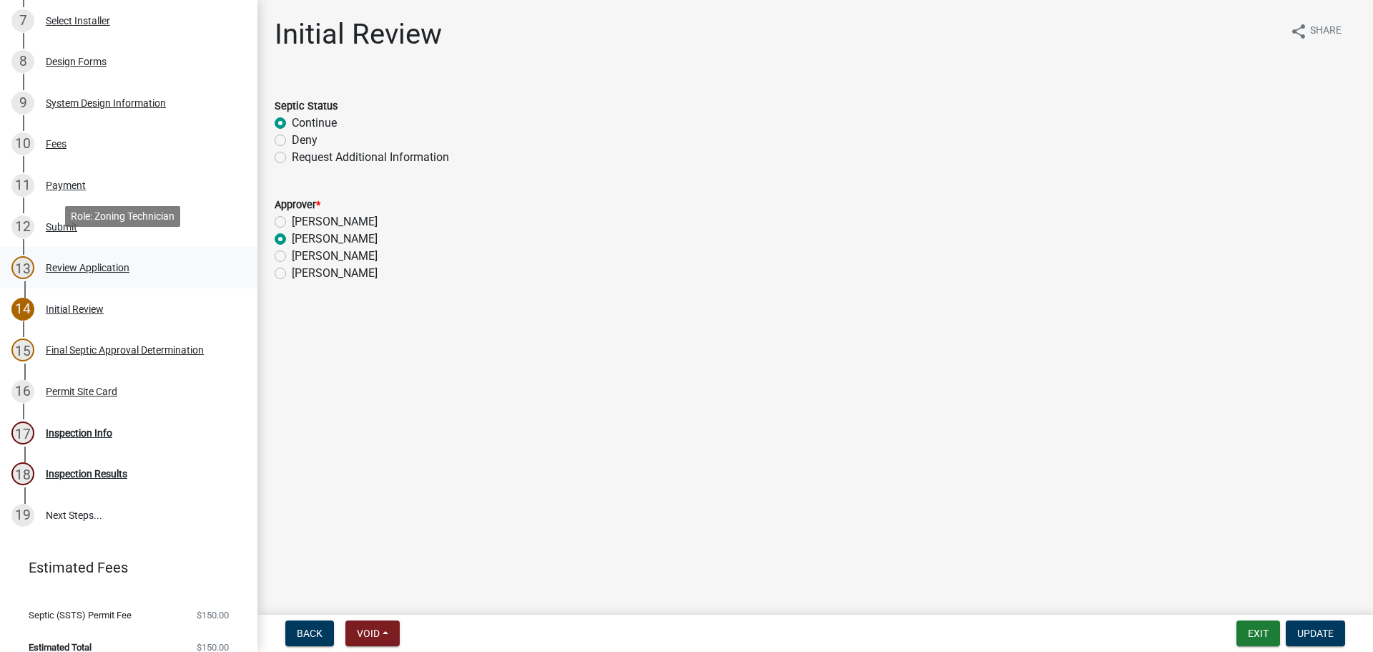
scroll to position [511, 0]
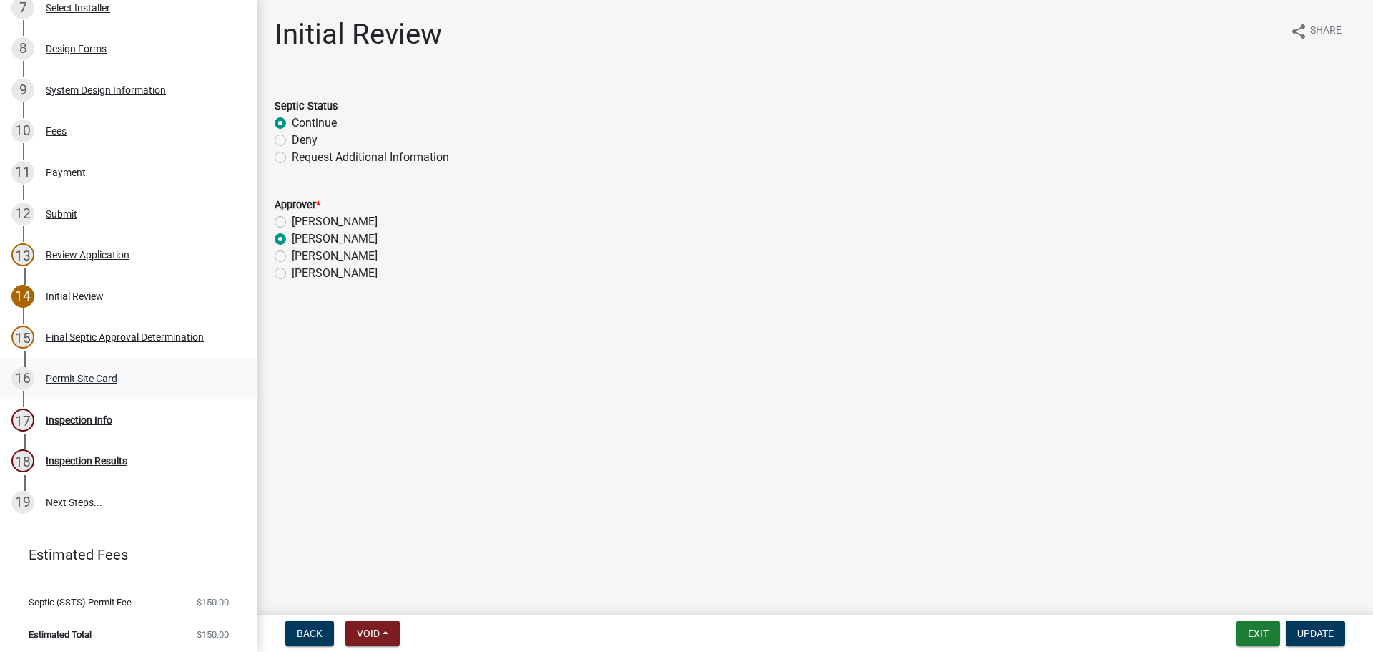
click at [102, 373] on div "Permit Site Card" at bounding box center [82, 378] width 72 height 10
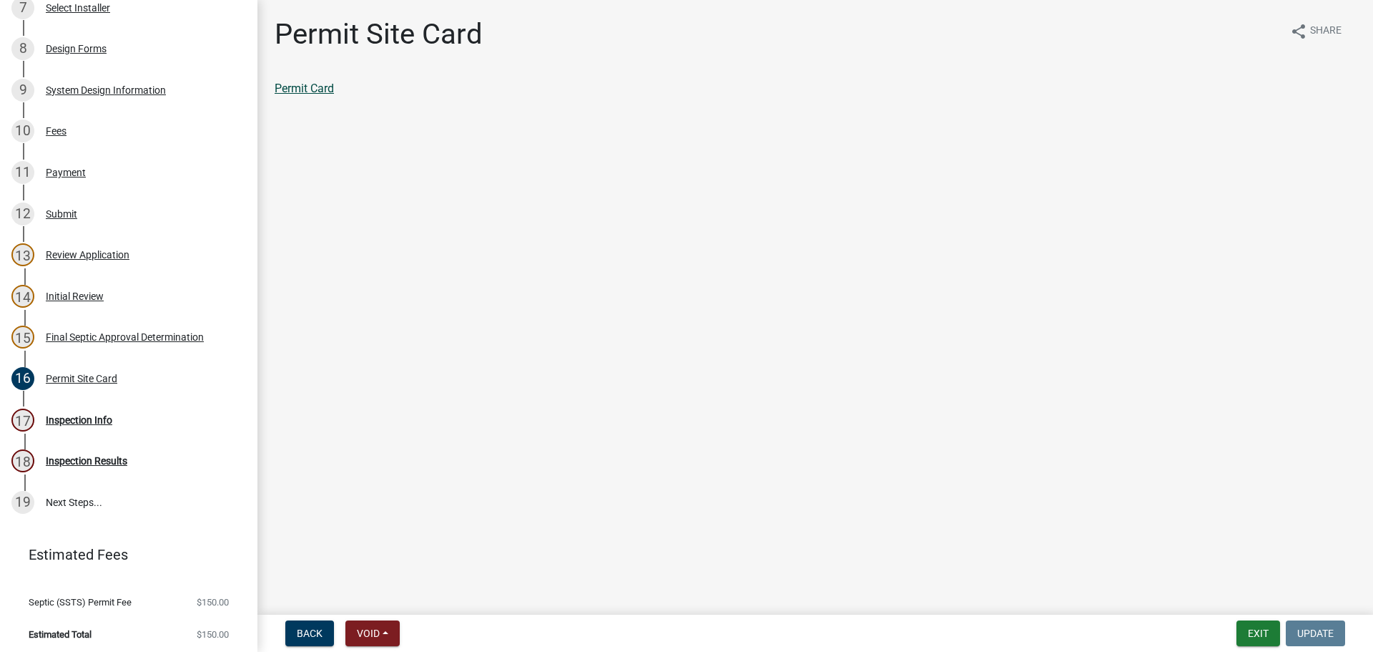
click at [320, 88] on link "Permit Card" at bounding box center [304, 89] width 59 height 14
